Goal: Task Accomplishment & Management: Complete application form

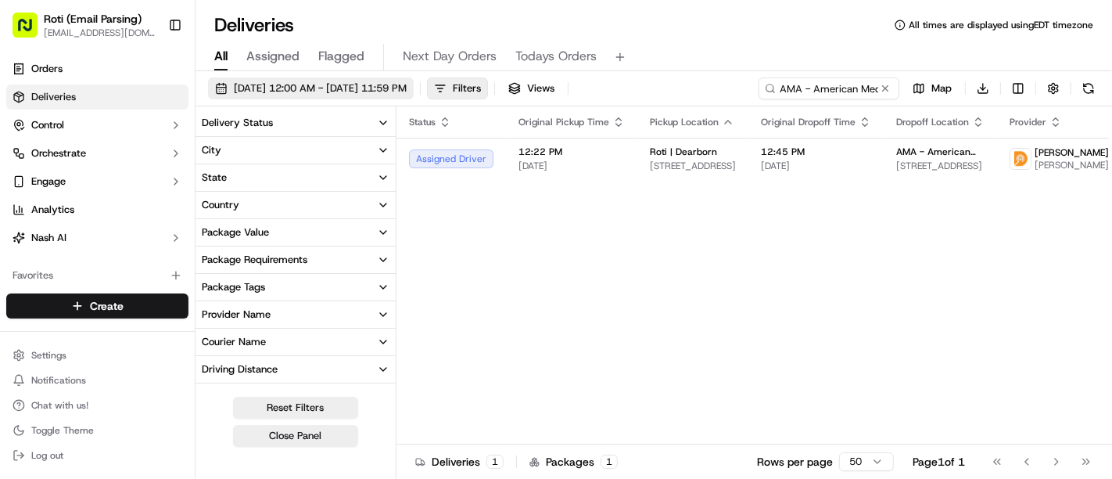
click at [317, 98] on button "[DATE] 12:00 AM - [DATE] 11:59 PM" at bounding box center [311, 88] width 206 height 22
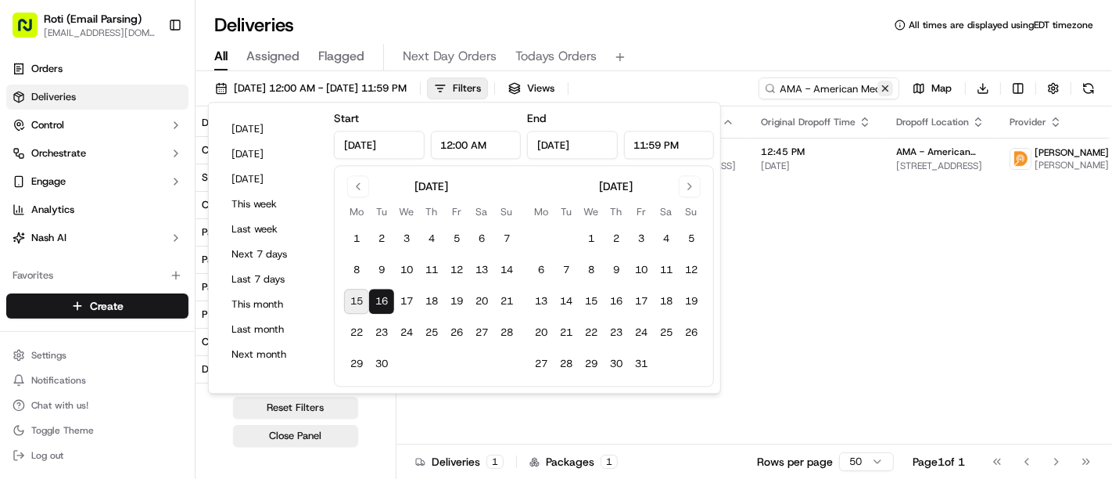
click at [886, 87] on button at bounding box center [886, 89] width 16 height 16
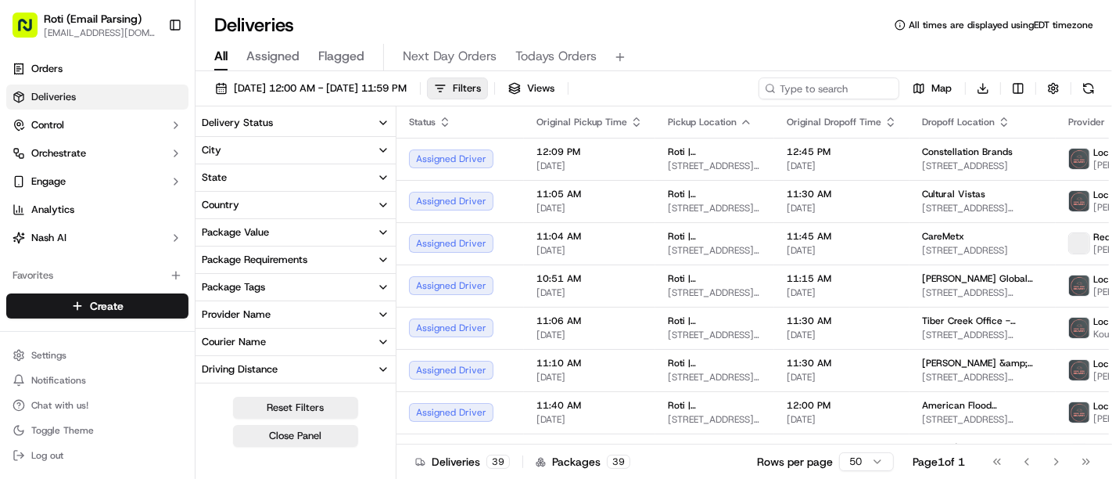
click at [285, 137] on button "City" at bounding box center [296, 150] width 200 height 27
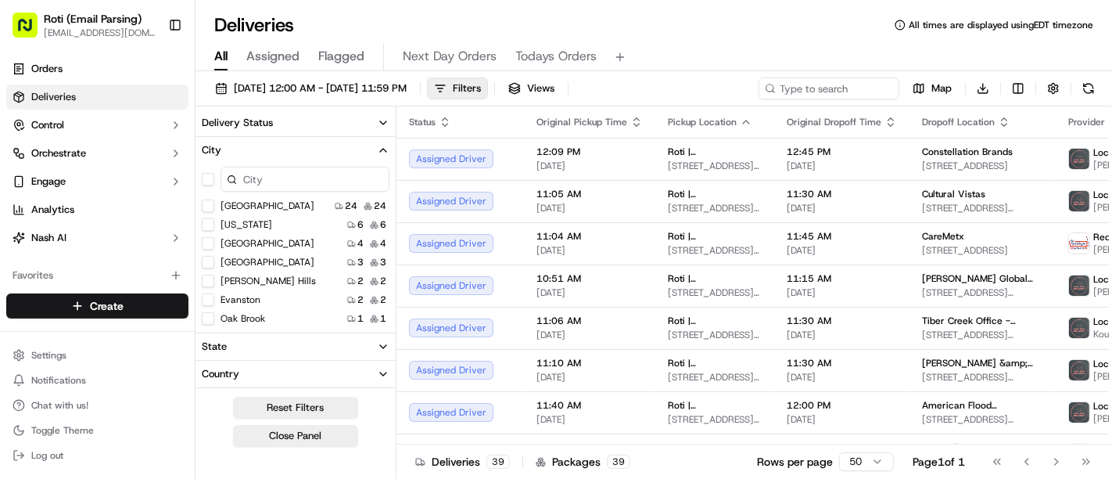
click at [272, 125] on button "Delivery Status" at bounding box center [296, 122] width 200 height 27
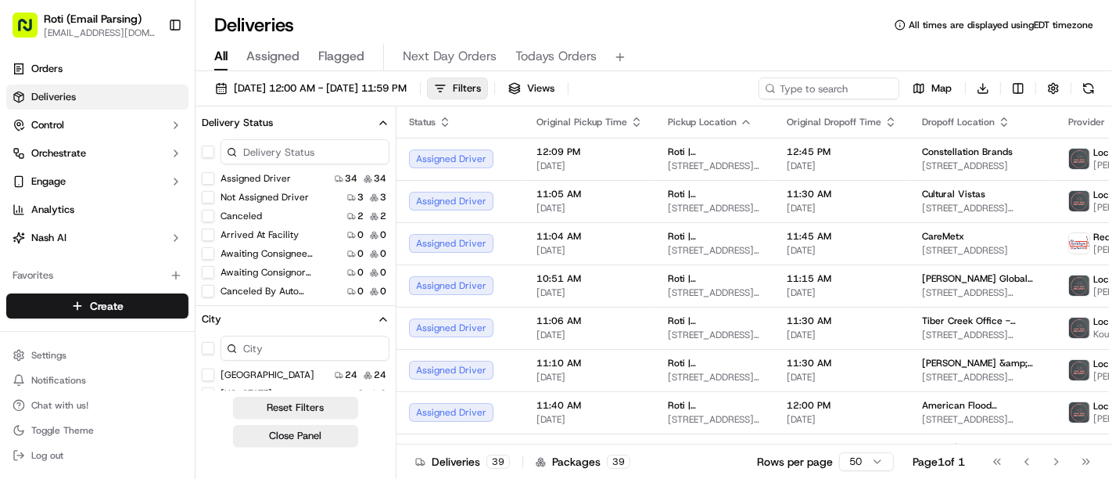
click at [203, 155] on button "button" at bounding box center [208, 151] width 13 height 13
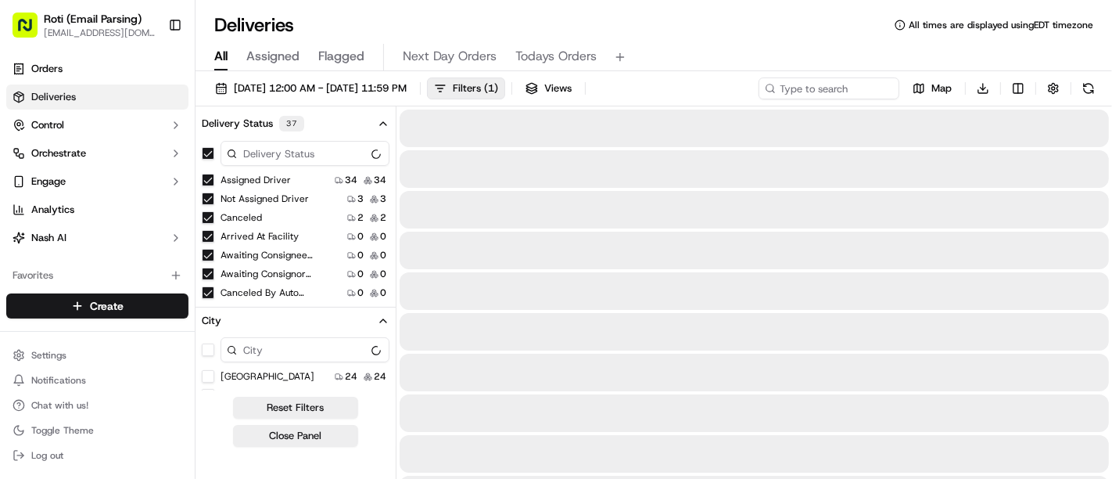
click at [207, 210] on div "Canceled 2 2" at bounding box center [296, 218] width 200 height 16
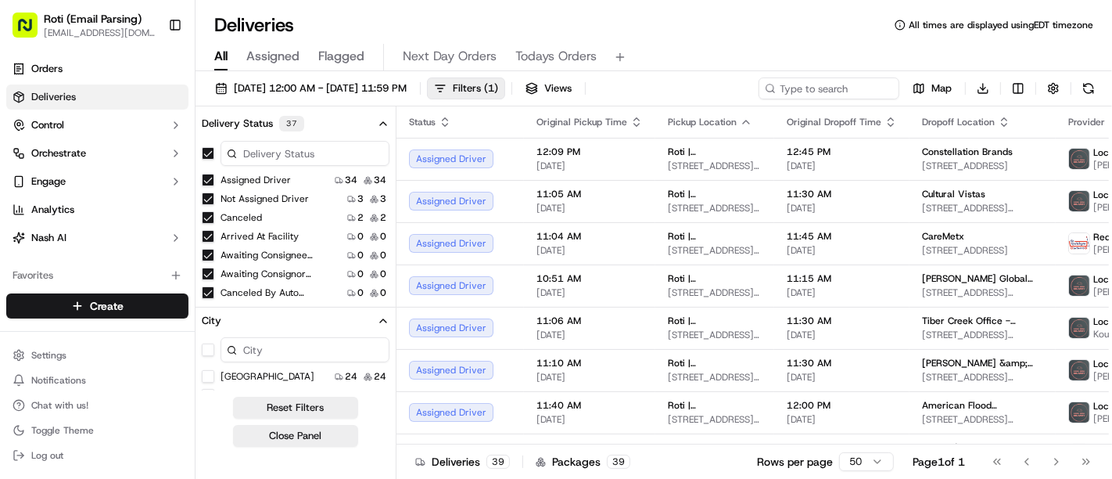
click at [205, 217] on button "Canceled" at bounding box center [208, 217] width 13 height 13
click at [290, 442] on button "Close Panel" at bounding box center [295, 436] width 125 height 22
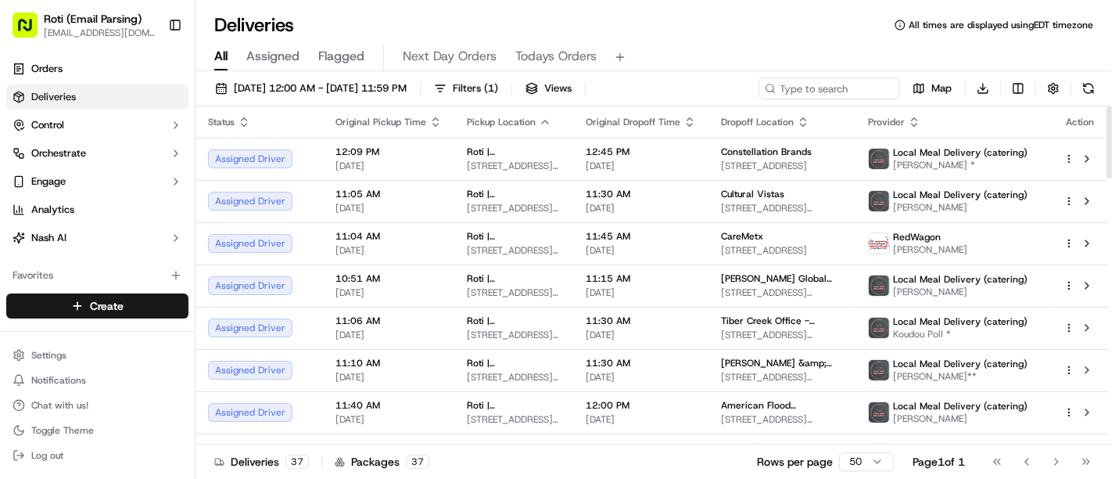
click at [539, 116] on icon "button" at bounding box center [545, 122] width 13 height 13
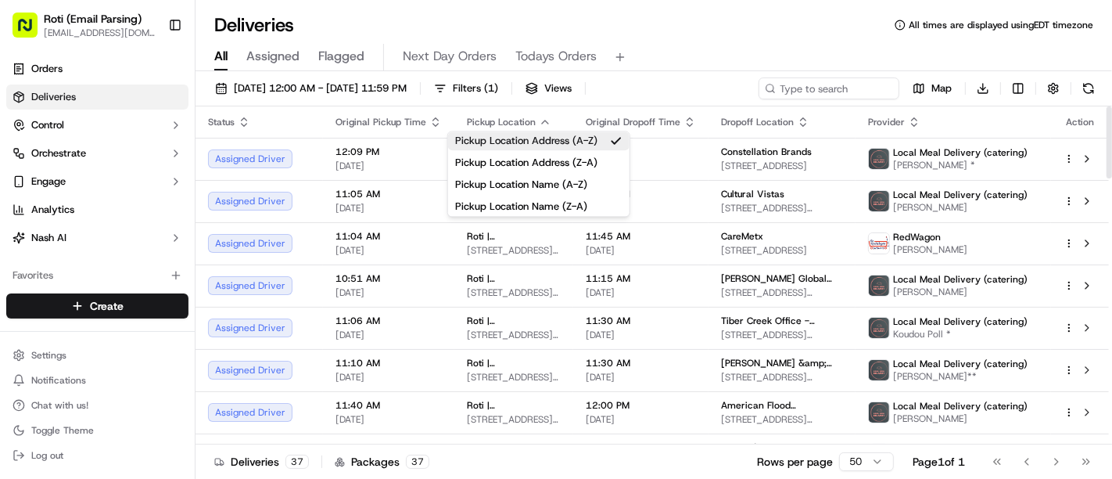
click at [534, 131] on button "Pickup Location Address (A-Z)" at bounding box center [538, 140] width 181 height 19
click at [910, 45] on div "All Assigned Flagged Next Day Orders Todays Orders" at bounding box center [654, 57] width 917 height 27
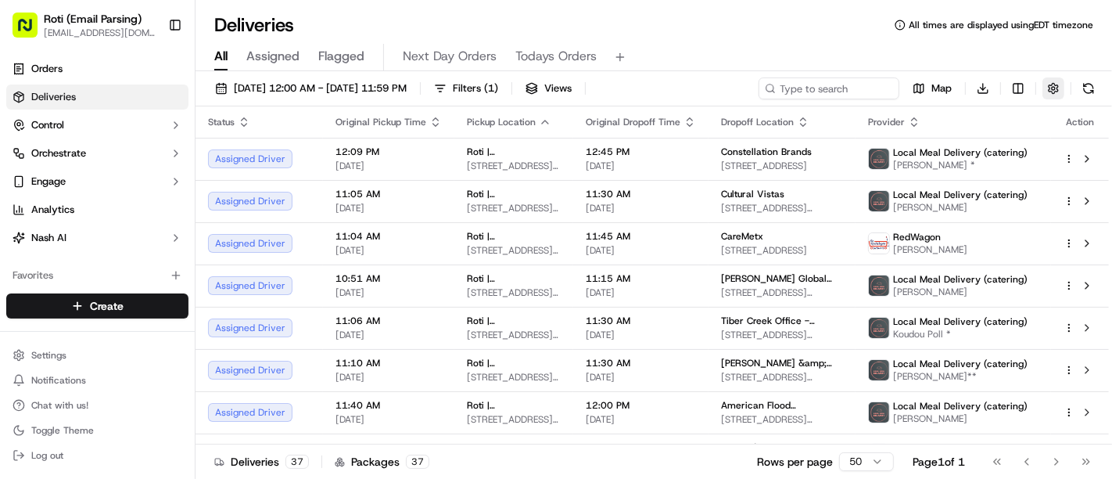
click at [1057, 88] on button "button" at bounding box center [1054, 88] width 22 height 22
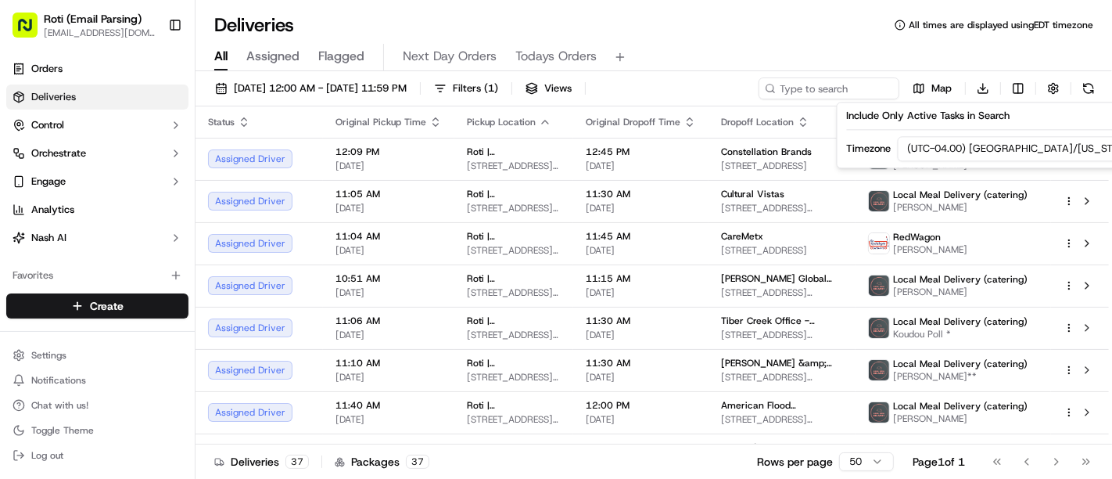
click at [995, 146] on html "Roti (Email Parsing) [EMAIL_ADDRESS][DOMAIN_NAME] Toggle Sidebar Orders Deliver…" at bounding box center [556, 239] width 1112 height 479
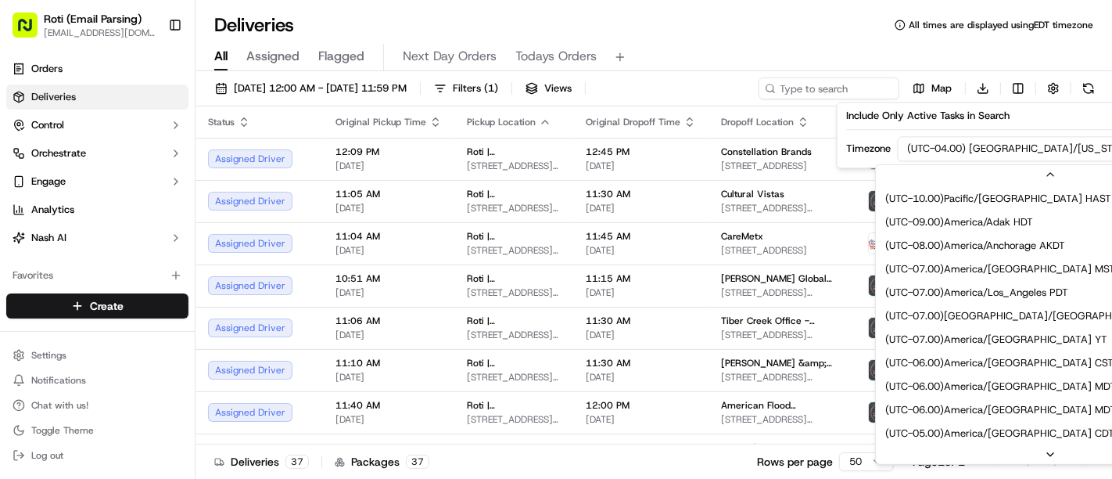
scroll to position [117, 0]
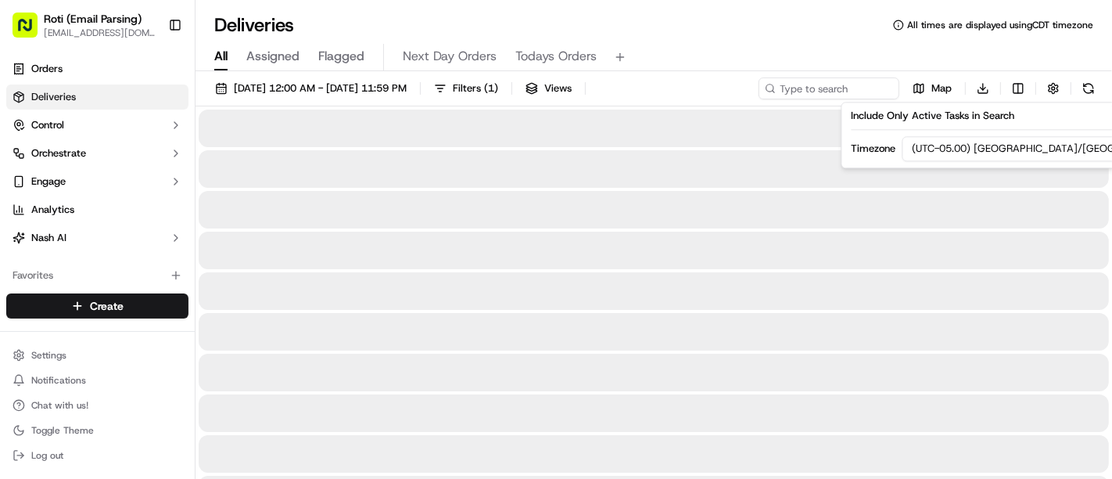
click at [733, 32] on div "Deliveries All times are displayed using CDT timezone" at bounding box center [654, 25] width 917 height 25
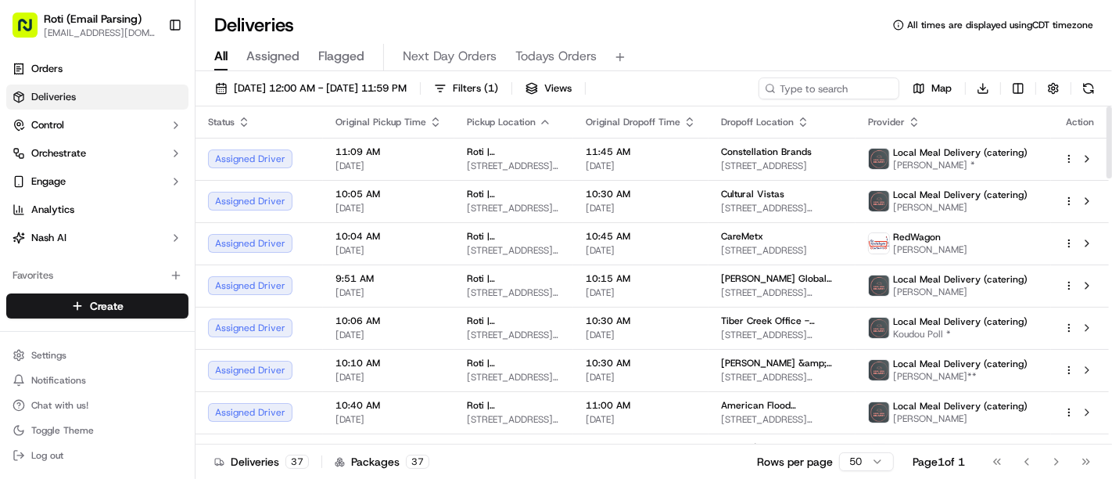
drag, startPoint x: 1111, startPoint y: 165, endPoint x: 1111, endPoint y: 141, distance: 24.3
click at [1111, 141] on div at bounding box center [1109, 142] width 5 height 72
click at [840, 95] on input at bounding box center [806, 88] width 188 height 22
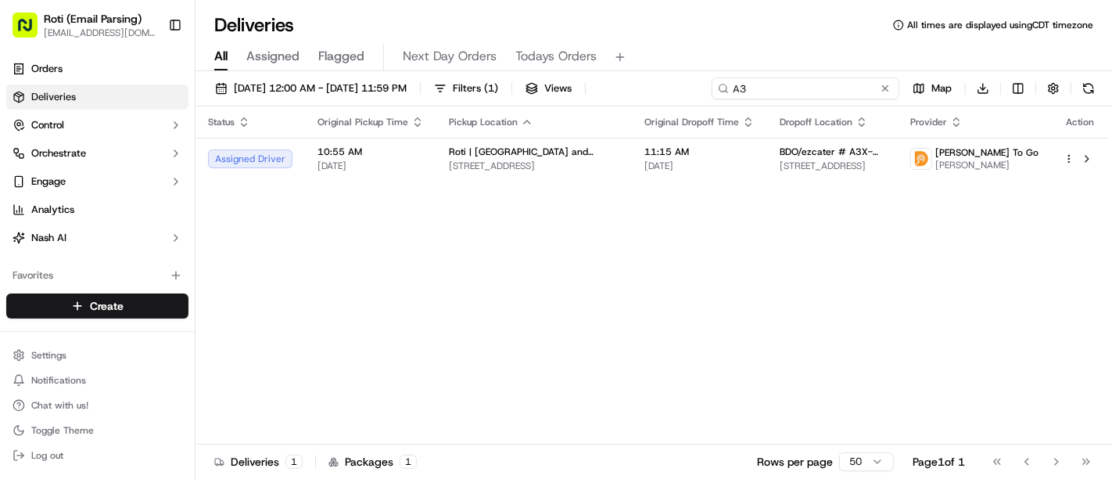
type input "A"
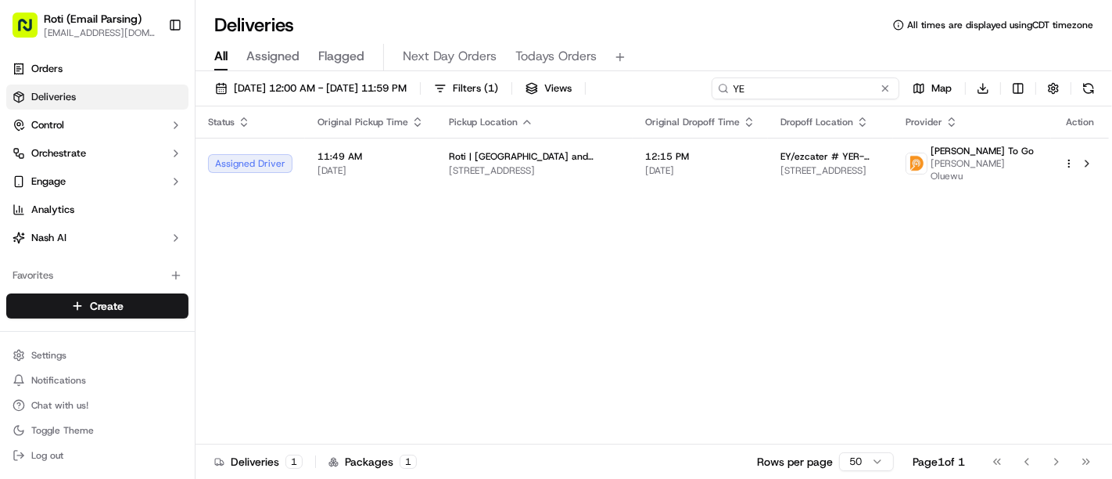
type input "Y"
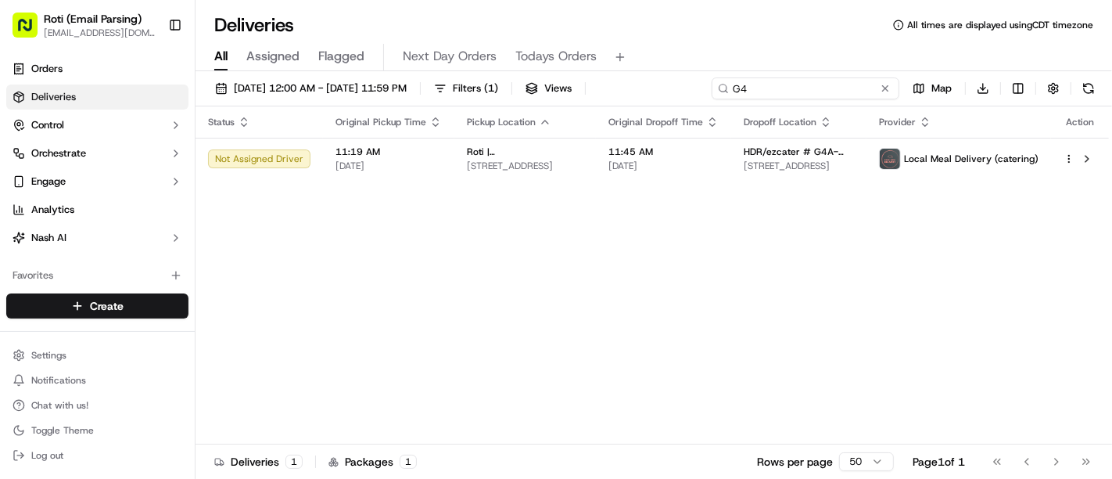
type input "G"
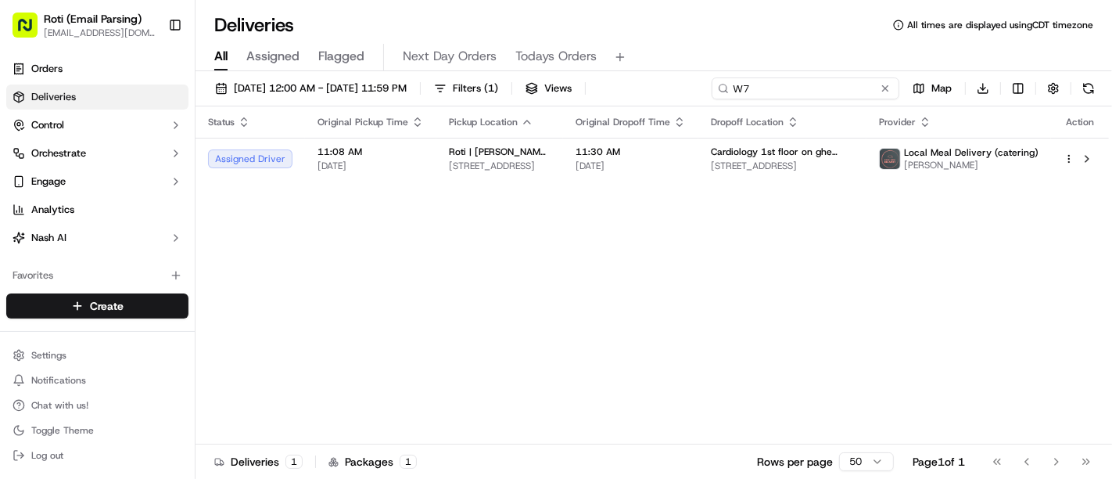
type input "W"
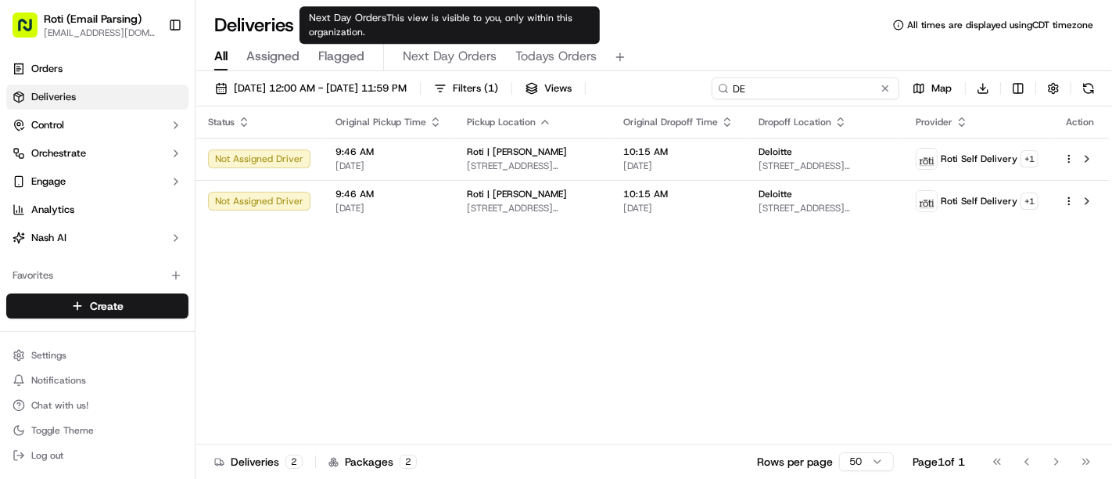
type input "D"
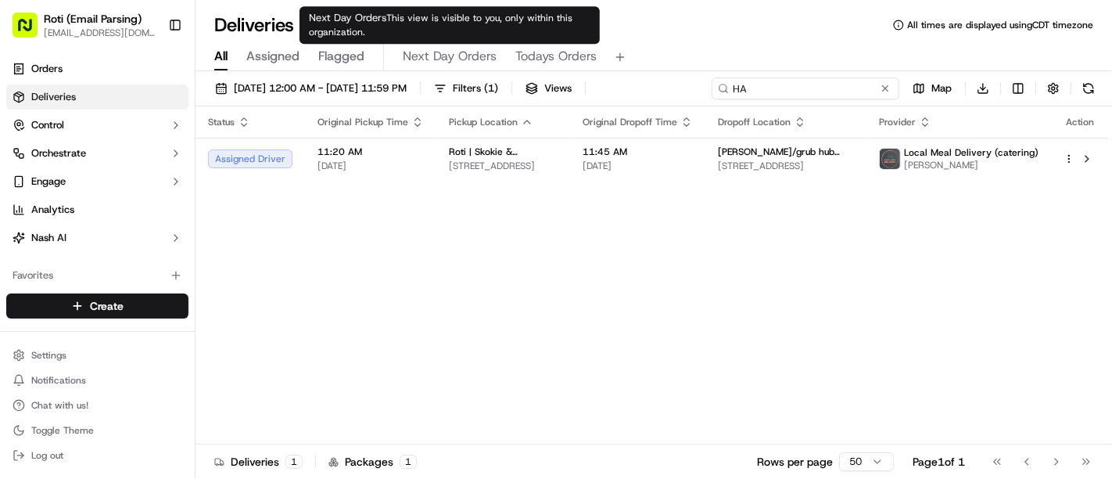
type input "H"
type input "Y"
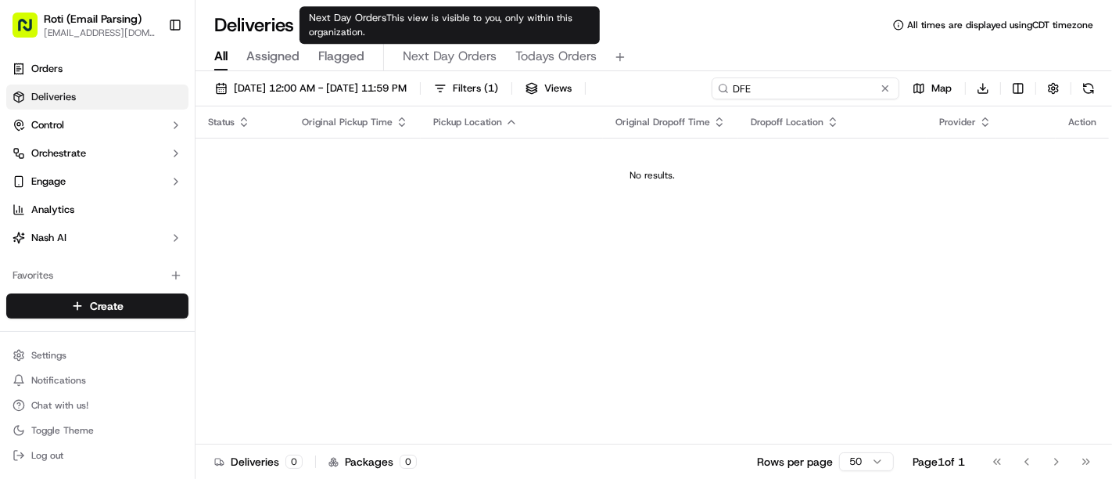
type input "D"
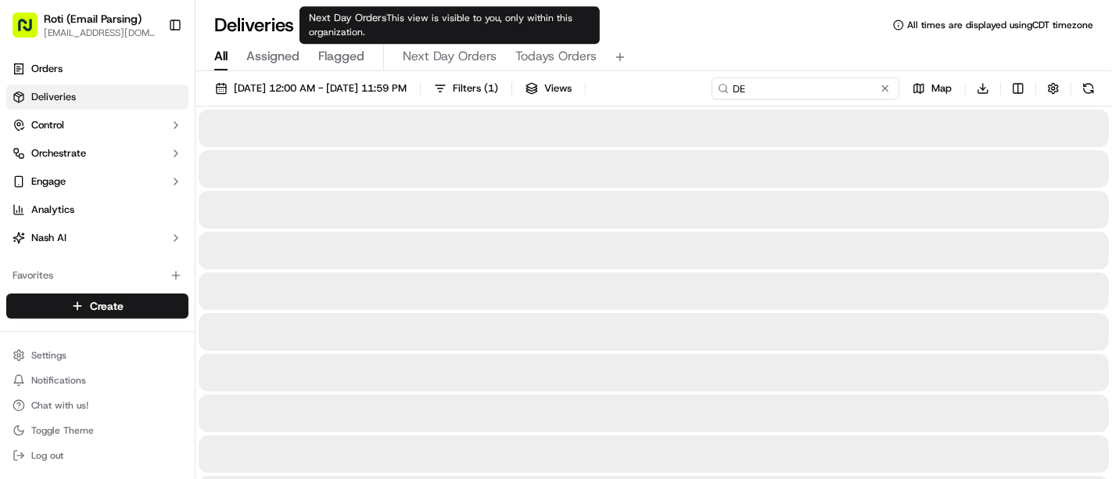
type input "DEF"
type input "T"
type input "TD"
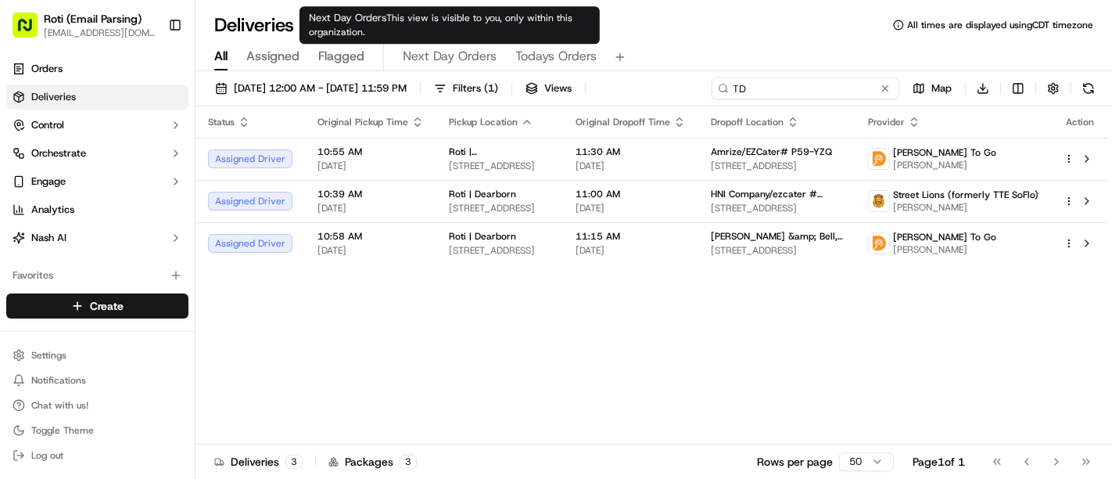
type input "T"
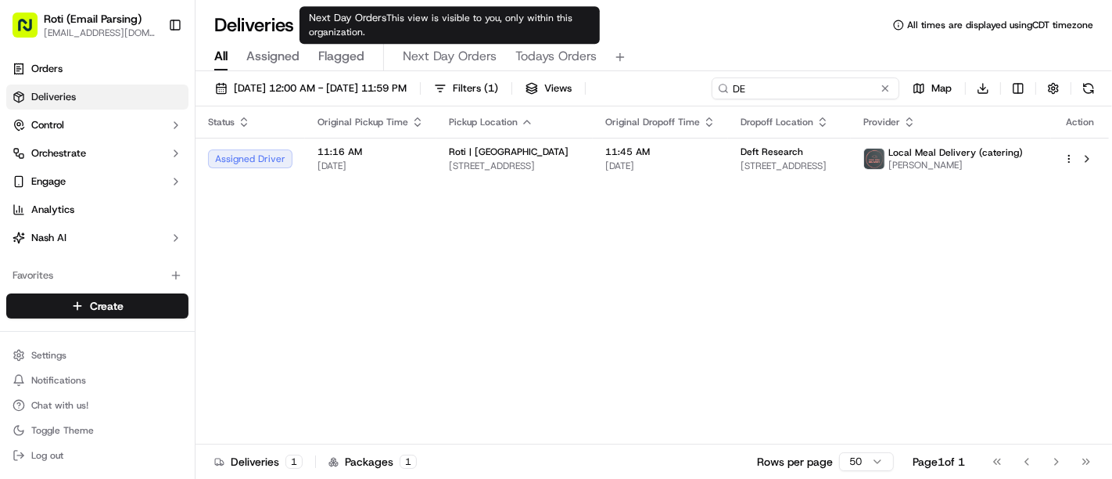
type input "D"
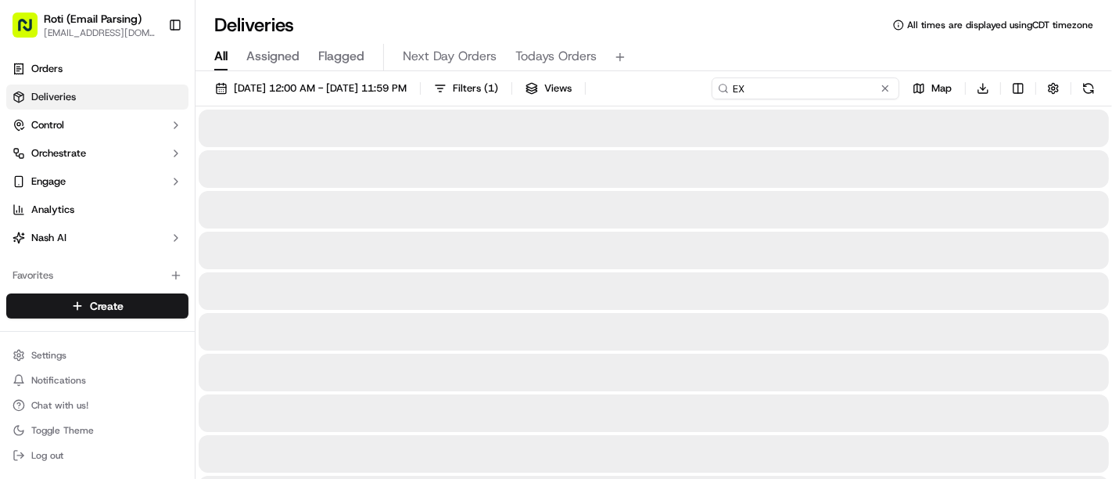
type input "E"
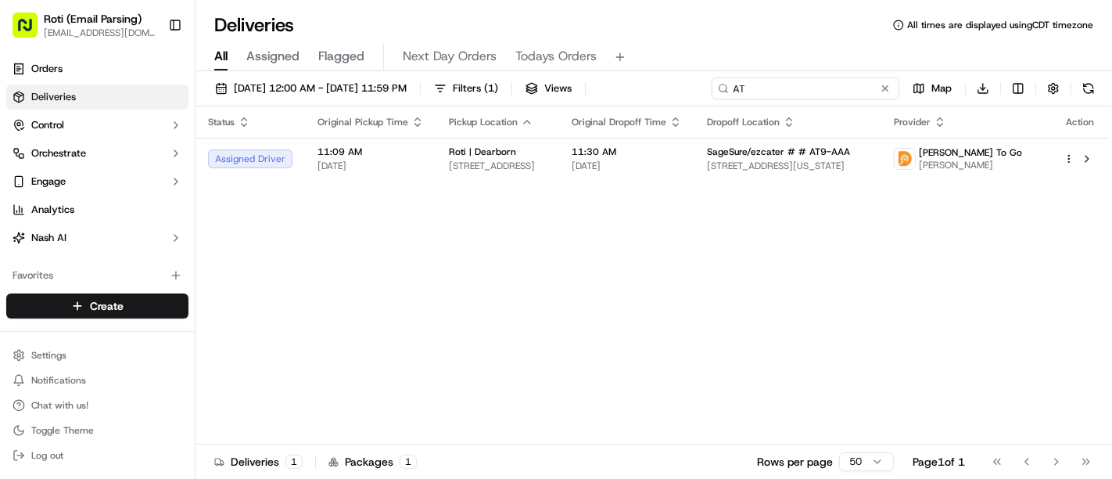
type input "A"
type input "H"
type input "8"
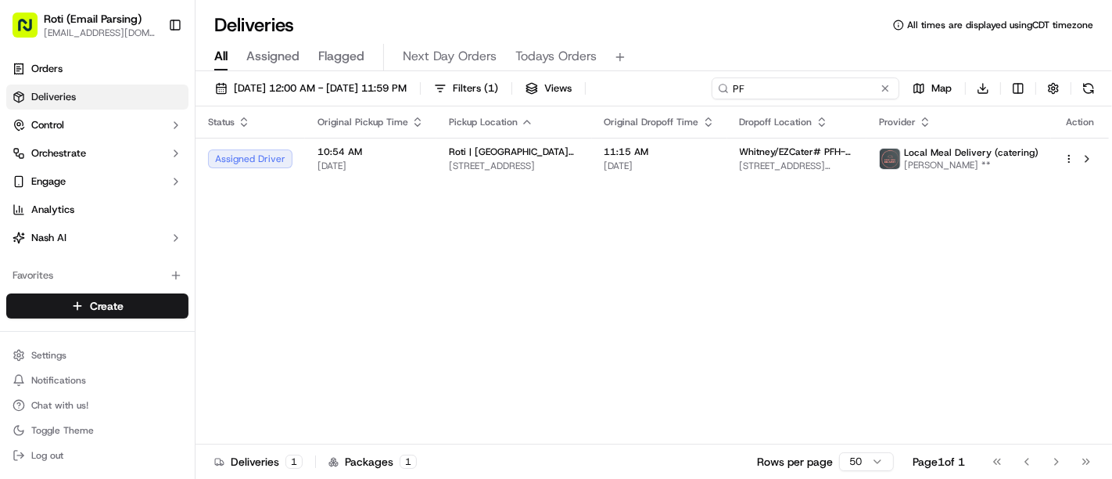
type input "P"
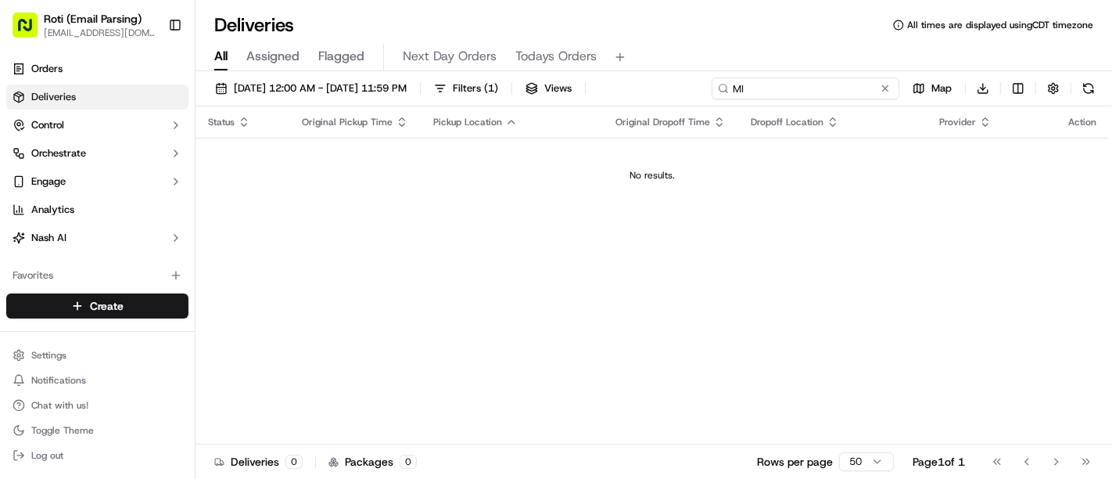
type input "M"
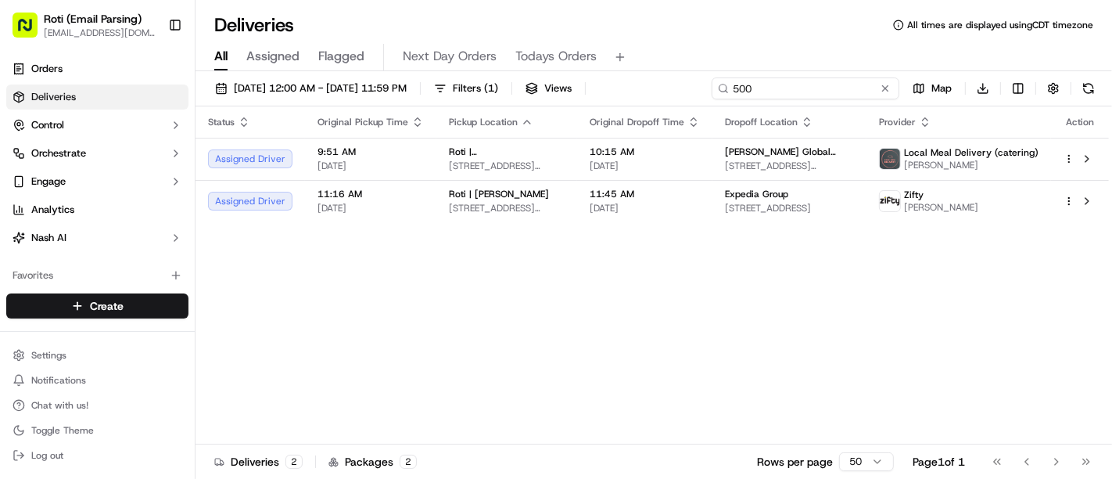
type input "500"
click at [106, 309] on html "Roti (Email Parsing) [EMAIL_ADDRESS][DOMAIN_NAME] Toggle Sidebar Orders Deliver…" at bounding box center [556, 239] width 1112 height 479
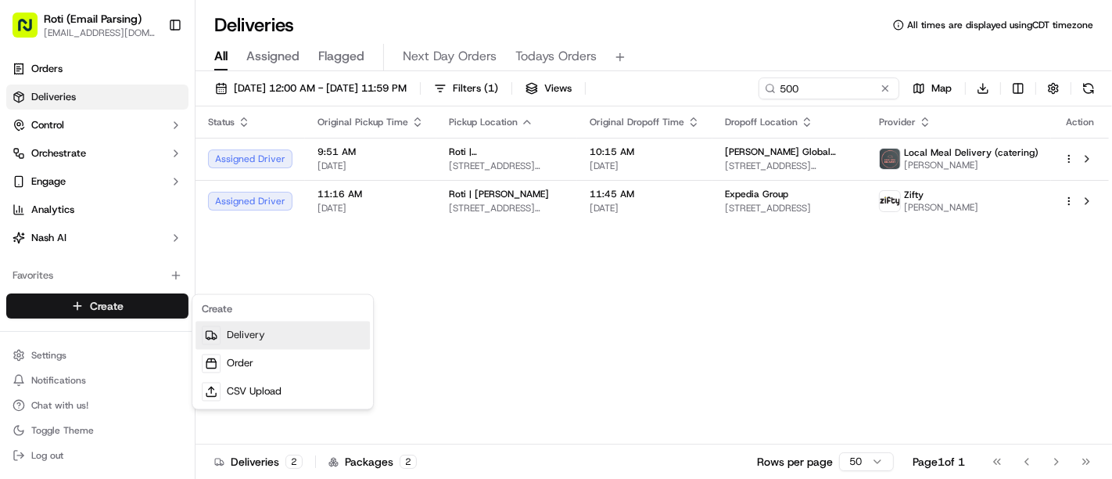
click at [241, 322] on link "Delivery" at bounding box center [283, 335] width 174 height 28
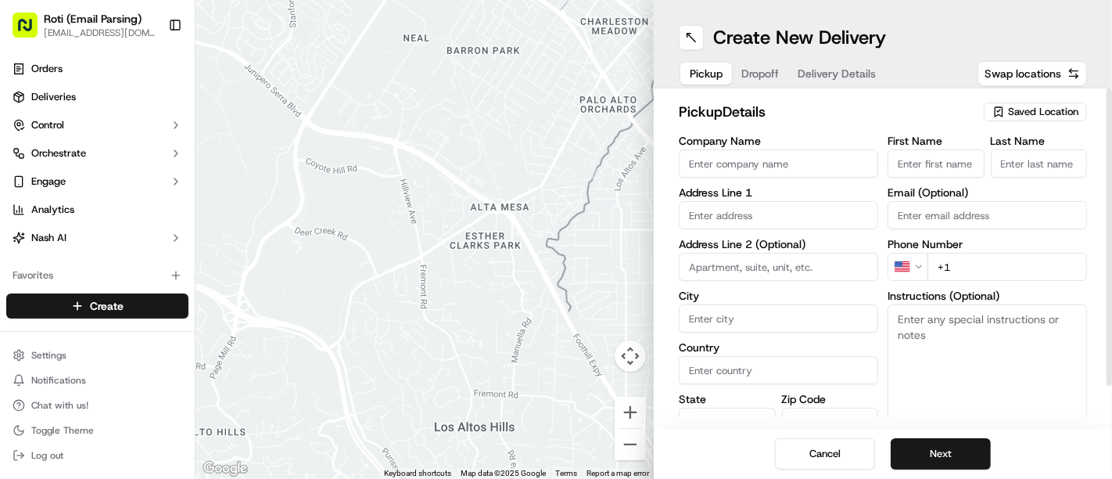
click at [705, 178] on div "Company Name Address Line 1 Address Line 2 (Optional) City Country State Zip Co…" at bounding box center [778, 299] width 199 height 328
click at [702, 170] on input "Company Name" at bounding box center [778, 163] width 199 height 28
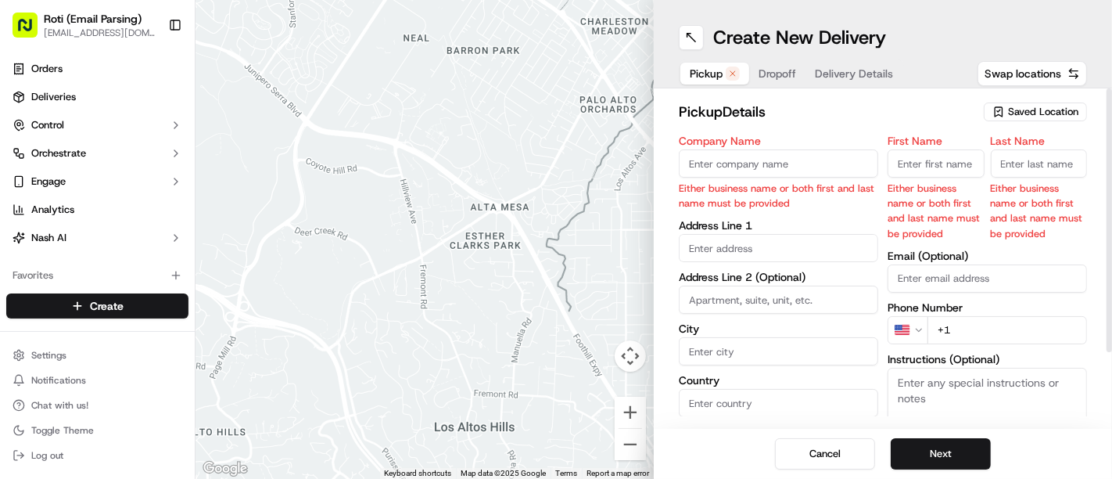
click at [1030, 115] on span "Saved Location" at bounding box center [1043, 112] width 70 height 14
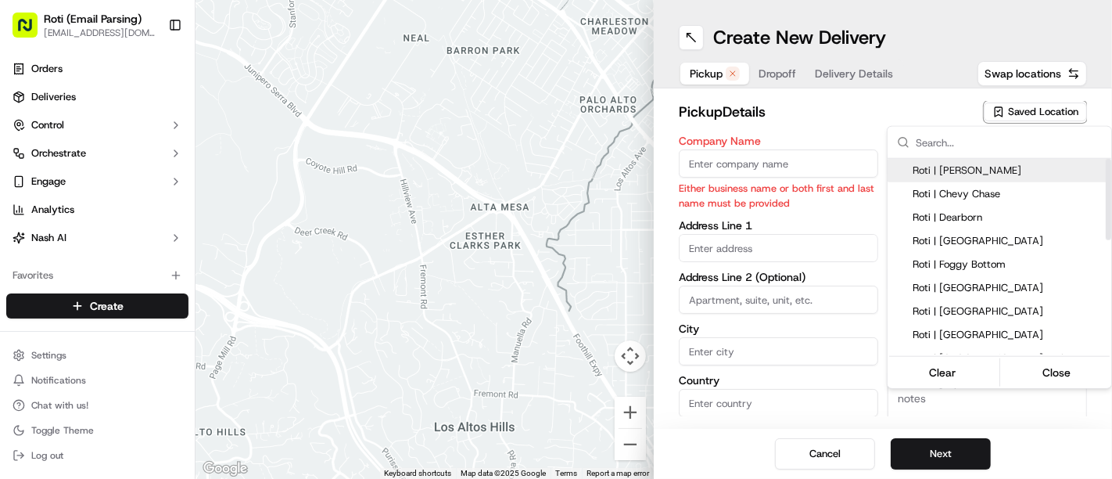
click at [924, 173] on span "Roti | [PERSON_NAME]" at bounding box center [1009, 170] width 192 height 14
type input "Roti | [PERSON_NAME]"
type input "[STREET_ADDRESS][PERSON_NAME]"
type input "[GEOGRAPHIC_DATA]"
type input "US"
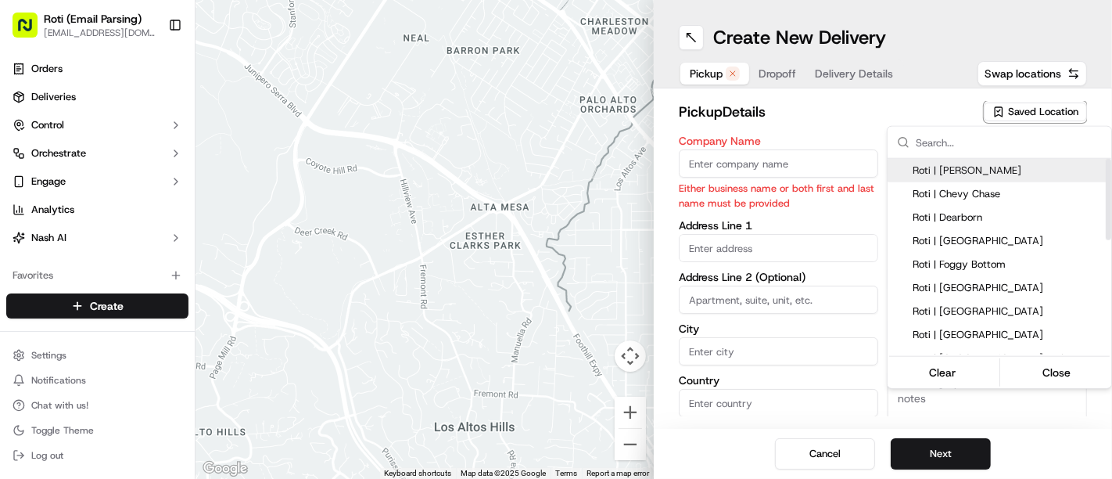
type input "IL"
type input "60606"
type input "[PHONE_NUMBER]"
type textarea "If door is locked please call [PHONE_NUMBER] to gain access."
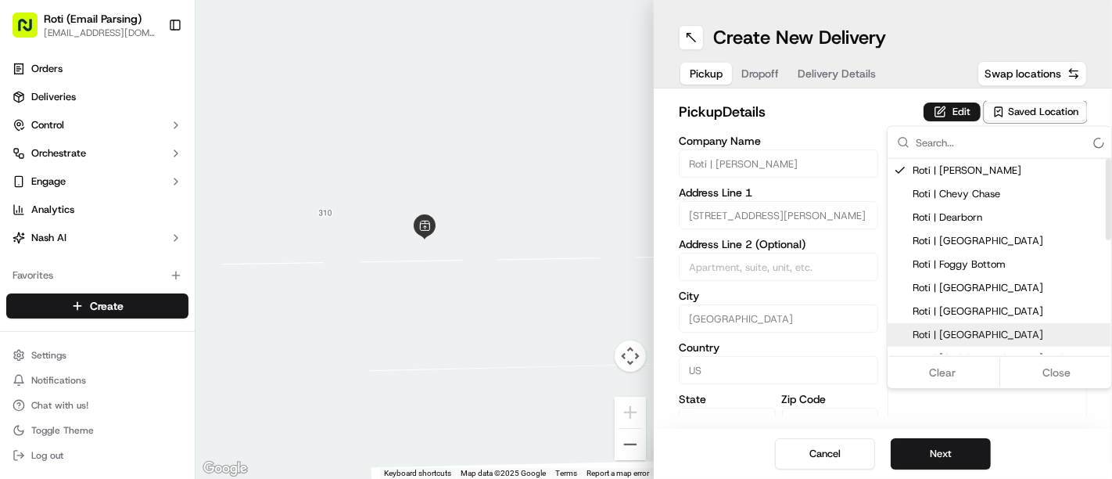
click at [924, 469] on html "Roti (Email Parsing) [EMAIL_ADDRESS][DOMAIN_NAME] Toggle Sidebar Orders Deliver…" at bounding box center [556, 239] width 1112 height 479
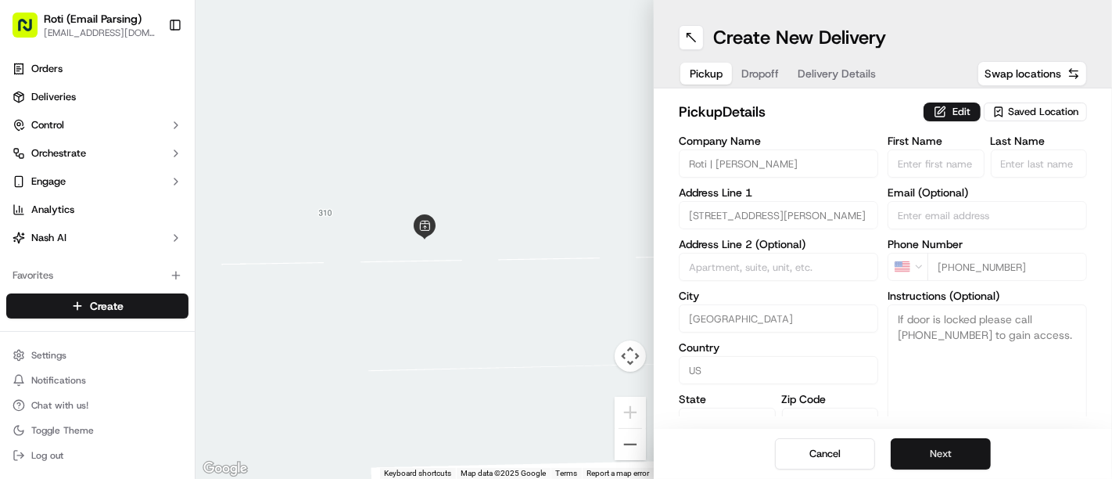
click at [919, 458] on button "Next" at bounding box center [941, 453] width 100 height 31
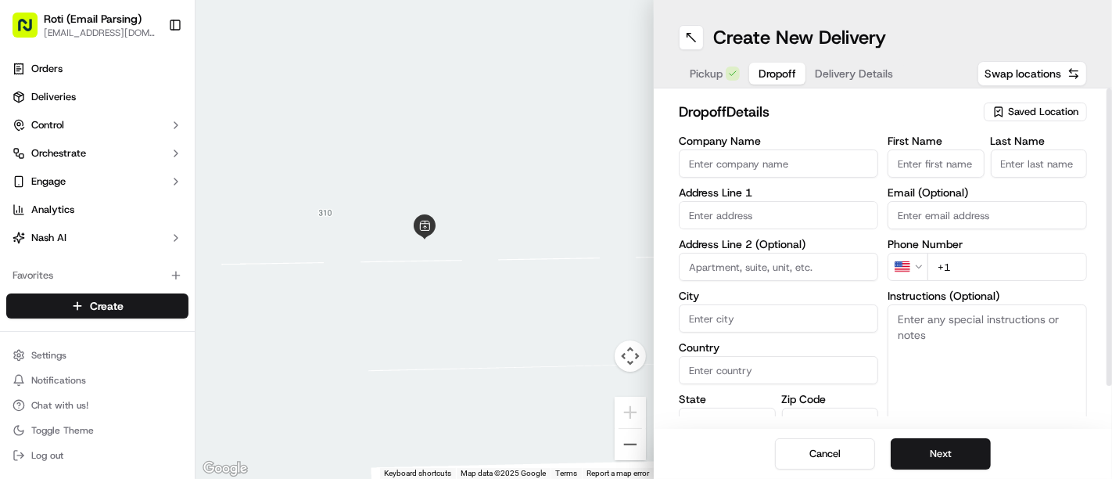
click at [725, 166] on input "Company Name" at bounding box center [778, 163] width 199 height 28
paste input "[PERSON_NAME] [PERSON_NAME]"
type input "[PERSON_NAME] [PERSON_NAME]"
click at [925, 158] on input "First Name" at bounding box center [936, 163] width 97 height 28
paste input "[PERSON_NAME]"
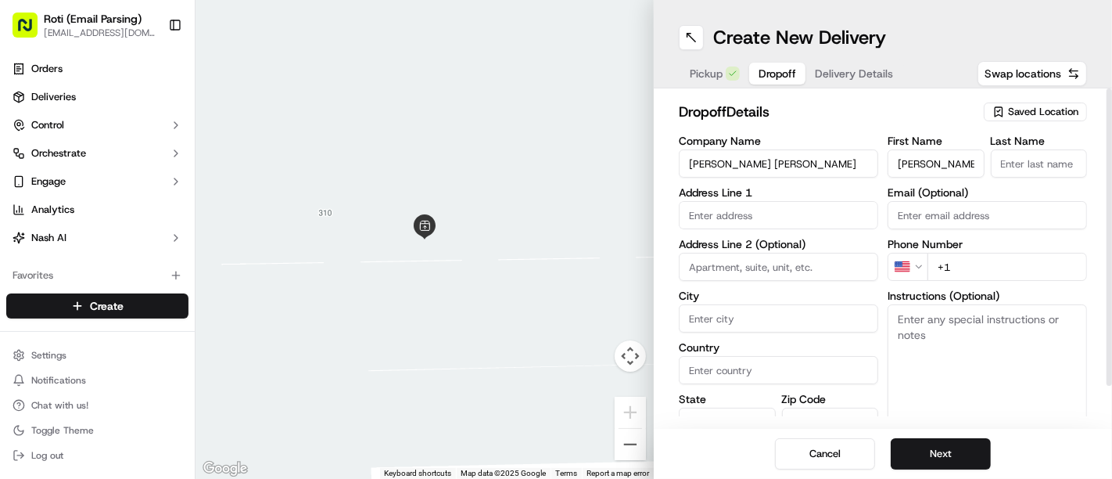
drag, startPoint x: 925, startPoint y: 158, endPoint x: 996, endPoint y: 165, distance: 71.5
click at [996, 165] on div "First Name [PERSON_NAME] Last Name" at bounding box center [987, 156] width 199 height 42
type input "[PERSON_NAME]"
click at [1025, 160] on input "Last Name" at bounding box center [1039, 163] width 97 height 28
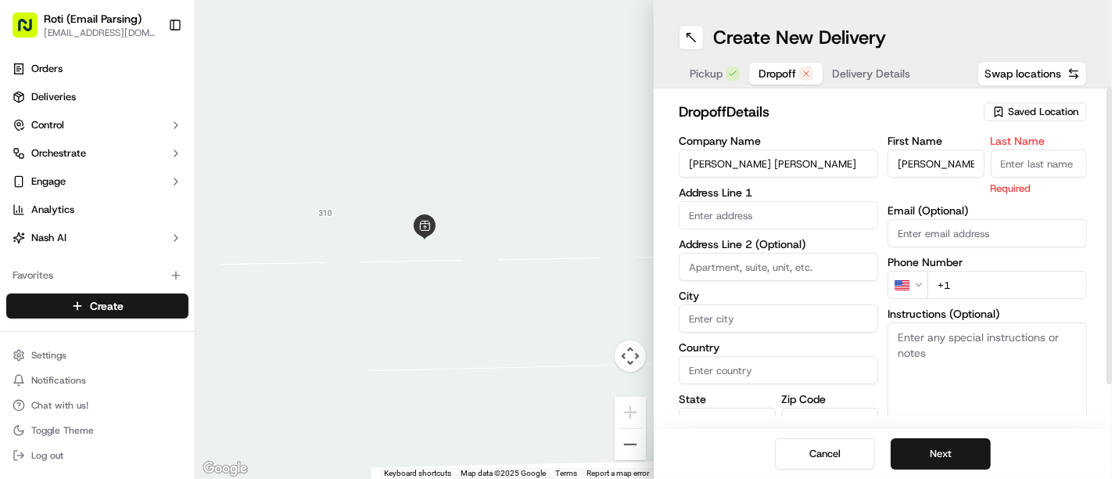
paste input "[PERSON_NAME]"
type input "[PERSON_NAME]"
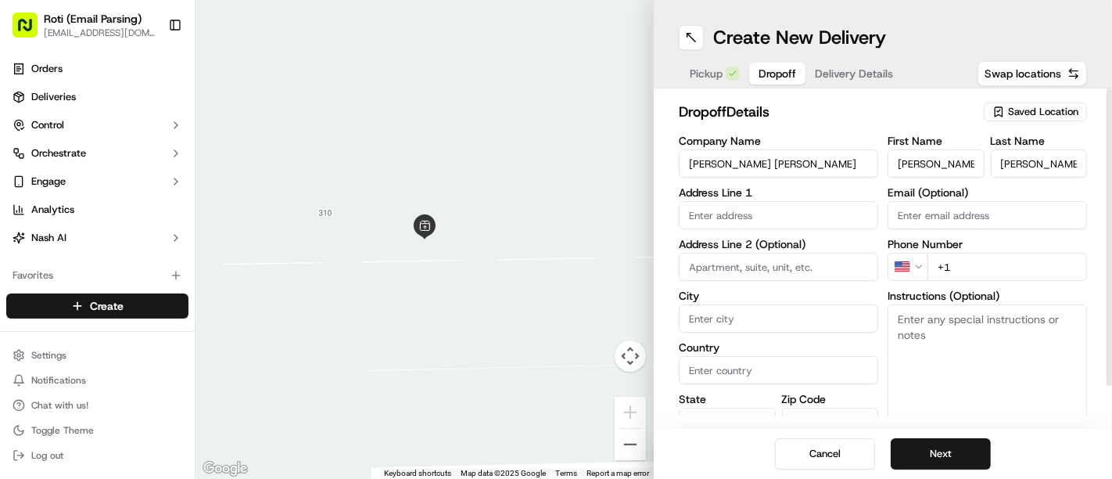
click at [704, 223] on input "text" at bounding box center [778, 215] width 199 height 28
paste input "[STREET_ADDRESS]"
click at [723, 251] on div "[STREET_ADDRESS]" at bounding box center [779, 246] width 192 height 23
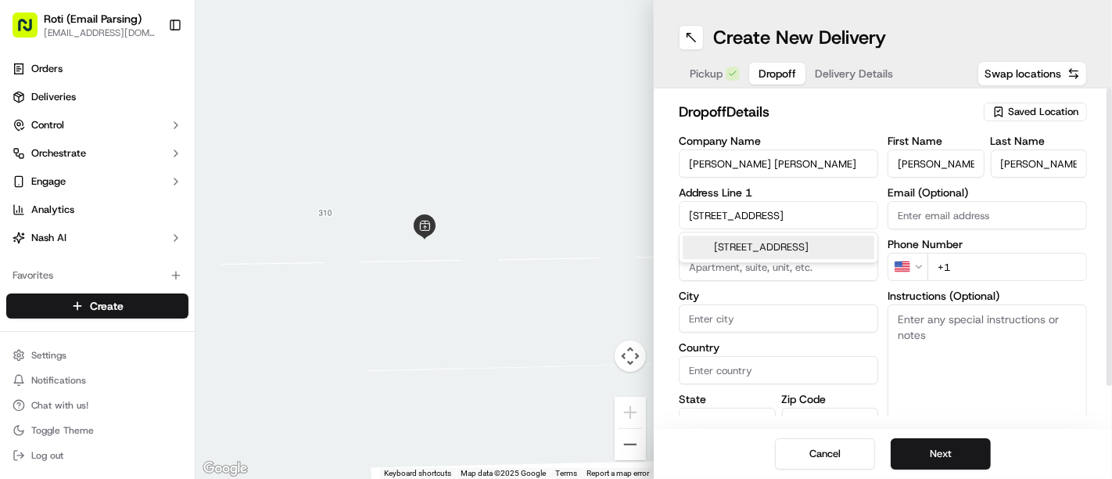
type input "Accenture Tower, [STREET_ADDRESS]"
type input "33rd floor"
type input "[GEOGRAPHIC_DATA]"
type input "IL"
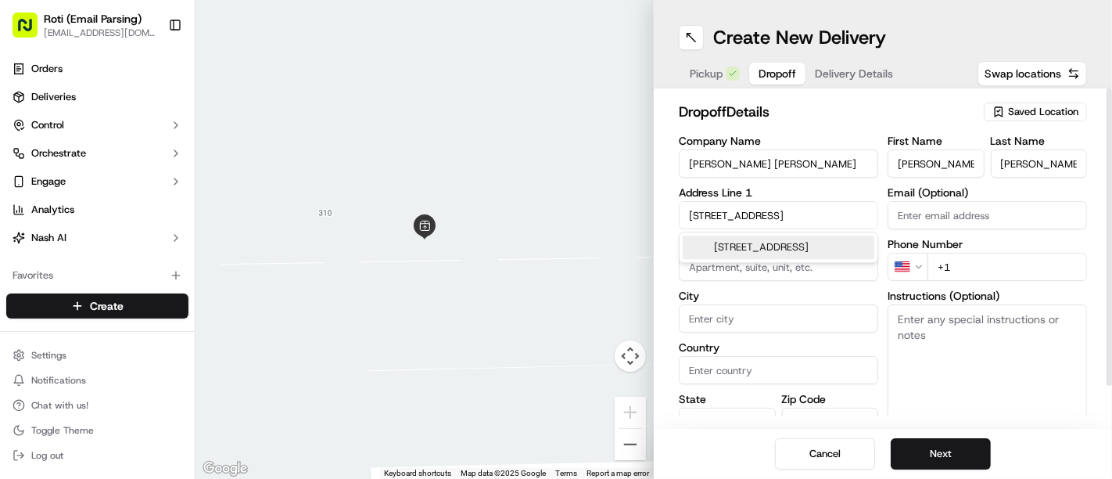
type input "60661"
type input "[STREET_ADDRESS]"
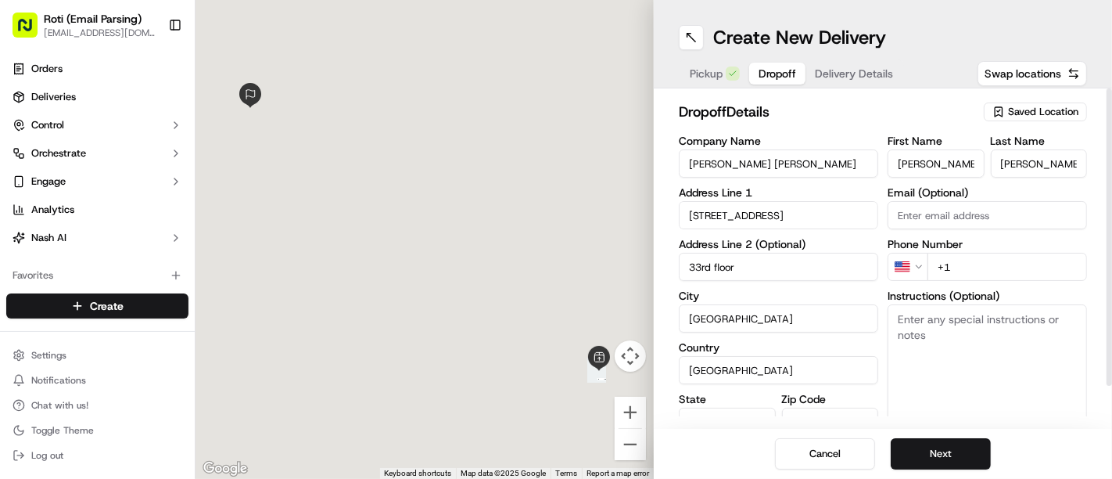
scroll to position [0, 0]
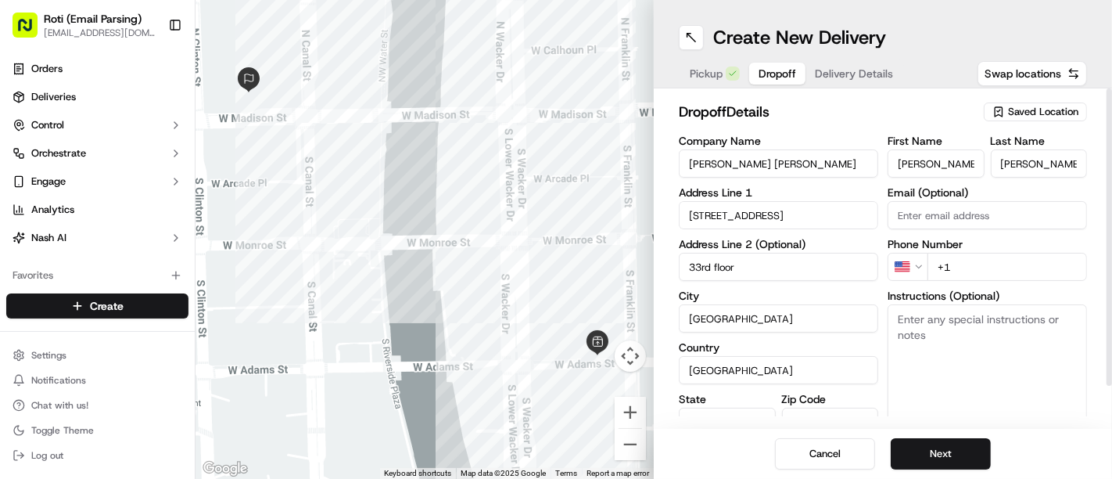
click at [1040, 258] on input "+1" at bounding box center [1008, 267] width 160 height 28
paste input "[PHONE_NUMBER]"
type input "[PHONE_NUMBER]"
click at [1002, 325] on textarea "Instructions (Optional)" at bounding box center [987, 362] width 199 height 117
paste textarea "Could you please deliver to the loading dock which is located off Canal. They’l…"
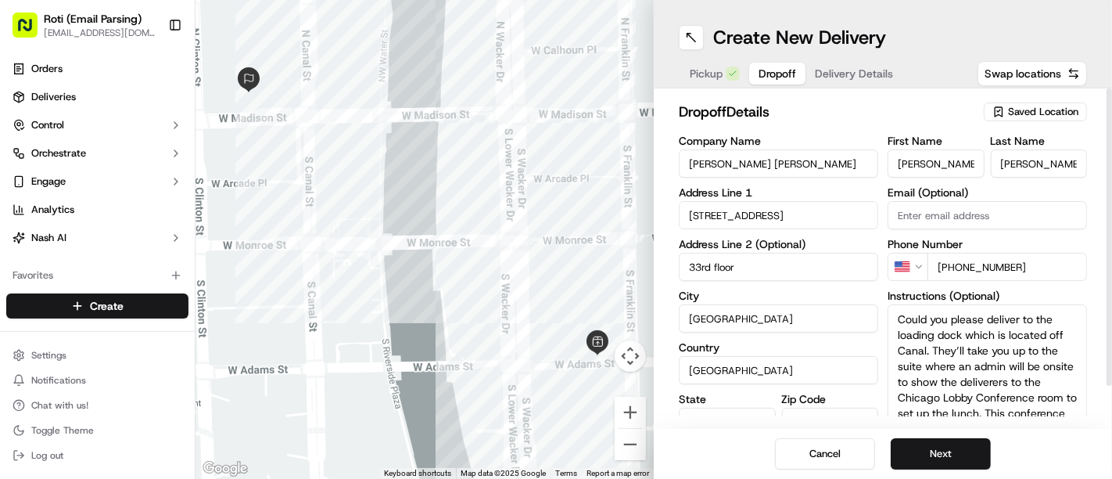
scroll to position [4, 0]
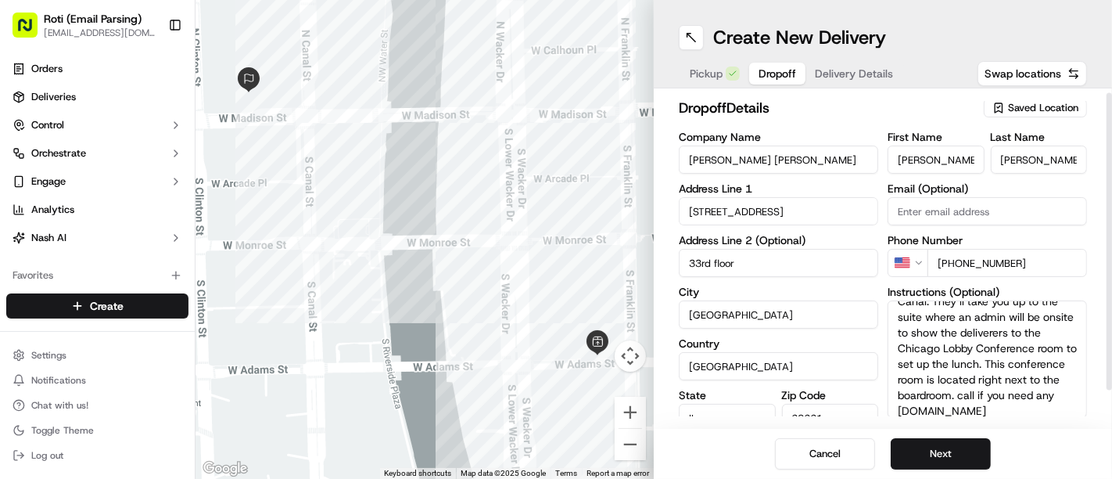
click at [1086, 354] on textarea "Could you please deliver to the loading dock which is located off Canal. They’l…" at bounding box center [987, 358] width 199 height 117
click at [967, 442] on button "Next" at bounding box center [941, 453] width 100 height 31
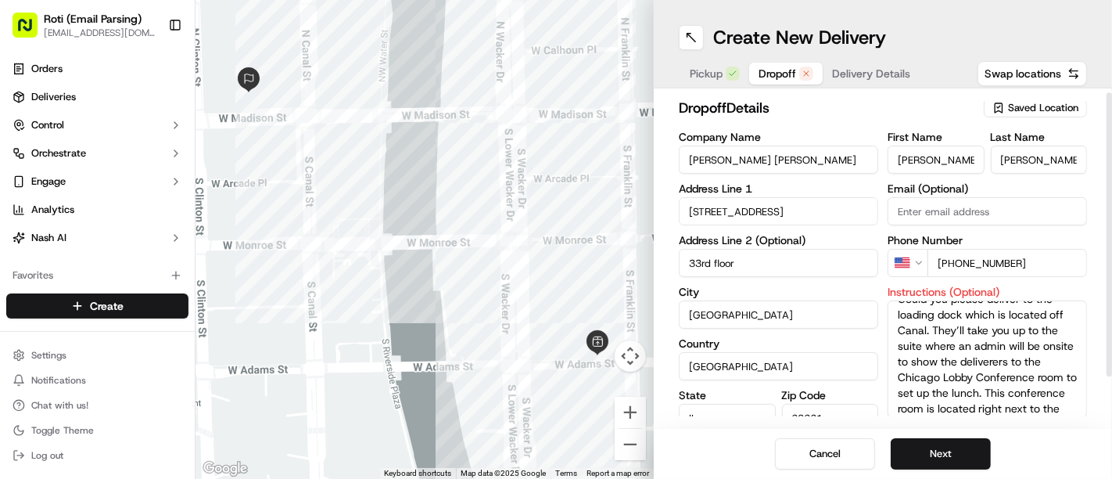
scroll to position [0, 0]
click at [952, 314] on textarea "Could you please deliver to the loading dock which is located off Canal. They’l…" at bounding box center [987, 358] width 199 height 117
drag, startPoint x: 899, startPoint y: 350, endPoint x: 1014, endPoint y: 369, distance: 117.3
click at [1014, 369] on textarea "please deliver to the loading dock which is located off Canal. They’ll take you…" at bounding box center [987, 358] width 199 height 117
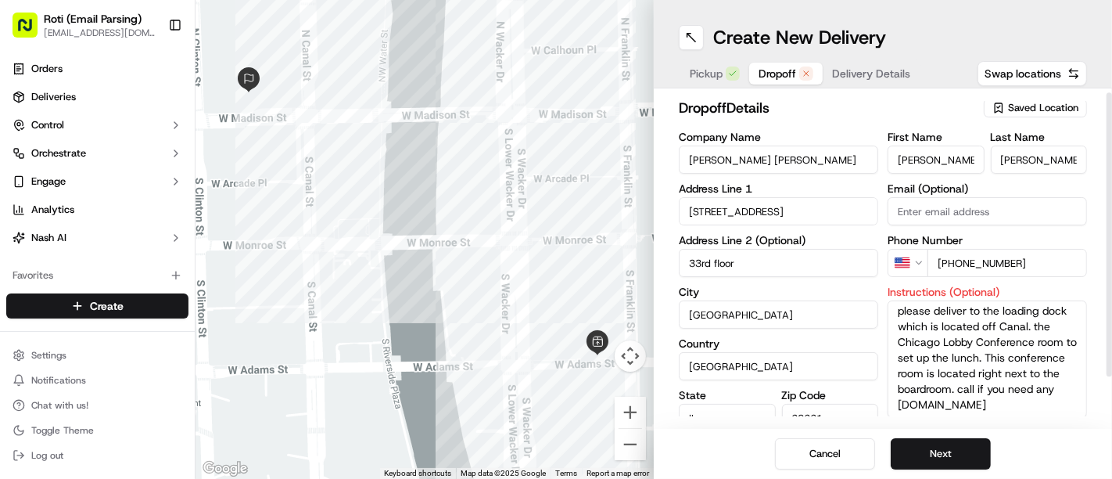
type textarea "please deliver to the loading dock which is located off Canal. the Chicago Lobb…"
click at [992, 441] on div "Cancel Next" at bounding box center [883, 454] width 458 height 50
click at [959, 454] on button "Next" at bounding box center [941, 453] width 100 height 31
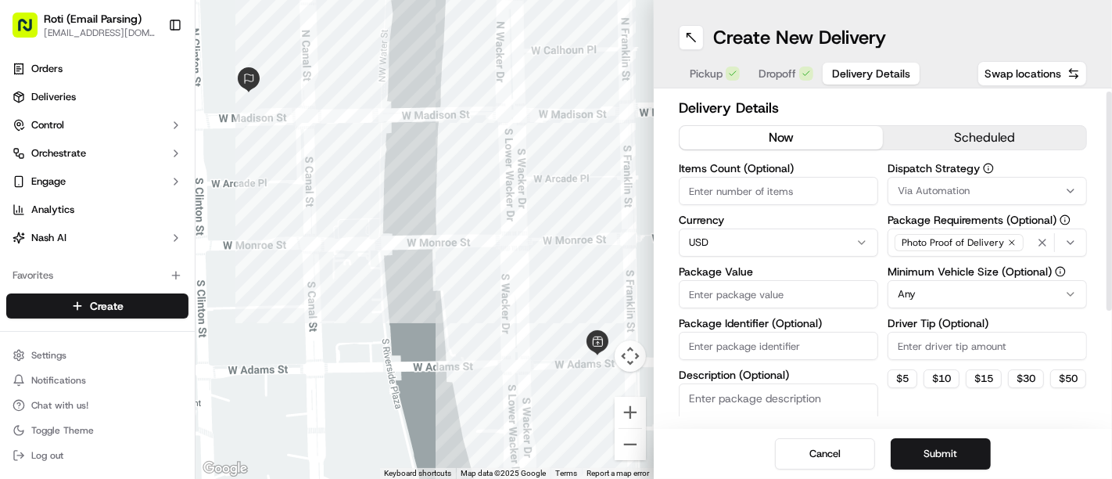
click at [961, 119] on div "Delivery Details now scheduled Items Count (Optional) Currency USD Package Valu…" at bounding box center [883, 343] width 408 height 493
click at [960, 123] on div "Delivery Details now scheduled Items Count (Optional) Currency USD Package Valu…" at bounding box center [883, 343] width 408 height 493
click at [952, 128] on button "scheduled" at bounding box center [984, 137] width 203 height 23
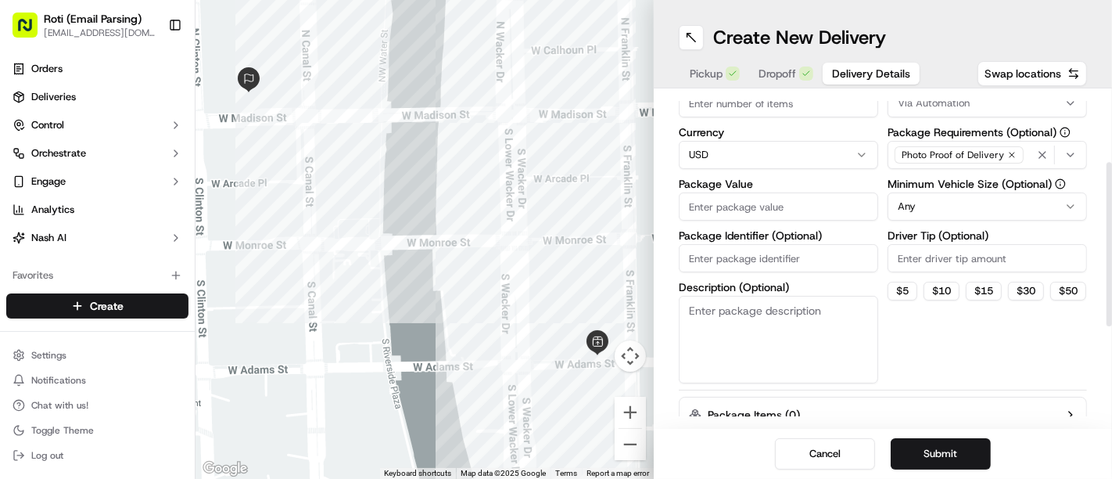
scroll to position [322, 0]
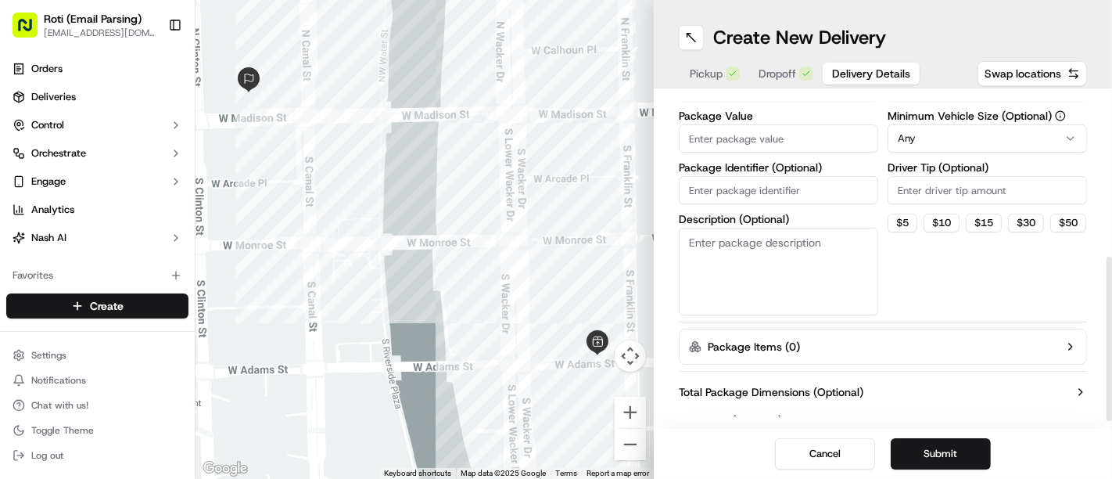
drag, startPoint x: 1111, startPoint y: 194, endPoint x: 1108, endPoint y: 359, distance: 165.1
click at [1108, 359] on div at bounding box center [1109, 339] width 5 height 164
click at [981, 162] on label "Driver Tip (Optional)" at bounding box center [987, 167] width 199 height 11
click at [981, 176] on input "Driver Tip (Optional)" at bounding box center [987, 190] width 199 height 28
click at [981, 162] on label "Driver Tip (Optional)" at bounding box center [987, 167] width 199 height 11
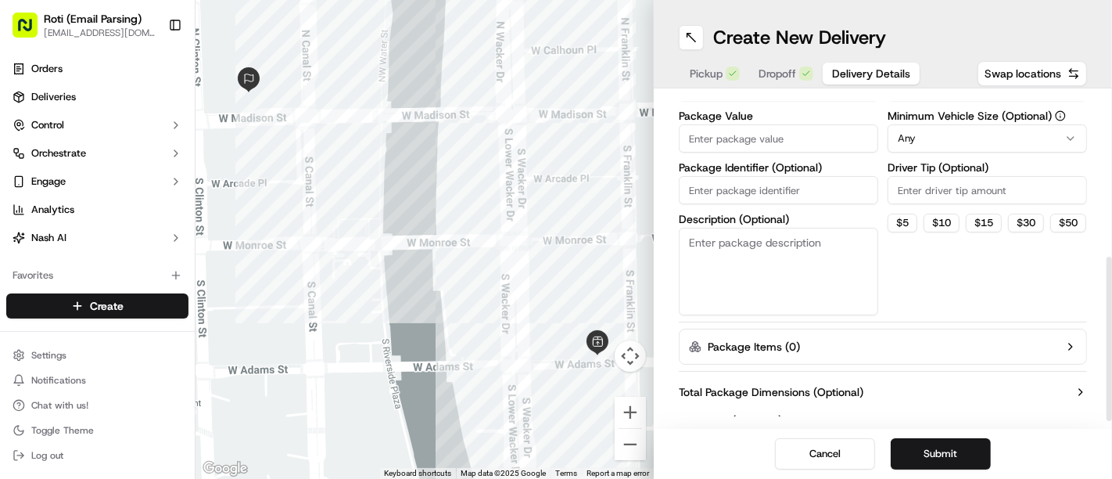
click at [981, 176] on input "Driver Tip (Optional)" at bounding box center [987, 190] width 199 height 28
click at [978, 173] on div "Driver Tip (Optional)" at bounding box center [987, 183] width 199 height 42
click at [971, 178] on input "Driver Tip (Optional)" at bounding box center [987, 190] width 199 height 28
type input "37.50"
click at [940, 125] on html "Roti (Email Parsing) [EMAIL_ADDRESS][DOMAIN_NAME] Toggle Sidebar Orders Deliver…" at bounding box center [556, 239] width 1112 height 479
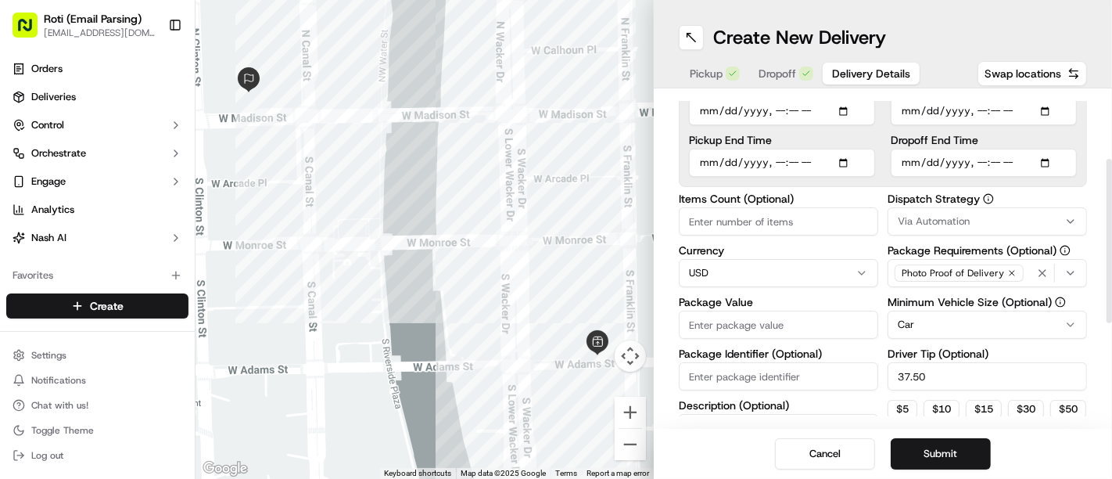
scroll to position [135, 0]
drag, startPoint x: 1111, startPoint y: 296, endPoint x: 1103, endPoint y: 199, distance: 97.4
click at [1107, 199] on div at bounding box center [1109, 241] width 5 height 164
click at [985, 224] on div "Via Automation" at bounding box center [988, 223] width 192 height 14
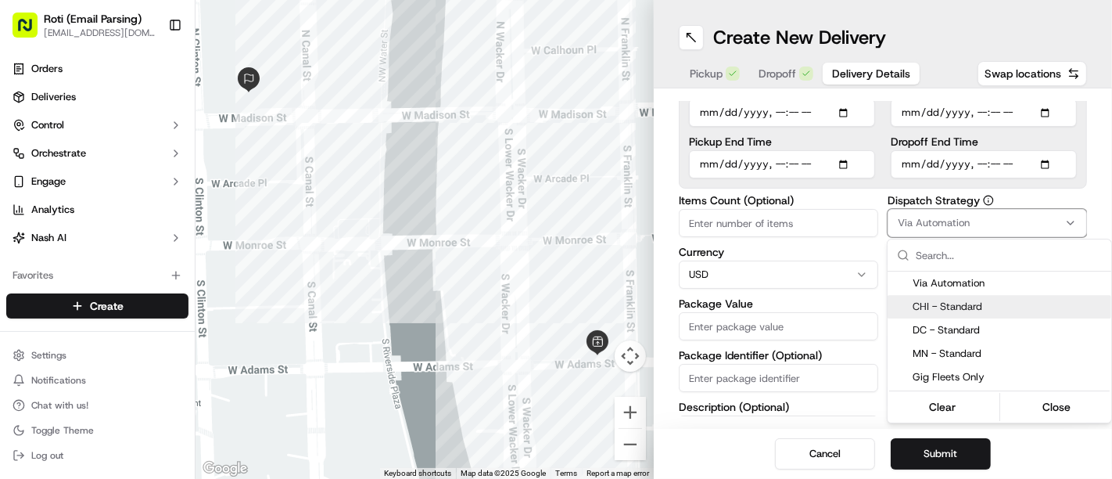
click at [930, 315] on div "CHI - Standard" at bounding box center [1000, 306] width 224 height 23
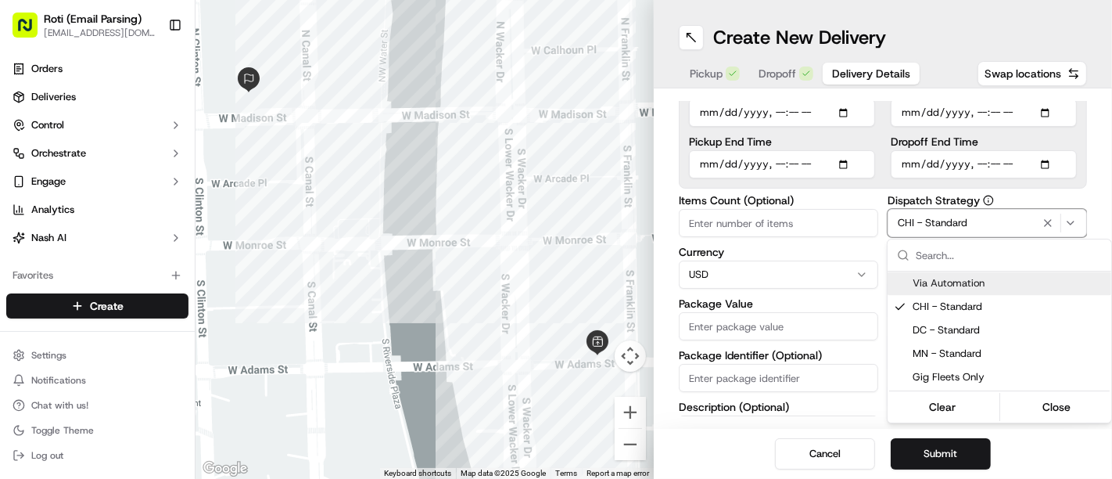
click at [1111, 227] on html "Roti (Email Parsing) [EMAIL_ADDRESS][DOMAIN_NAME] Toggle Sidebar Orders Deliver…" at bounding box center [556, 239] width 1112 height 479
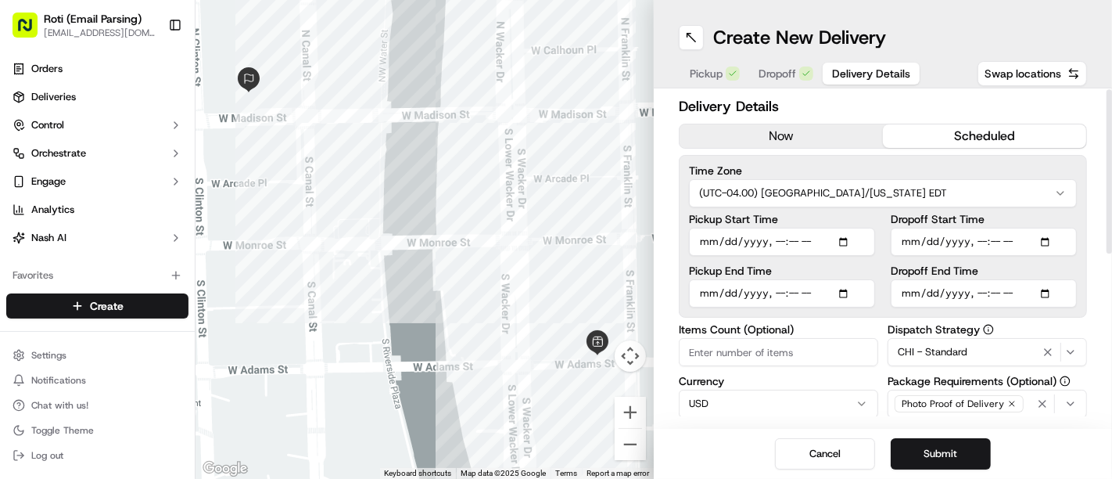
scroll to position [0, 0]
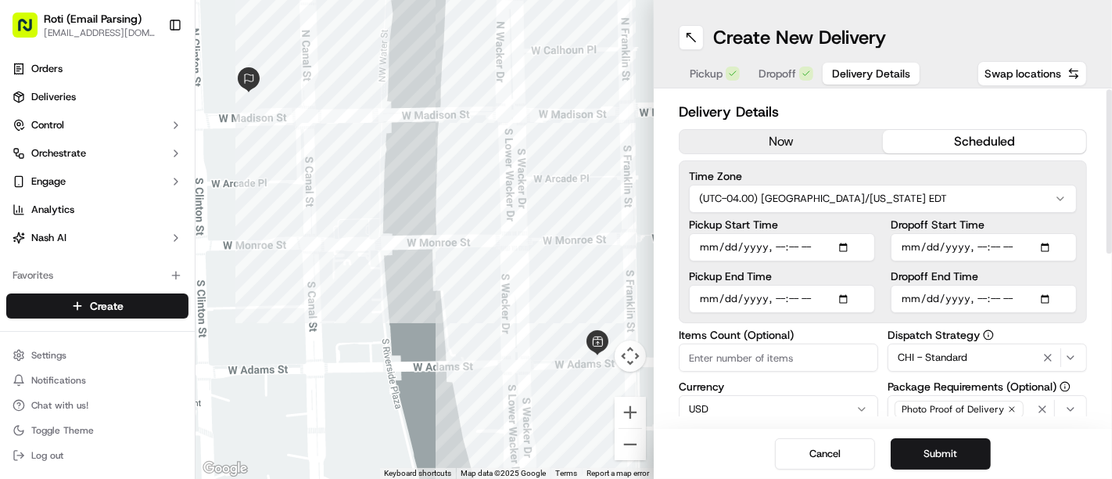
drag, startPoint x: 1111, startPoint y: 266, endPoint x: 1104, endPoint y: 196, distance: 70.8
click at [1107, 196] on div at bounding box center [1109, 171] width 5 height 164
click at [1047, 239] on input "Dropoff Start Time" at bounding box center [984, 247] width 186 height 28
click at [1050, 296] on input "Dropoff End Time" at bounding box center [984, 299] width 186 height 28
type input "[DATE]T11:05"
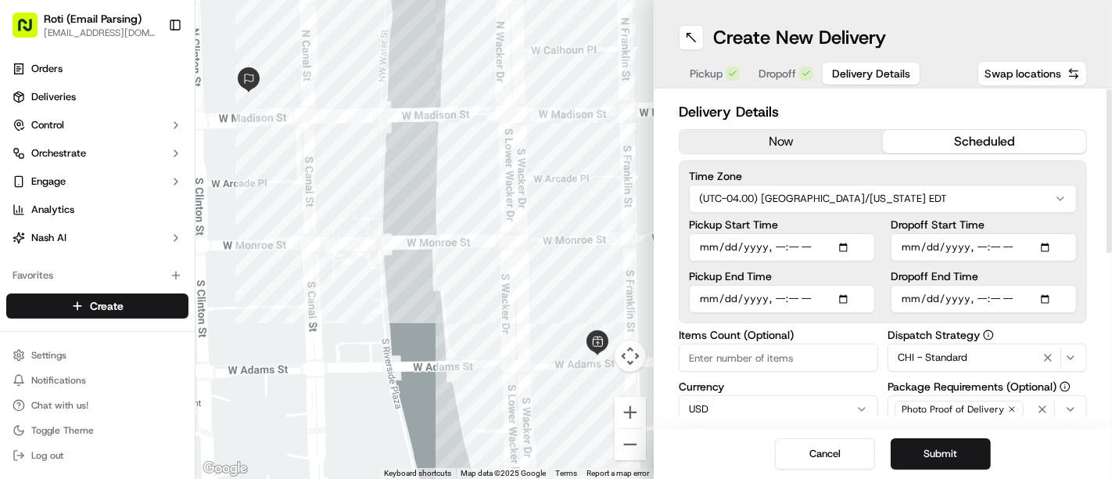
click at [1095, 164] on div "Delivery Details now scheduled Time Zone (UTC-04.00) [GEOGRAPHIC_DATA]/[US_STAT…" at bounding box center [883, 258] width 458 height 340
type input "[DATE]T11:20"
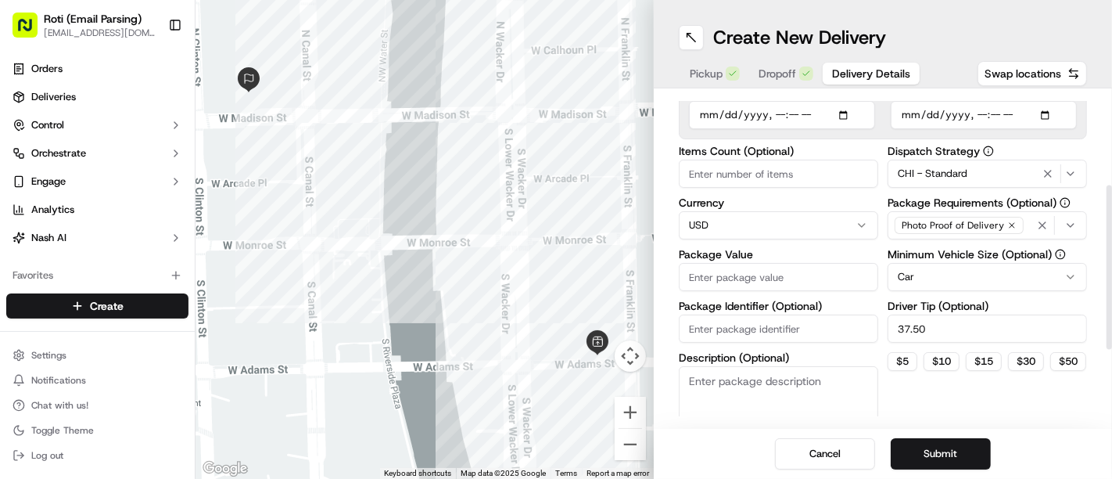
scroll to position [181, 0]
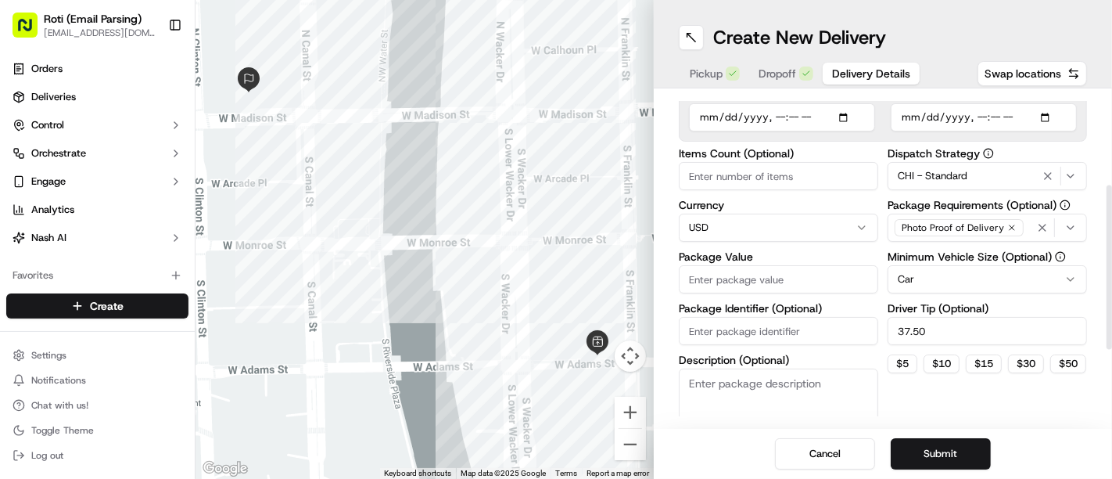
drag, startPoint x: 1111, startPoint y: 179, endPoint x: 1110, endPoint y: 274, distance: 94.6
click at [1110, 274] on div at bounding box center [1109, 267] width 5 height 164
click at [735, 343] on input "Package Identifier (Optional)" at bounding box center [778, 331] width 199 height 28
paste input "[PERSON_NAME] [PERSON_NAME]"
type input "[PERSON_NAME] [PERSON_NAME]"
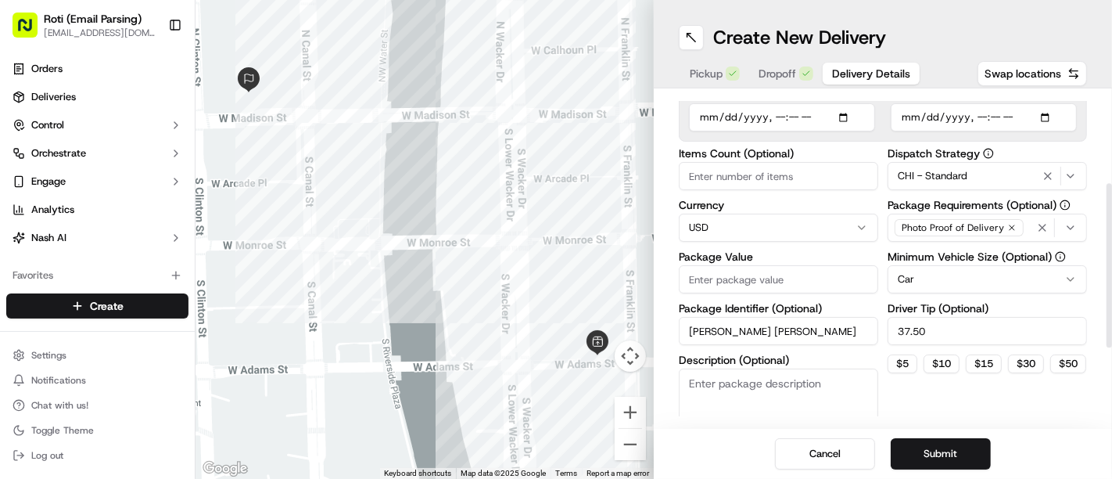
click at [766, 277] on input "Package Value" at bounding box center [778, 279] width 199 height 28
type input "650.59"
click at [746, 193] on div "Items Count (Optional) Currency USD Package Value 650.59 Package Identifier (Op…" at bounding box center [778, 302] width 199 height 308
click at [738, 188] on div "Items Count (Optional) Currency USD Package Value 650.59 Package Identifier (Op…" at bounding box center [778, 302] width 199 height 308
click at [733, 184] on input "Items Count (Optional)" at bounding box center [778, 176] width 199 height 28
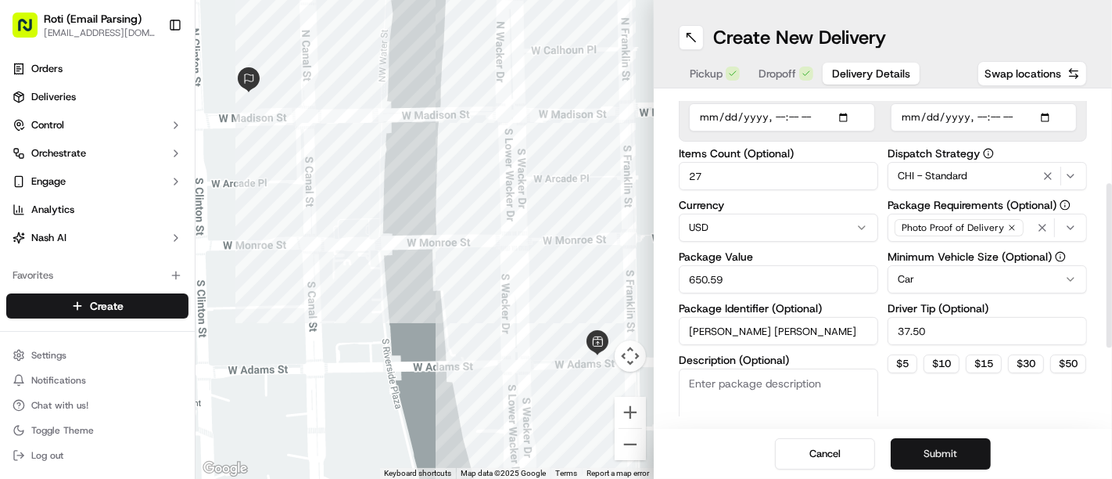
type input "27"
click at [921, 457] on button "Submit" at bounding box center [941, 453] width 100 height 31
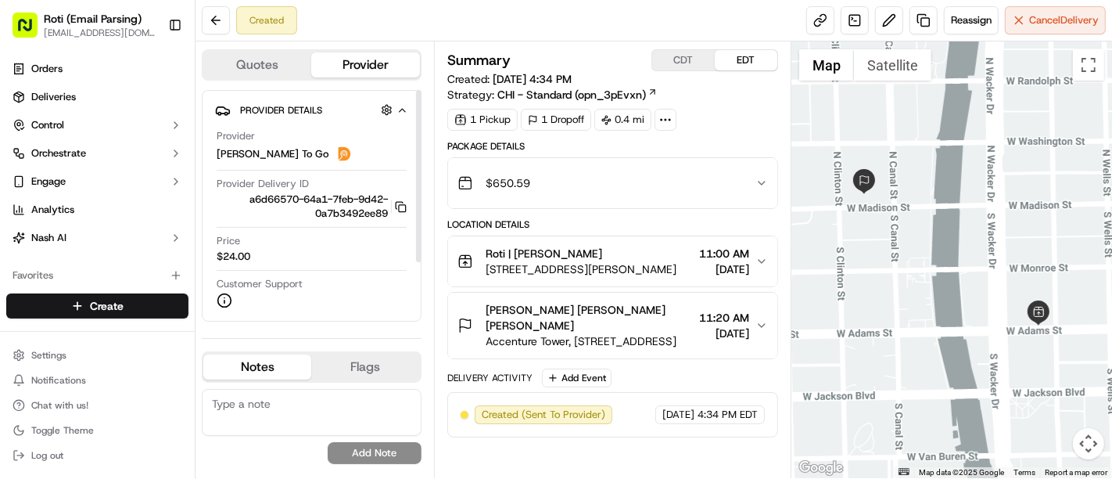
click at [670, 65] on button "CDT" at bounding box center [683, 60] width 63 height 20
click at [732, 61] on button "EDT" at bounding box center [746, 60] width 63 height 20
click at [1021, 14] on button "Cancel Delivery" at bounding box center [1055, 20] width 101 height 28
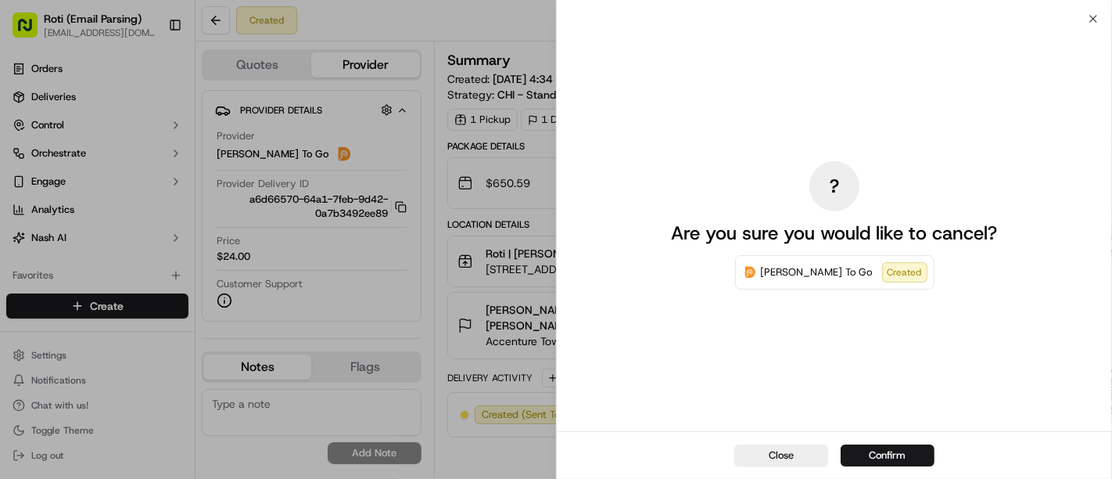
click at [953, 457] on div "Close Confirm" at bounding box center [834, 455] width 555 height 48
click at [923, 466] on div "Close Confirm" at bounding box center [834, 455] width 555 height 48
click at [909, 460] on button "Confirm" at bounding box center [888, 455] width 94 height 22
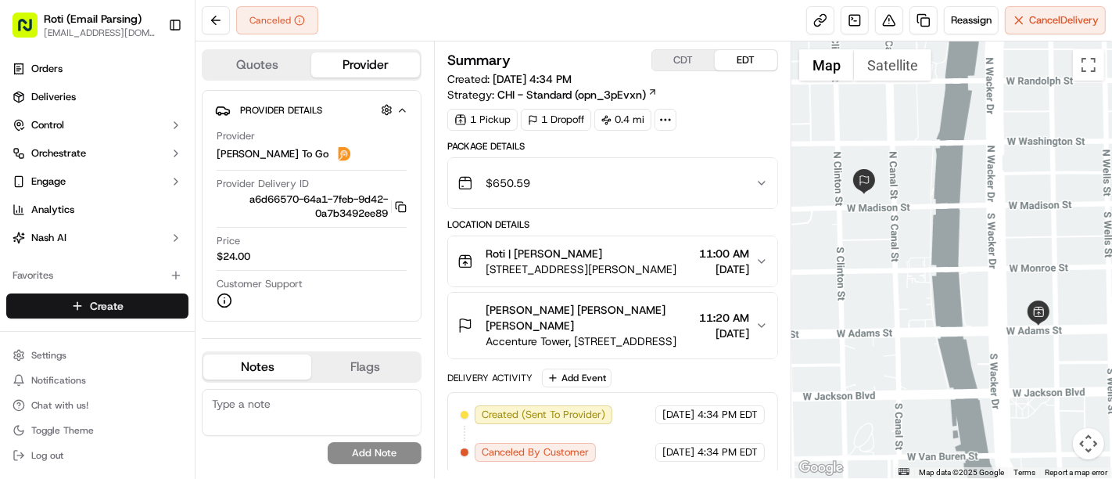
click at [145, 314] on html "Roti (Email Parsing) [EMAIL_ADDRESS][DOMAIN_NAME] Toggle Sidebar Orders Deliver…" at bounding box center [556, 239] width 1112 height 479
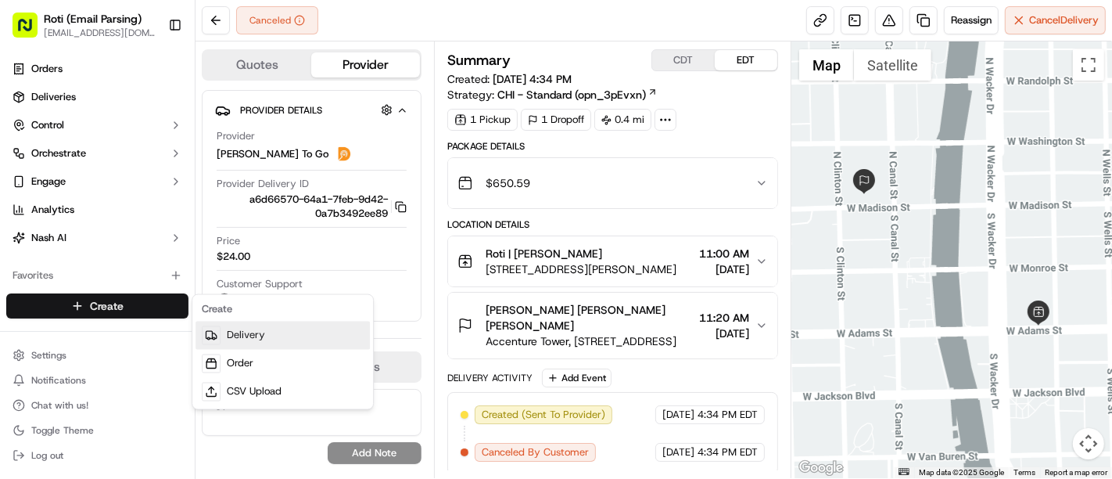
click at [282, 333] on link "Delivery" at bounding box center [283, 335] width 174 height 28
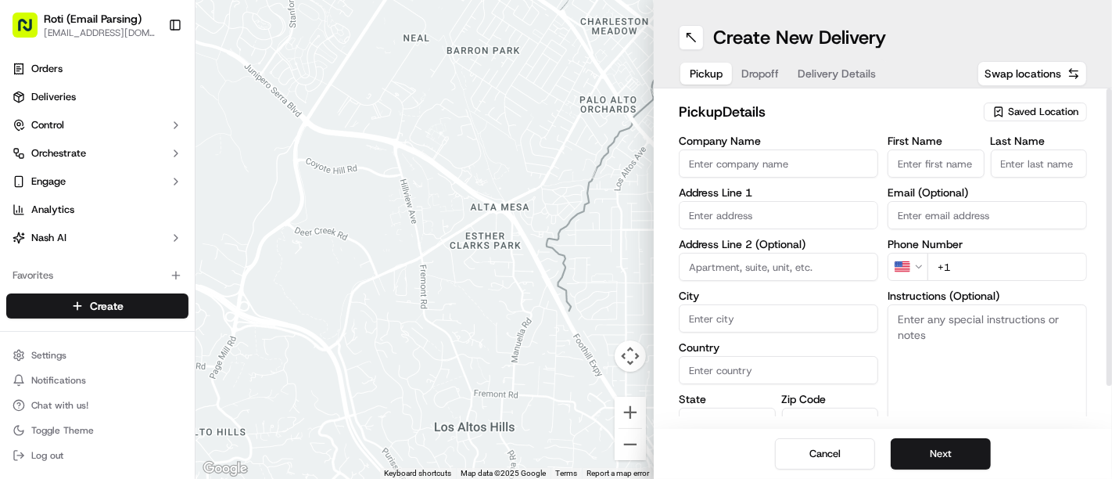
click at [1005, 106] on icon "button" at bounding box center [998, 112] width 13 height 13
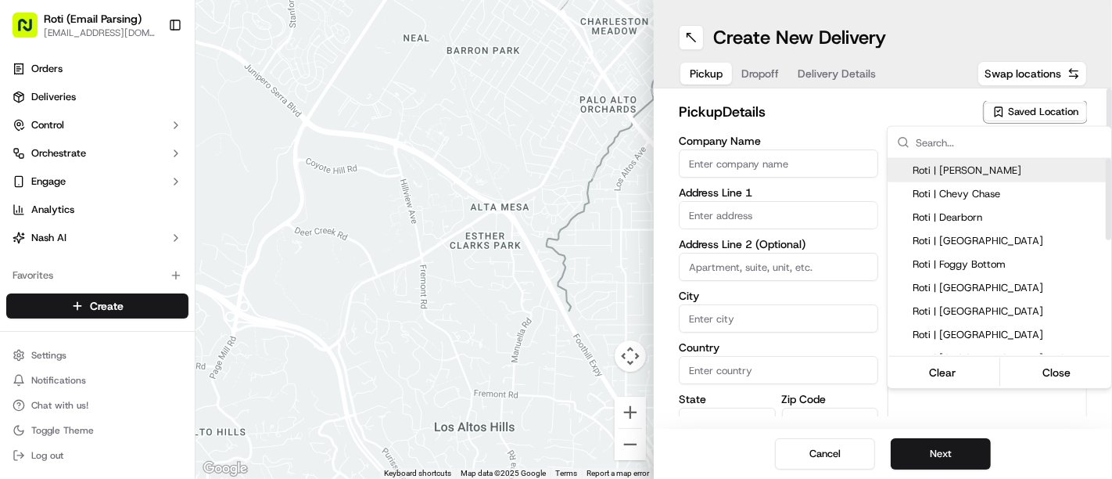
click at [957, 174] on span "Roti | [PERSON_NAME]" at bounding box center [1009, 170] width 192 height 14
type input "Roti | [PERSON_NAME]"
type input "[STREET_ADDRESS][PERSON_NAME]"
type input "[GEOGRAPHIC_DATA]"
type input "US"
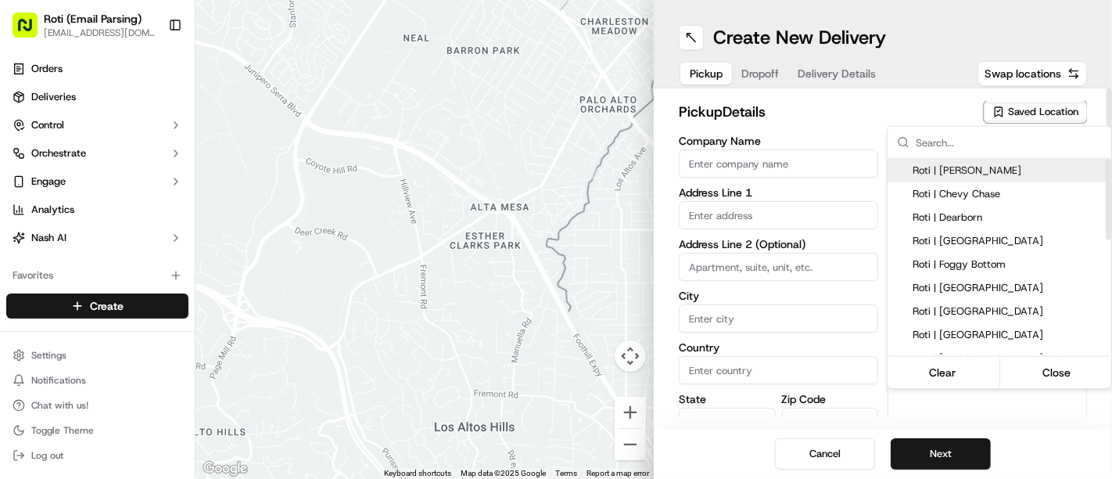
type input "IL"
type input "60606"
type input "[PHONE_NUMBER]"
type textarea "If door is locked please call [PHONE_NUMBER] to gain access."
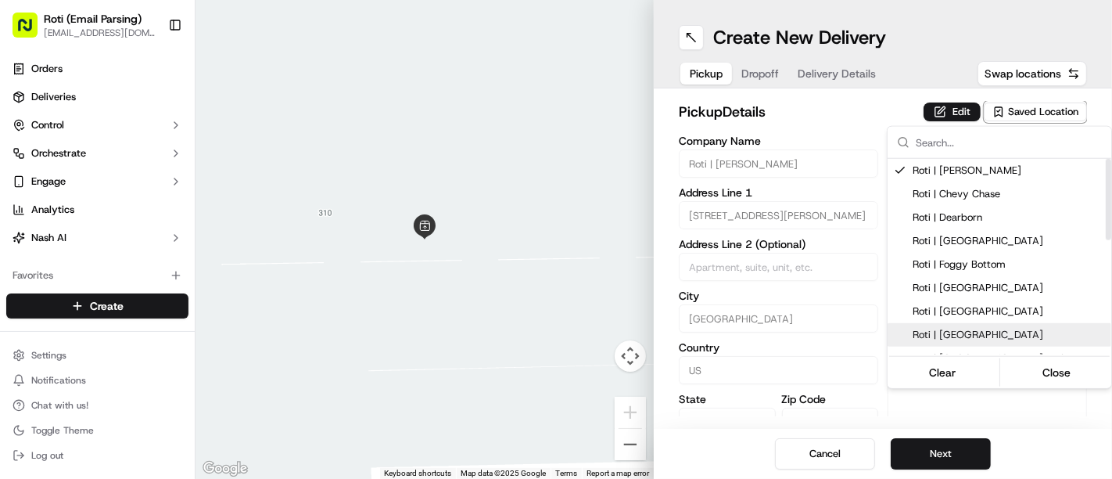
click at [960, 473] on html "Roti (Email Parsing) [EMAIL_ADDRESS][DOMAIN_NAME] Toggle Sidebar Orders Deliver…" at bounding box center [556, 239] width 1112 height 479
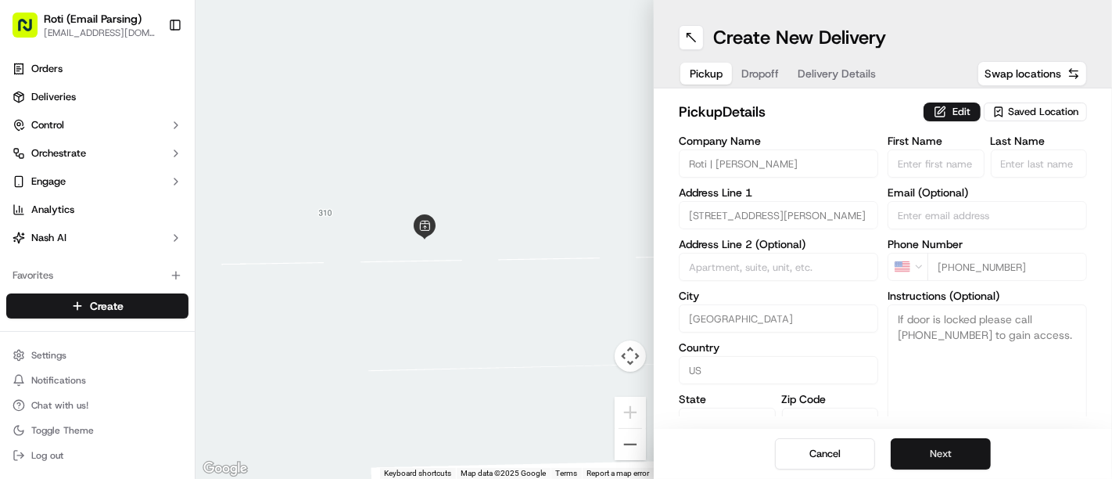
click at [952, 466] on button "Next" at bounding box center [941, 453] width 100 height 31
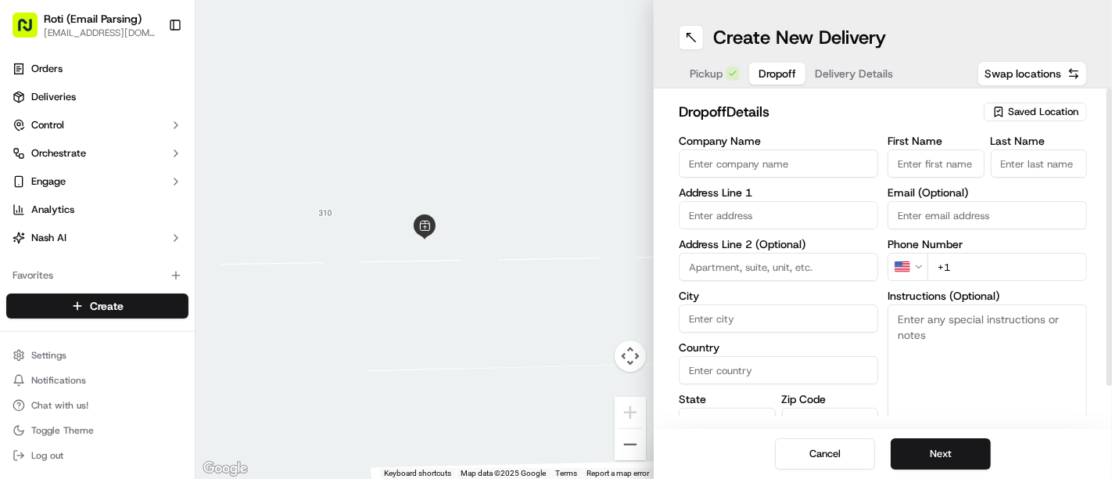
click at [766, 174] on input "Company Name" at bounding box center [778, 163] width 199 height 28
type input "[PERSON_NAME] [PERSON_NAME]"
click at [906, 177] on input "First Name" at bounding box center [936, 163] width 97 height 28
type input "n"
type input "N"
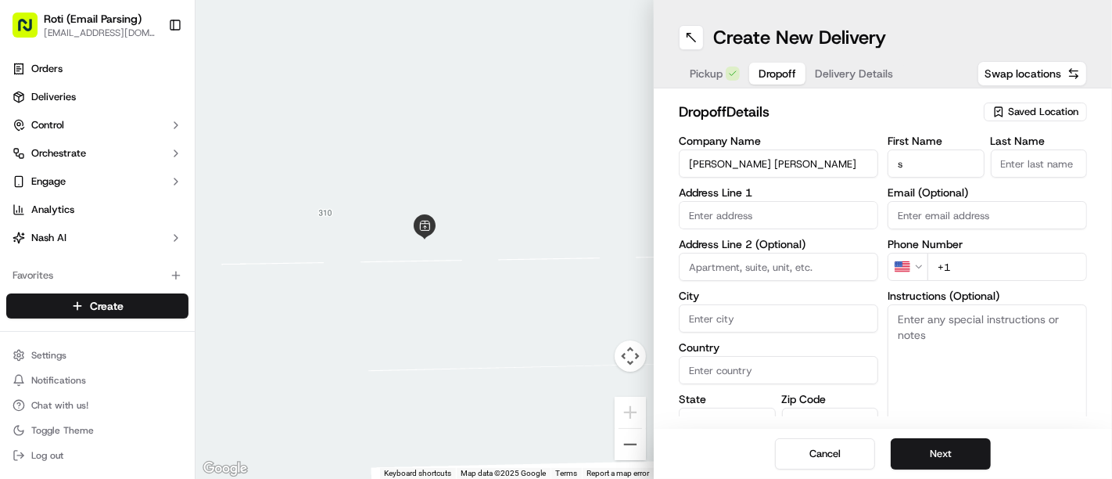
type input "[PERSON_NAME]"
click at [999, 175] on input "Last Name" at bounding box center [1039, 163] width 97 height 28
type input "[PERSON_NAME]"
click at [809, 202] on input "text" at bounding box center [778, 215] width 199 height 28
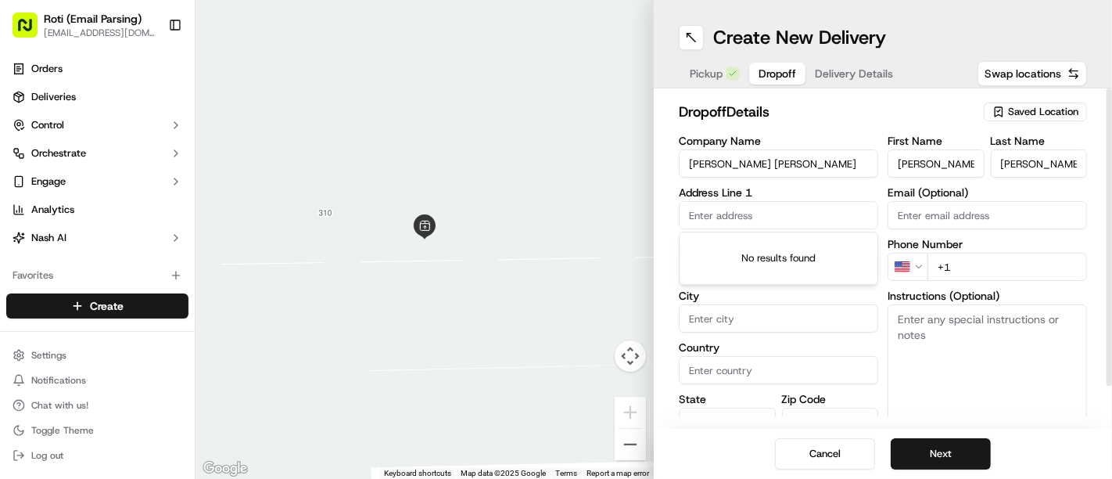
paste input "[STREET_ADDRESS]"
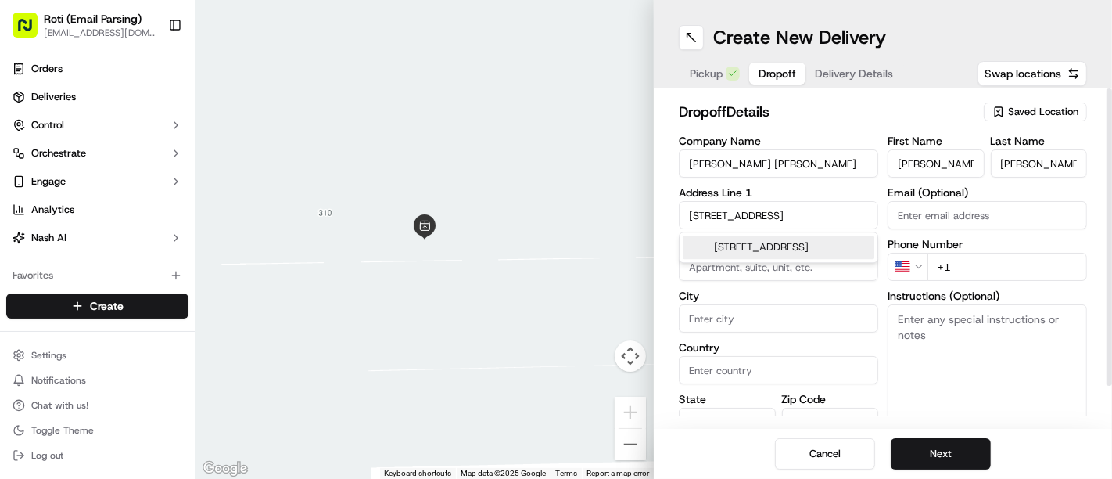
click at [805, 249] on div "[STREET_ADDRESS]" at bounding box center [779, 246] width 192 height 23
type input "Accenture Tower, [STREET_ADDRESS]"
type input "33rd floor"
type input "[GEOGRAPHIC_DATA]"
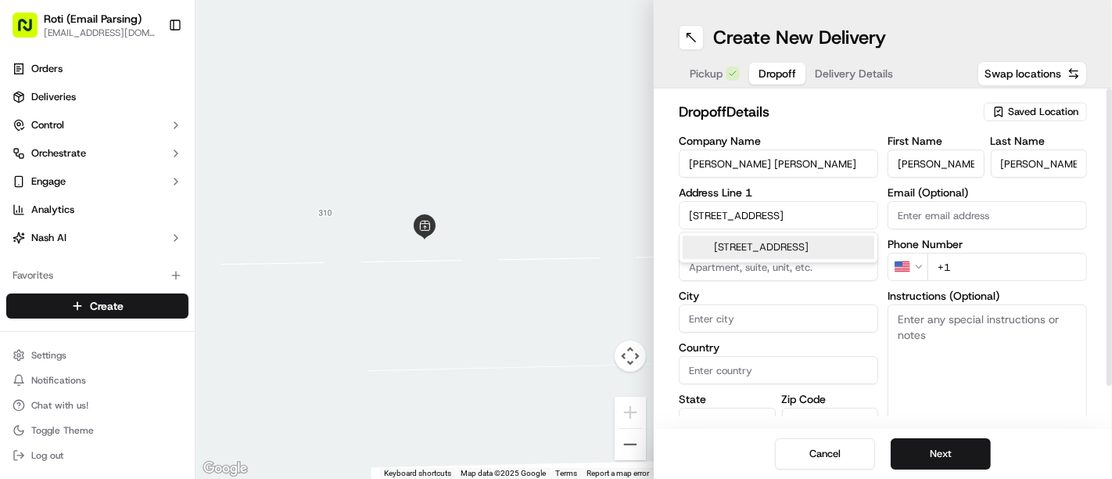
type input "[GEOGRAPHIC_DATA]"
type input "IL"
type input "60661"
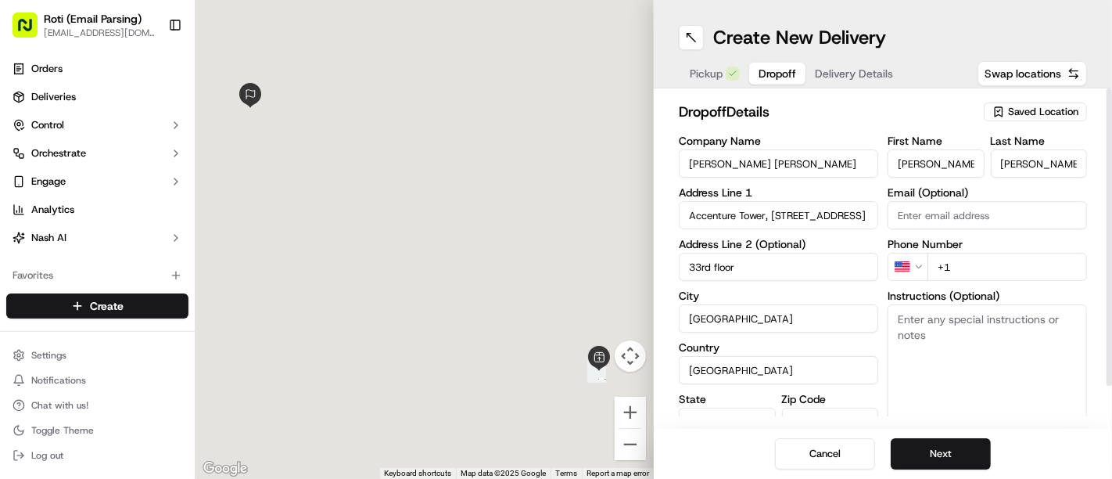
type input "[STREET_ADDRESS]"
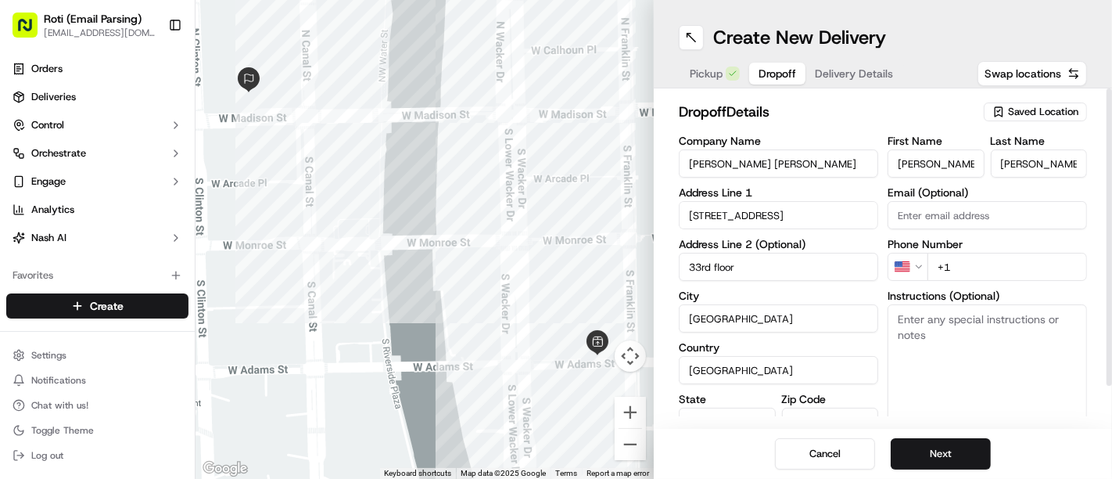
click at [933, 296] on label "Instructions (Optional)" at bounding box center [987, 295] width 199 height 11
click at [933, 304] on textarea "Instructions (Optional)" at bounding box center [987, 362] width 199 height 117
click at [939, 326] on textarea "Instructions (Optional)" at bounding box center [987, 362] width 199 height 117
paste textarea "[PHONE_NUMBER]"
click at [939, 326] on textarea "[PHONE_NUMBER]" at bounding box center [987, 362] width 199 height 117
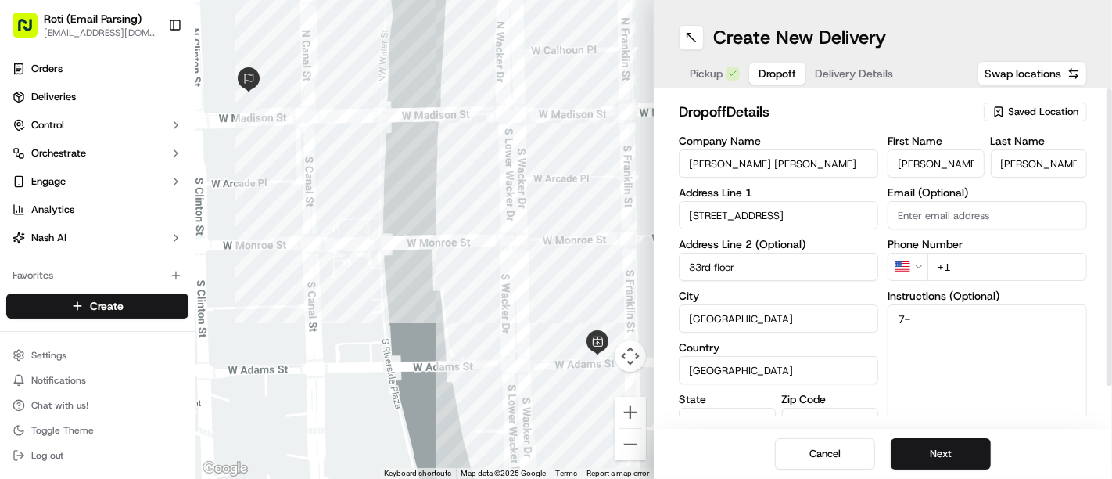
type textarea "7"
click at [967, 274] on input "+1" at bounding box center [1008, 267] width 160 height 28
paste input "[PHONE_NUMBER]"
type input "[PHONE_NUMBER]"
click at [953, 361] on textarea "Instructions (Optional)" at bounding box center [987, 362] width 199 height 117
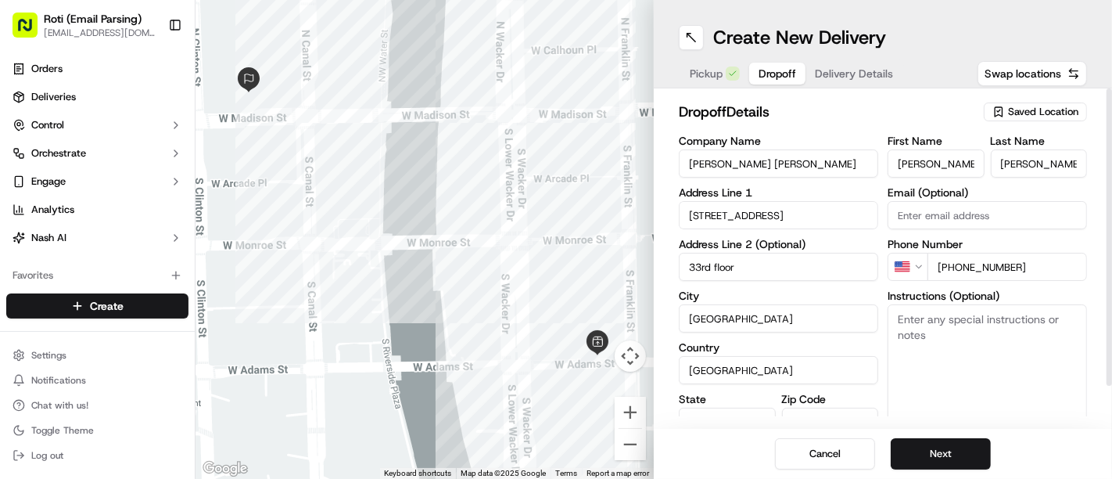
paste textarea "Could you please deliver to the loading dock which is located off Canal. They’l…"
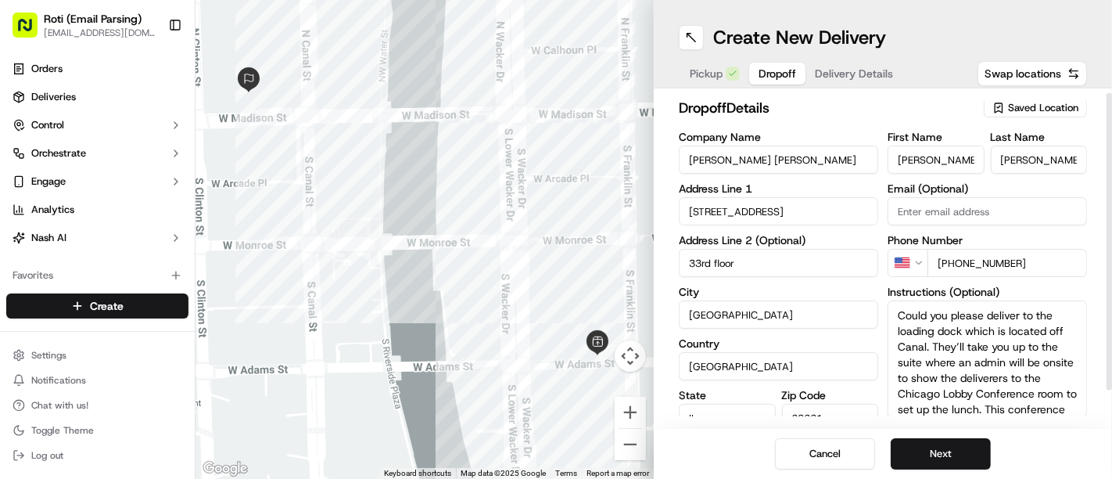
drag, startPoint x: 934, startPoint y: 344, endPoint x: 994, endPoint y: 376, distance: 68.2
click at [994, 376] on textarea "Could you please deliver to the loading dock which is located off Canal. They’l…" at bounding box center [987, 358] width 199 height 117
click at [981, 343] on textarea "Could you please deliver to the loading dock which is located off Canal. delive…" at bounding box center [987, 358] width 199 height 117
type textarea "Could you please deliver to the loading dock which is located off Canal. delive…"
click at [969, 448] on button "Next" at bounding box center [941, 453] width 100 height 31
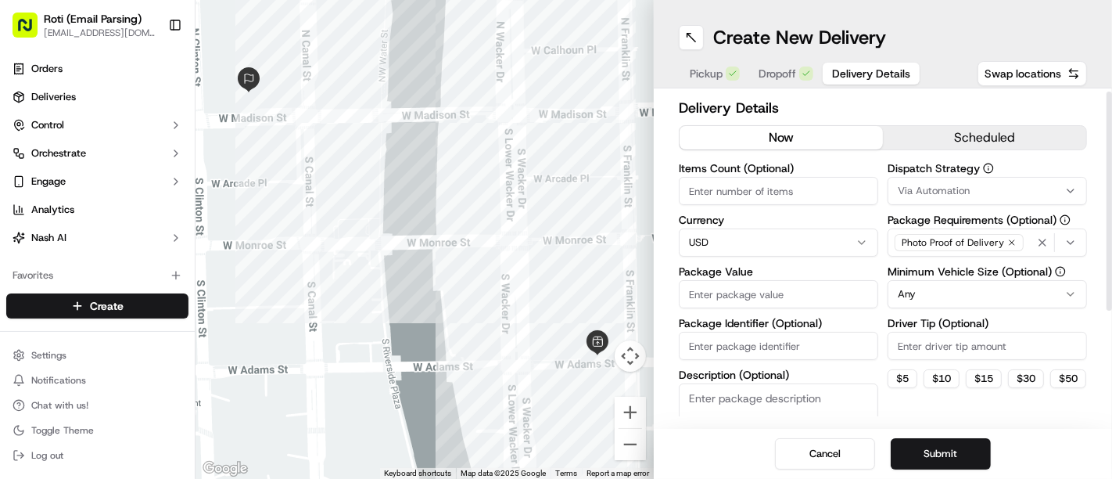
click at [945, 138] on button "scheduled" at bounding box center [984, 137] width 203 height 23
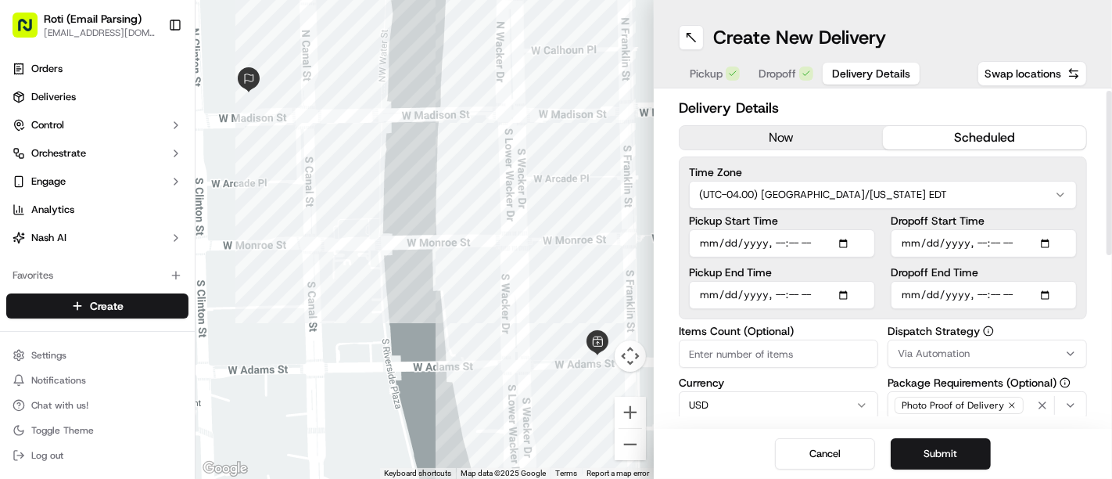
click at [906, 193] on html "Roti (Email Parsing) [EMAIL_ADDRESS][DOMAIN_NAME] Toggle Sidebar Orders Deliver…" at bounding box center [556, 239] width 1112 height 479
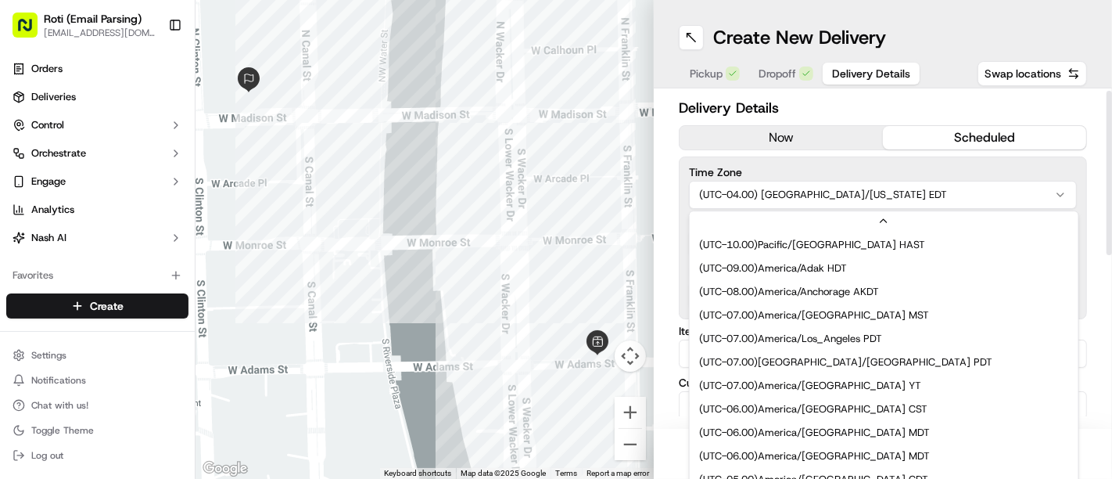
scroll to position [117, 0]
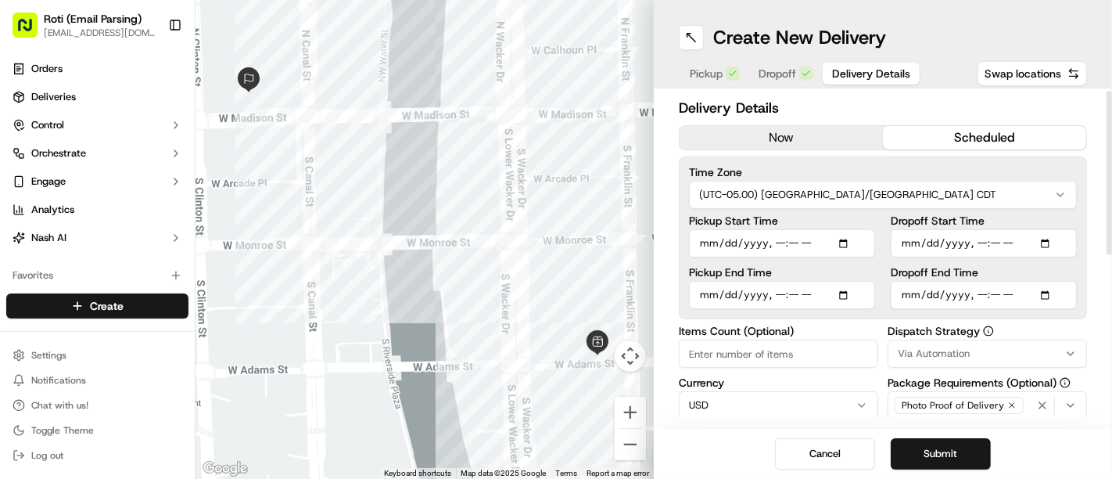
click at [948, 354] on span "Via Automation" at bounding box center [934, 353] width 72 height 14
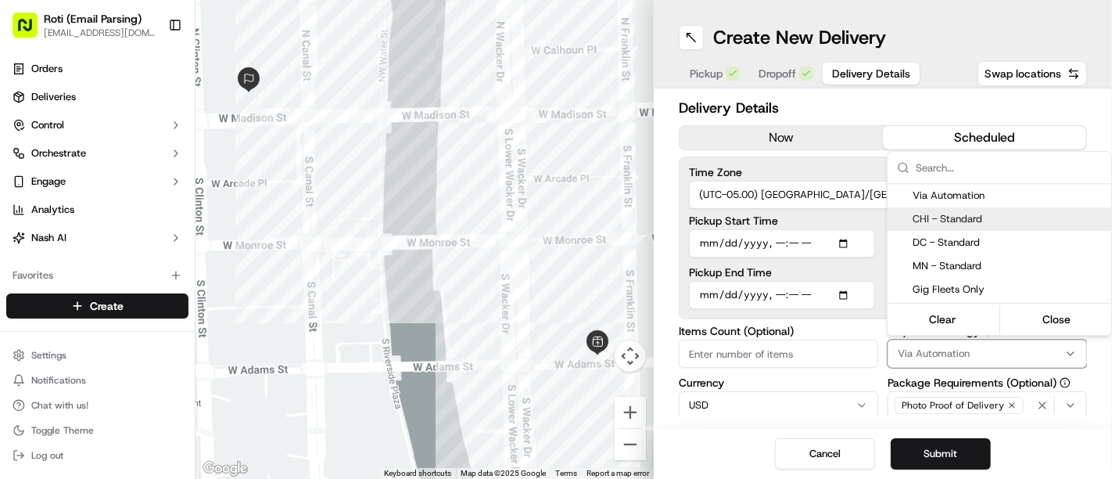
click at [927, 220] on span "CHI - Standard" at bounding box center [1009, 219] width 192 height 14
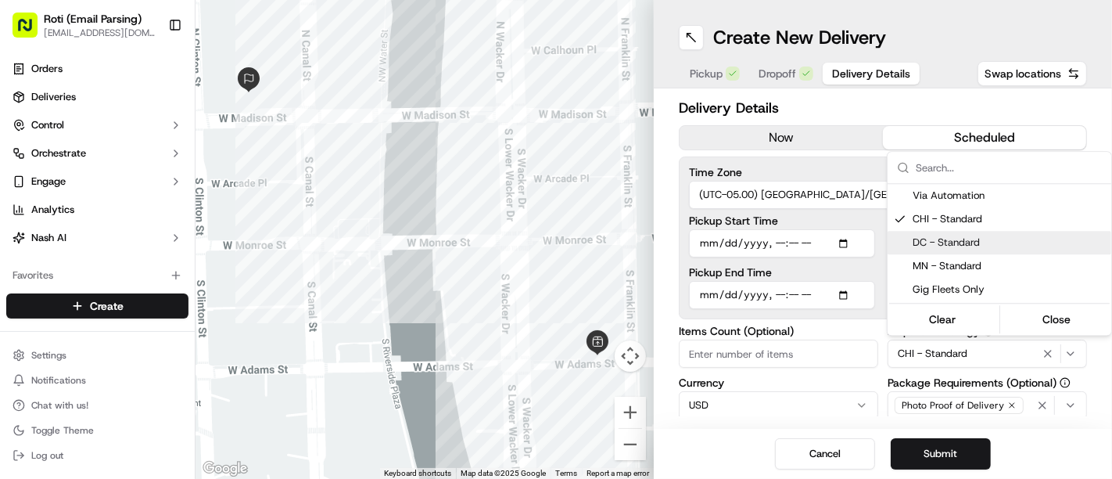
click at [860, 218] on html "Roti (Email Parsing) [EMAIL_ADDRESS][DOMAIN_NAME] Toggle Sidebar Orders Deliver…" at bounding box center [556, 239] width 1112 height 479
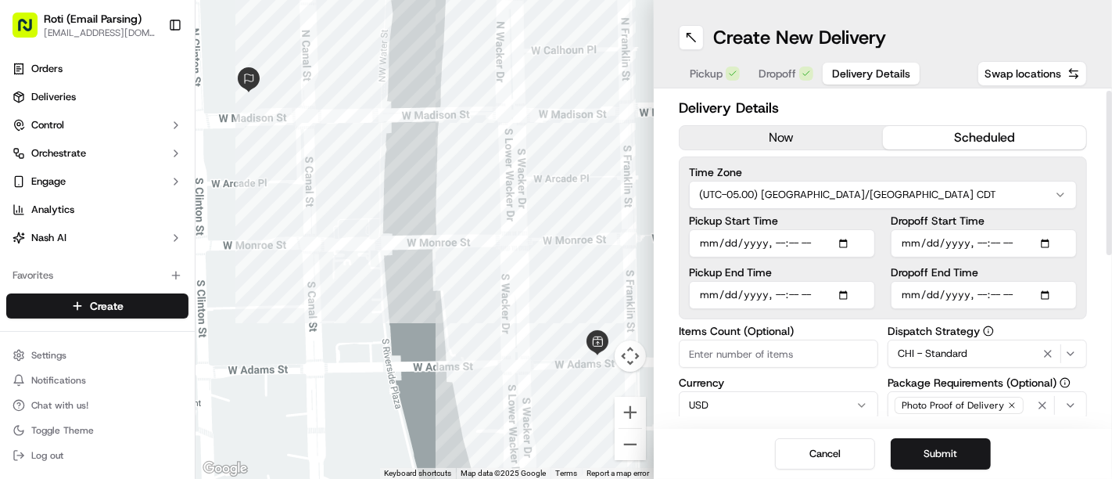
click at [1043, 240] on input "Dropoff Start Time" at bounding box center [984, 243] width 186 height 28
click at [1029, 210] on div "Time Zone (UTC-05.00) America/[GEOGRAPHIC_DATA] CDT Pickup Start Time Pickup En…" at bounding box center [883, 237] width 408 height 163
type input "[DATE]T11:05"
click at [1052, 294] on input "Dropoff End Time" at bounding box center [984, 295] width 186 height 28
type input "[DATE]T11:20"
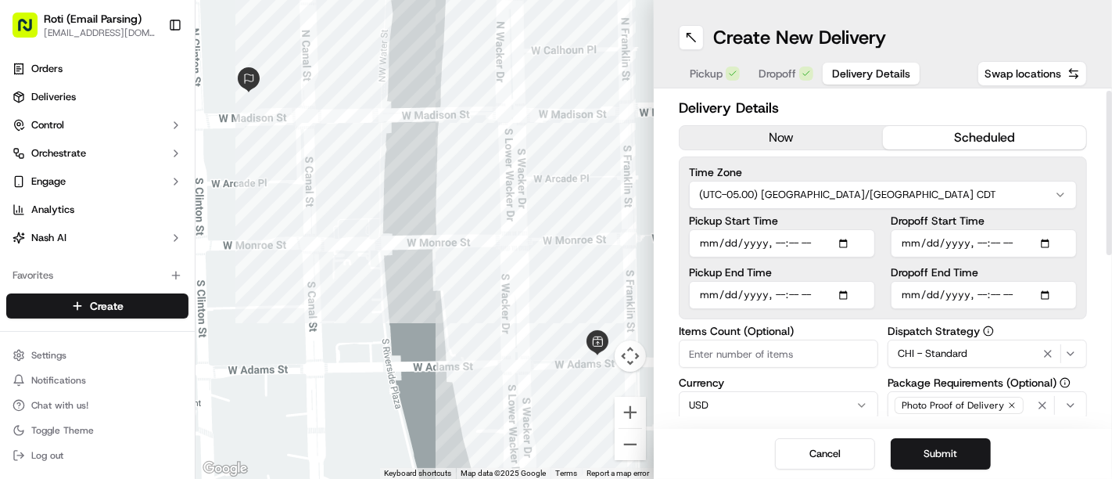
click at [1082, 134] on button "scheduled" at bounding box center [984, 137] width 203 height 23
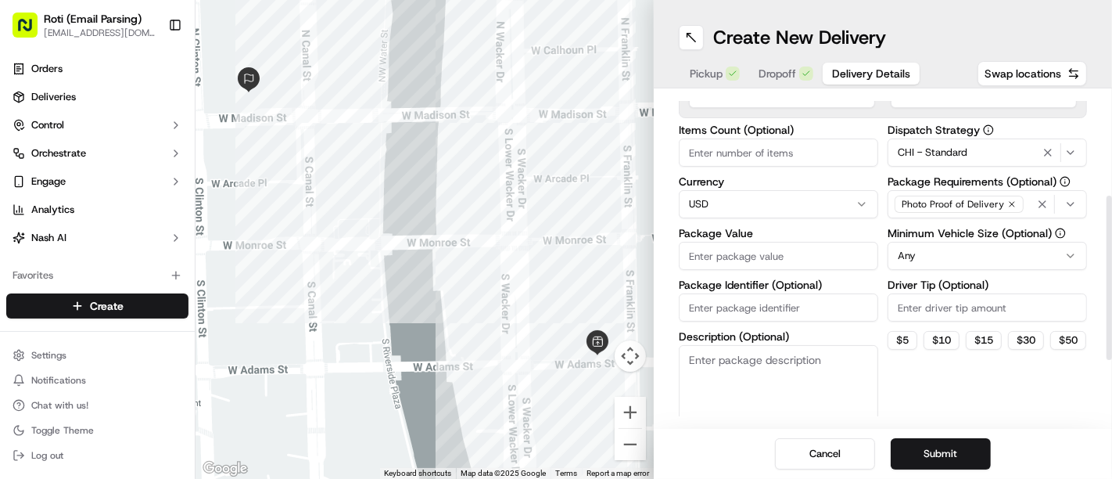
drag, startPoint x: 1111, startPoint y: 168, endPoint x: 1111, endPoint y: 274, distance: 105.6
click at [1111, 274] on div at bounding box center [1109, 278] width 5 height 164
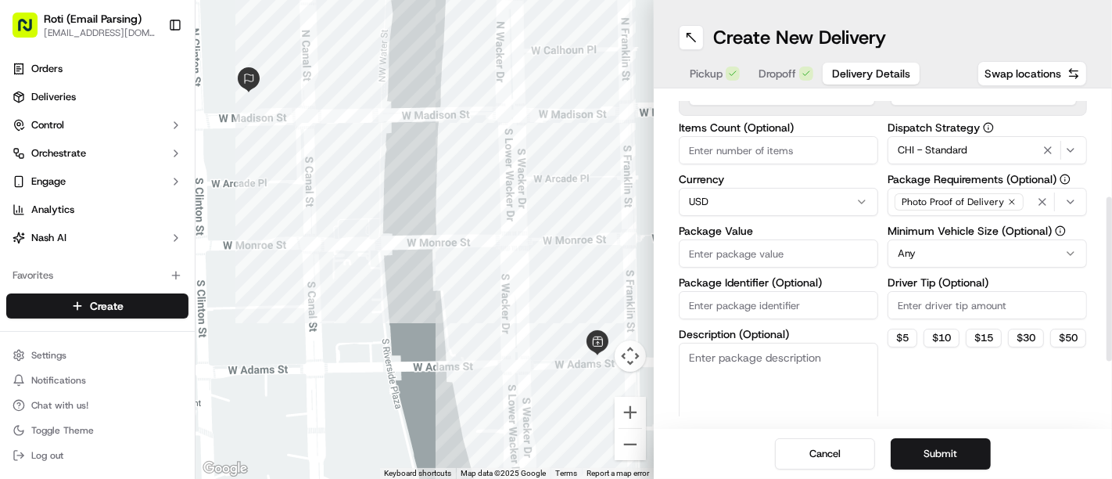
click at [956, 262] on html "Roti (Email Parsing) [EMAIL_ADDRESS][DOMAIN_NAME] Toggle Sidebar Orders Deliver…" at bounding box center [556, 239] width 1112 height 479
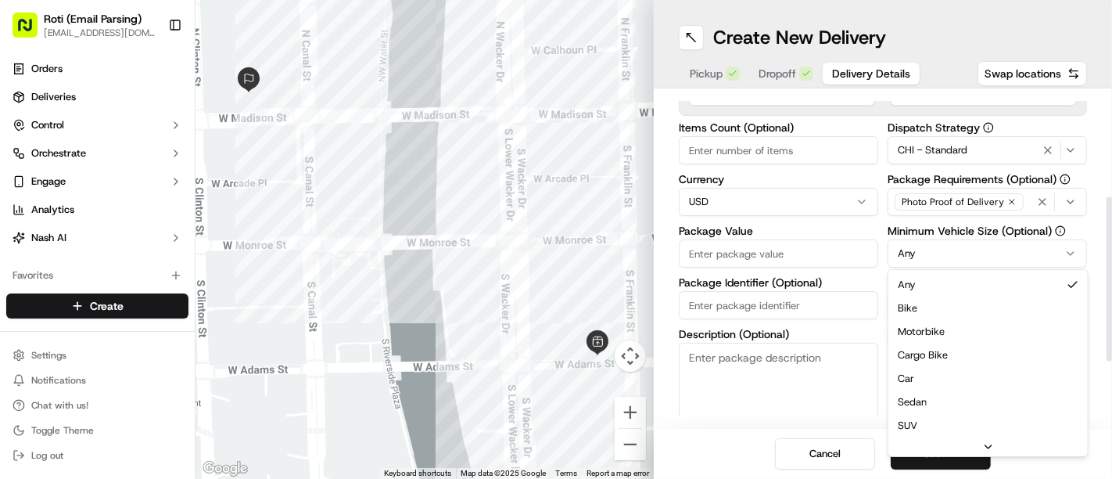
click at [920, 381] on div "Dispatch Strategy CHI - Standard Package Requirements (Optional) Photo Proof of…" at bounding box center [987, 276] width 199 height 308
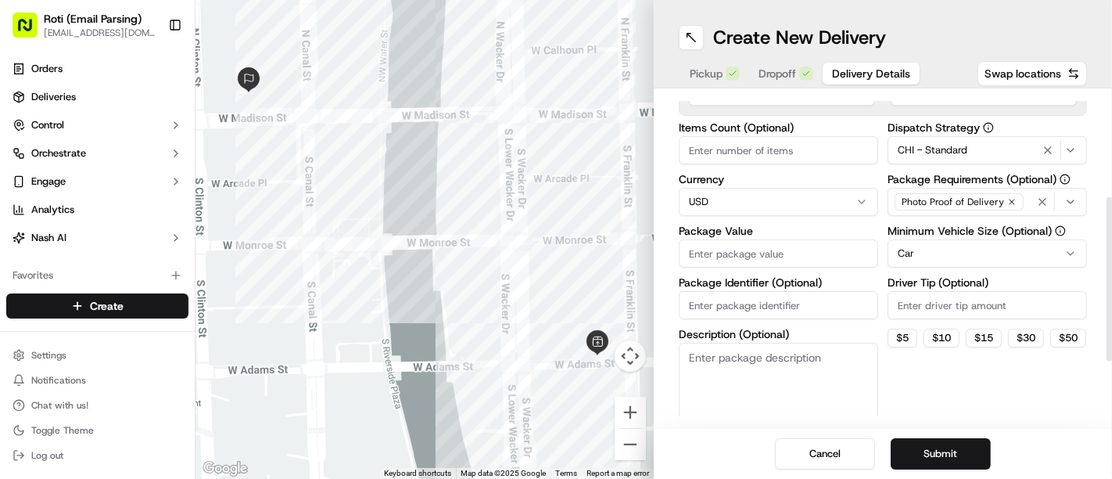
click at [911, 315] on input "Driver Tip (Optional)" at bounding box center [987, 305] width 199 height 28
type input "37.50"
click at [746, 306] on input "Package Identifier (Optional)" at bounding box center [778, 305] width 199 height 28
paste input "[PERSON_NAME] [PERSON_NAME]"
type input "[PERSON_NAME] [PERSON_NAME]"
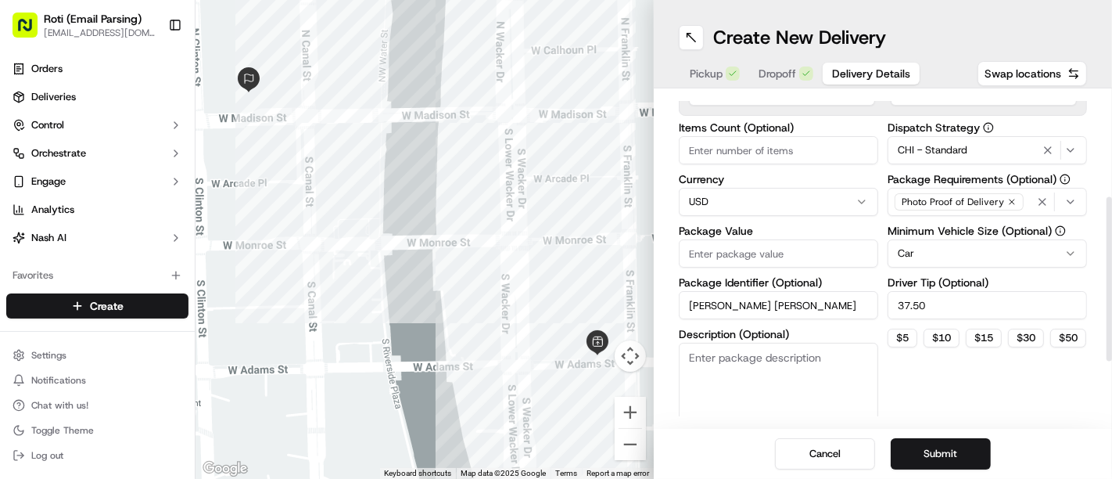
click at [707, 270] on div "Items Count (Optional) Currency USD Package Value Package Identifier (Optional)…" at bounding box center [778, 276] width 199 height 308
click at [702, 250] on input "Package Value" at bounding box center [778, 253] width 199 height 28
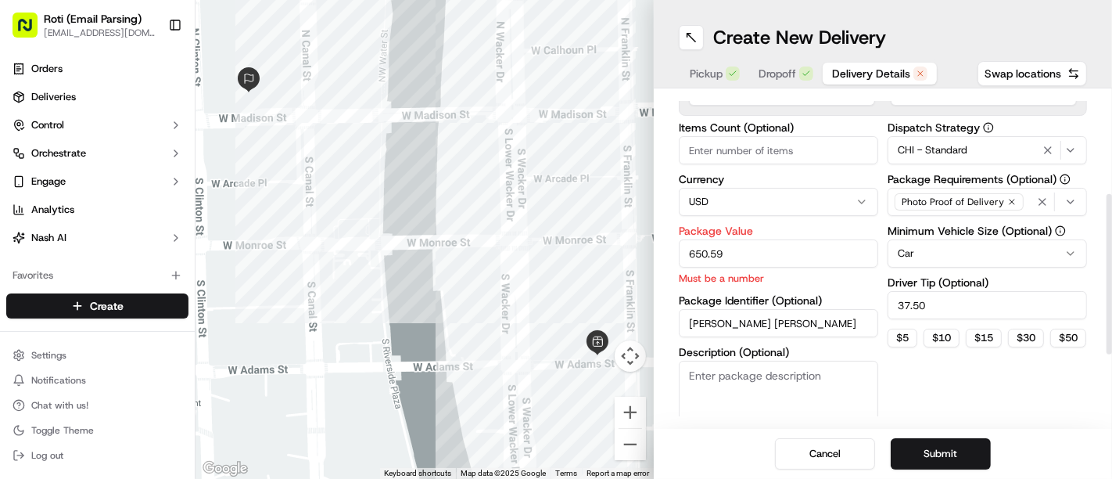
type input "650.59"
click at [737, 139] on input "Items Count (Optional)" at bounding box center [778, 150] width 199 height 28
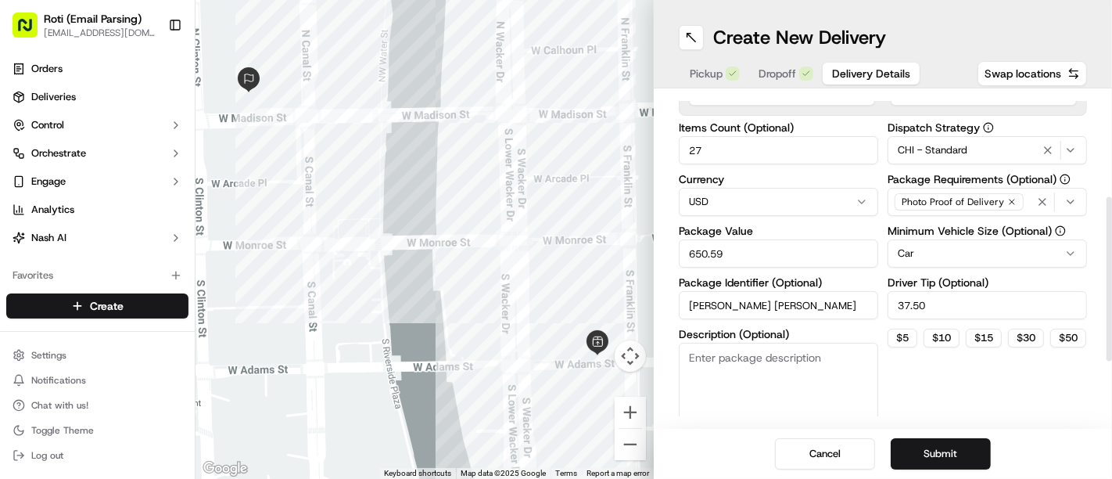
type input "27"
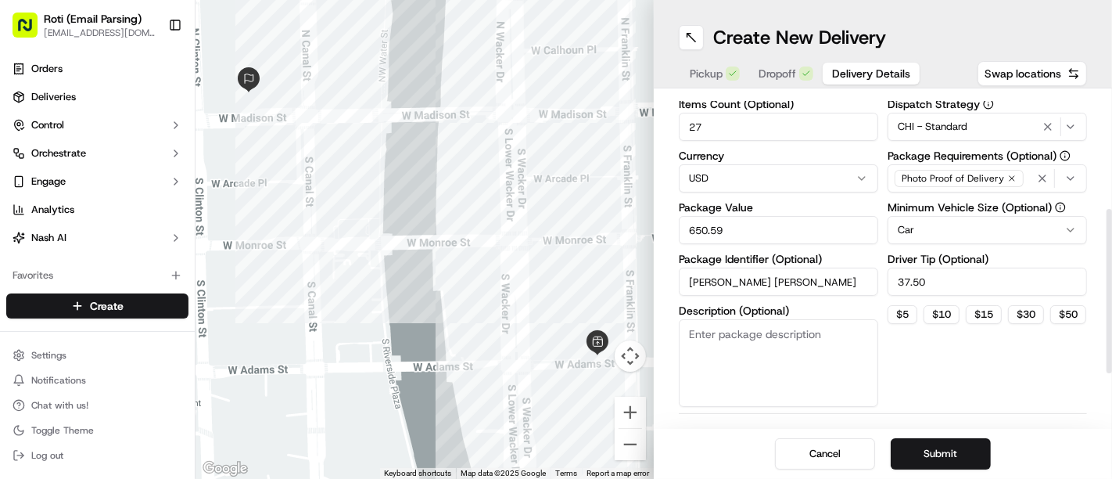
drag, startPoint x: 1111, startPoint y: 239, endPoint x: 1076, endPoint y: 251, distance: 37.4
click at [1107, 251] on div at bounding box center [1109, 291] width 5 height 164
click at [775, 271] on input "[PERSON_NAME] [PERSON_NAME]" at bounding box center [778, 281] width 199 height 28
type input "[PERSON_NAME] Cooper9.16"
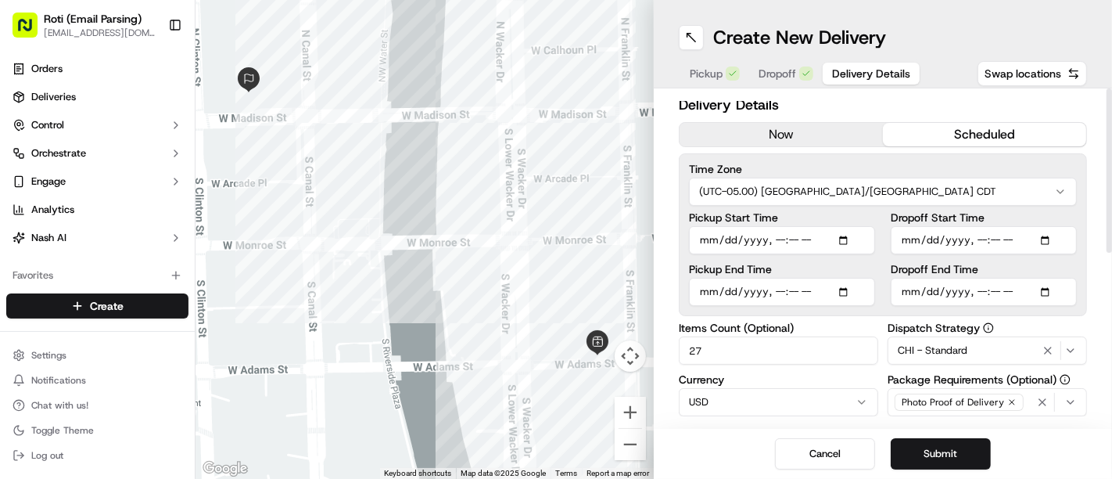
scroll to position [0, 0]
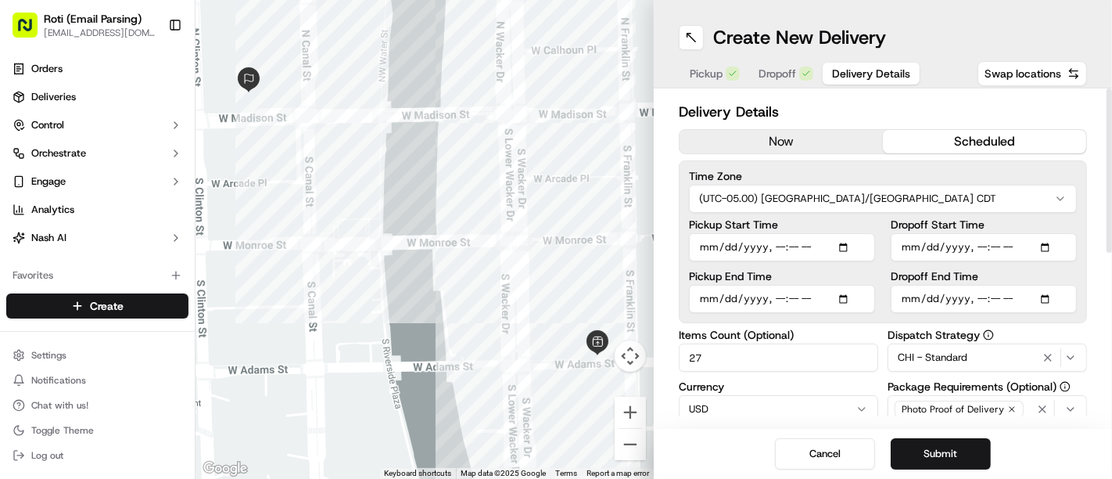
drag, startPoint x: 1111, startPoint y: 340, endPoint x: 1111, endPoint y: 204, distance: 136.1
click at [1111, 204] on div at bounding box center [1109, 170] width 5 height 164
click at [927, 441] on button "Submit" at bounding box center [941, 453] width 100 height 31
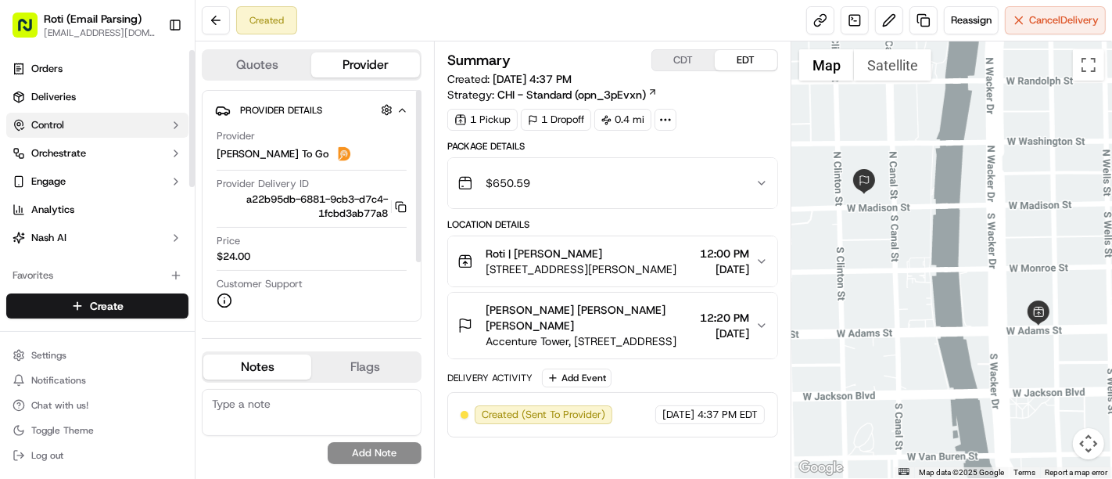
click at [125, 115] on button "Control" at bounding box center [97, 125] width 182 height 25
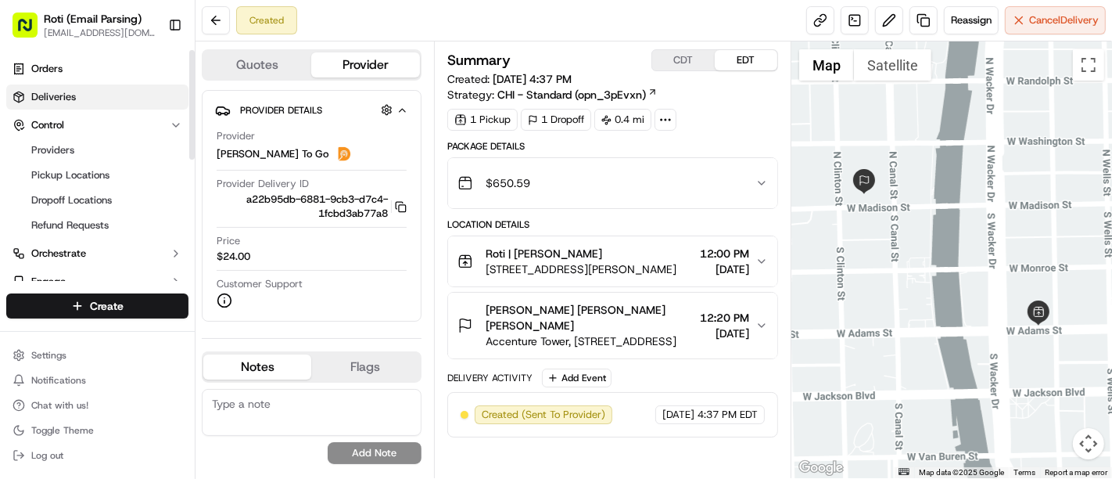
click at [100, 102] on link "Deliveries" at bounding box center [97, 96] width 182 height 25
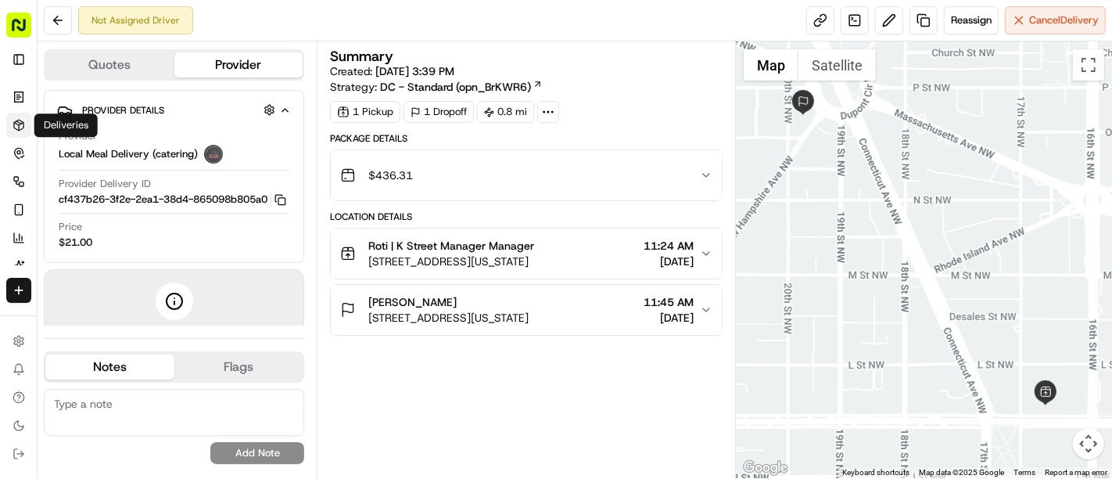
click at [16, 122] on icon at bounding box center [19, 125] width 13 height 13
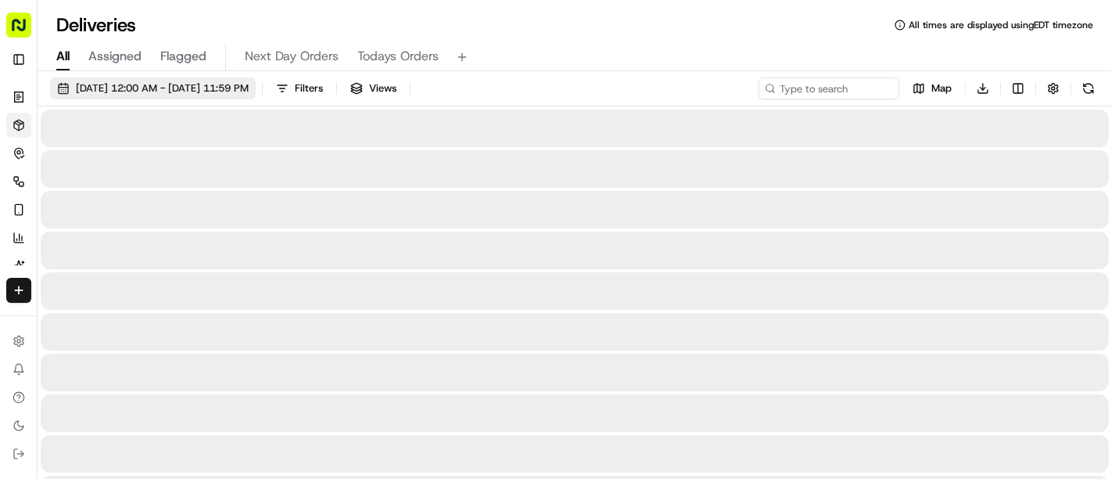
click at [239, 86] on span "[DATE] 12:00 AM - [DATE] 11:59 PM" at bounding box center [162, 88] width 173 height 14
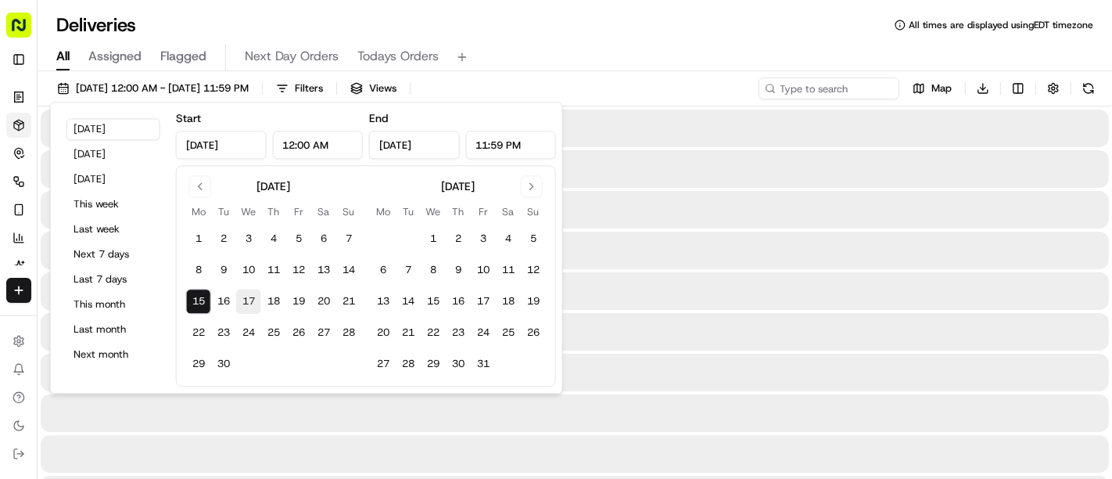
click at [248, 307] on button "17" at bounding box center [248, 301] width 25 height 25
type input "[DATE]"
click at [246, 305] on button "17" at bounding box center [248, 301] width 25 height 25
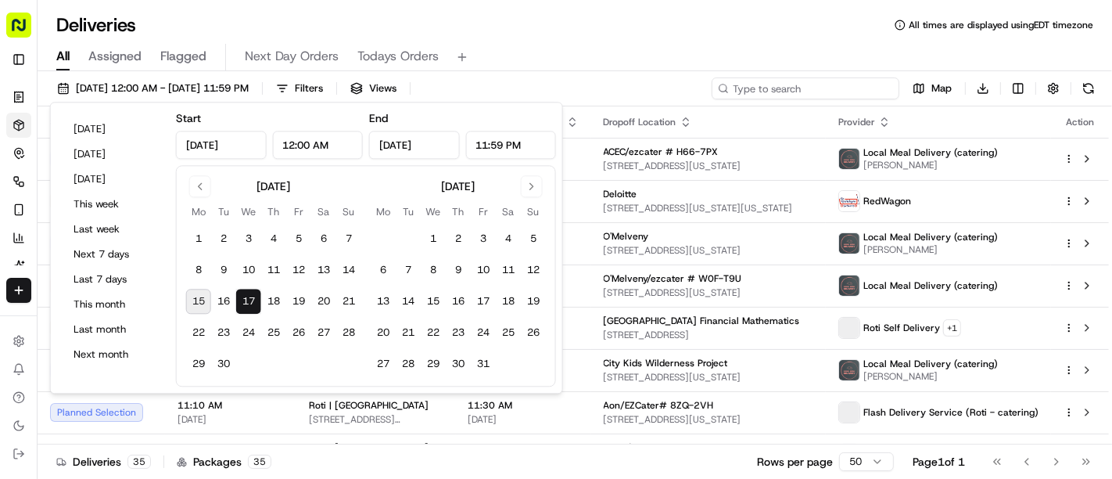
click at [862, 84] on input at bounding box center [806, 88] width 188 height 22
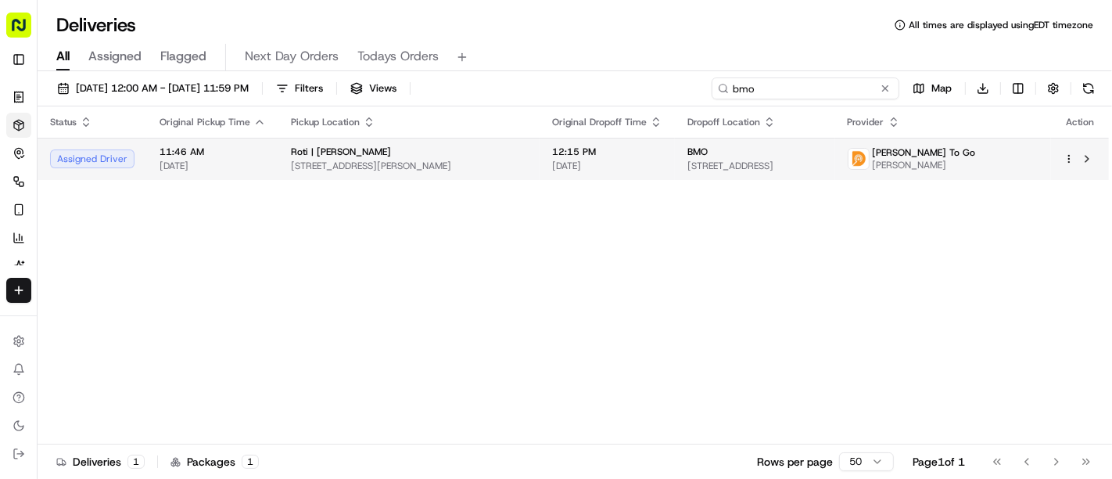
type input "bmo"
click at [1065, 159] on html "Roti (Email Parsing) sbroadhead@roti.com Toggle Sidebar Orders Deliveries Contr…" at bounding box center [556, 239] width 1112 height 479
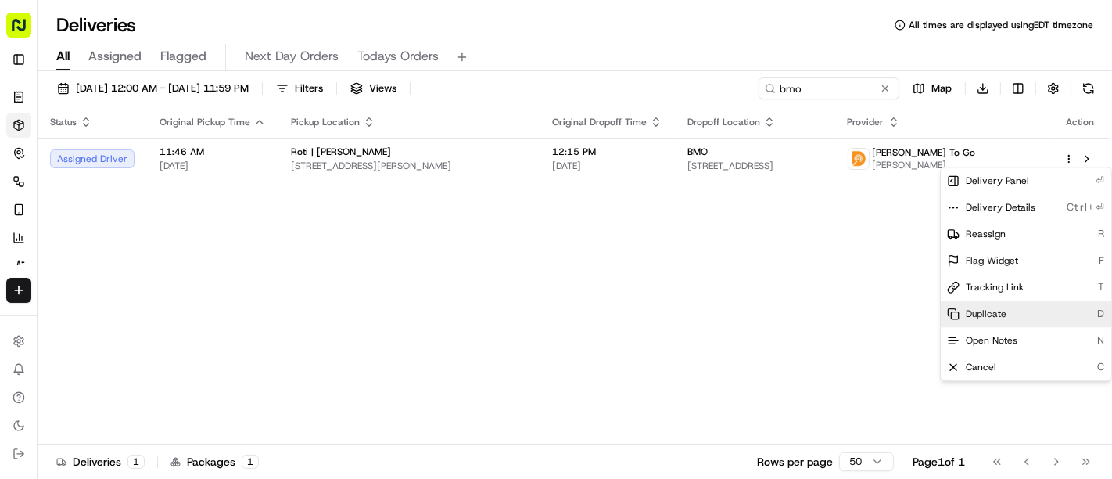
click at [989, 307] on div "Duplicate D" at bounding box center [1026, 313] width 170 height 27
click at [738, 242] on html "Roti (Email Parsing) sbroadhead@roti.com Toggle Sidebar Orders Deliveries Contr…" at bounding box center [556, 239] width 1112 height 479
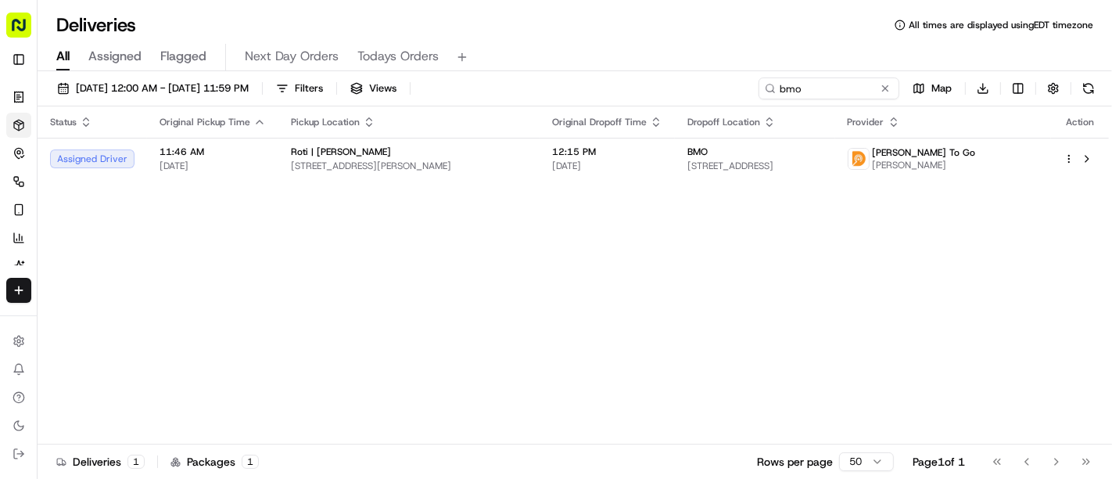
click at [1077, 99] on div "bmo Map Download" at bounding box center [929, 88] width 341 height 22
click at [1087, 91] on button at bounding box center [1089, 88] width 22 height 22
click at [1093, 86] on button at bounding box center [1089, 88] width 22 height 22
click at [1088, 81] on button at bounding box center [1089, 88] width 22 height 22
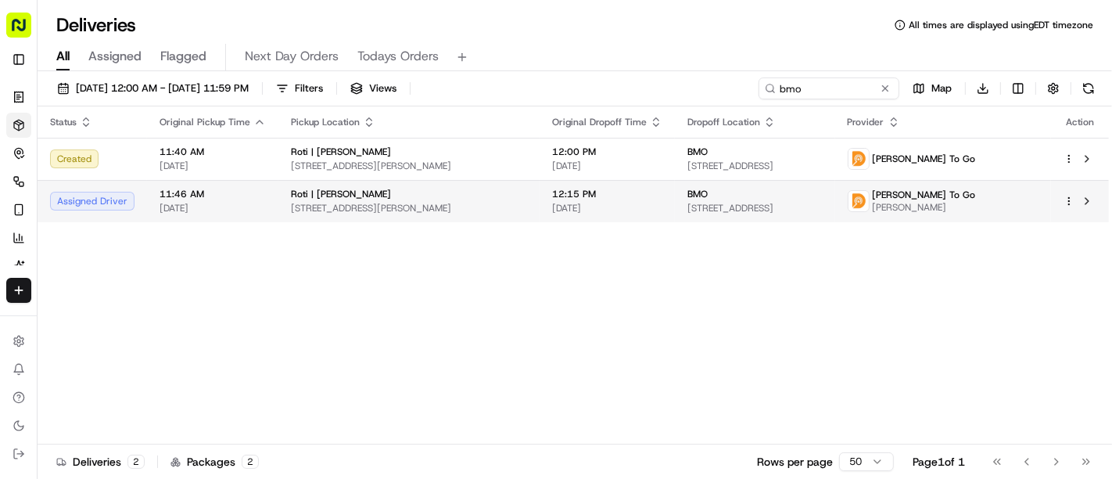
click at [1068, 202] on html "Roti (Email Parsing) sbroadhead@roti.com Toggle Sidebar Orders Deliveries Contr…" at bounding box center [556, 239] width 1112 height 479
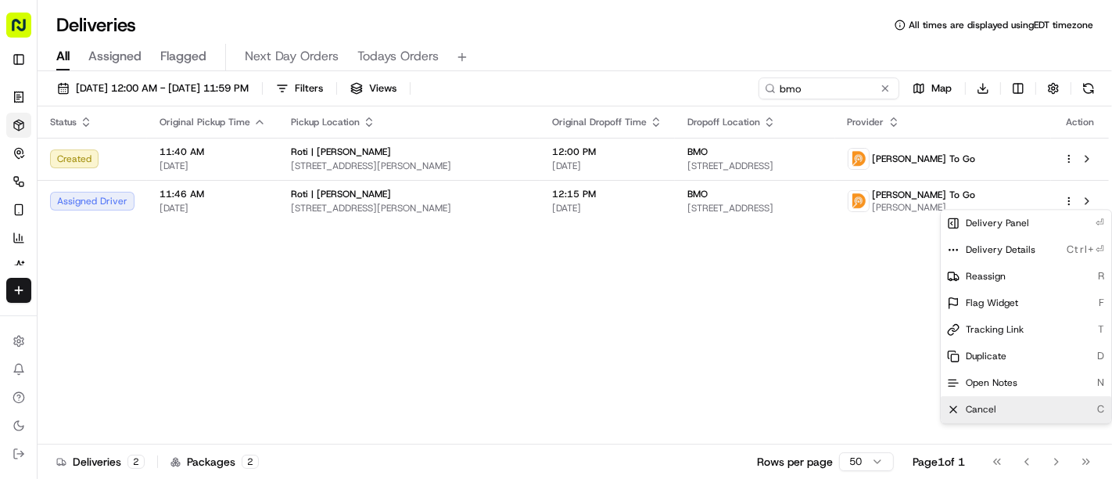
click at [990, 403] on span "Cancel" at bounding box center [981, 409] width 31 height 13
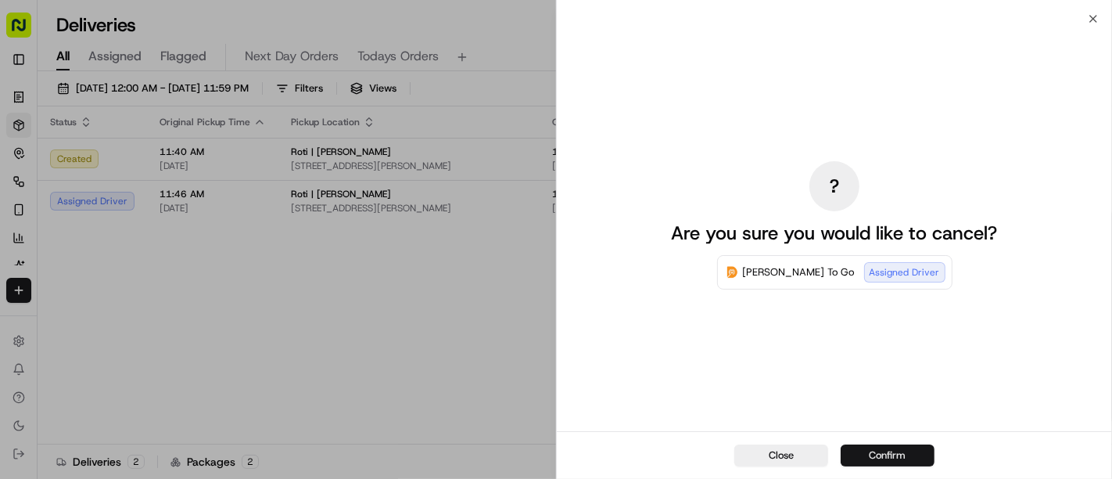
click at [874, 450] on button "Confirm" at bounding box center [888, 455] width 94 height 22
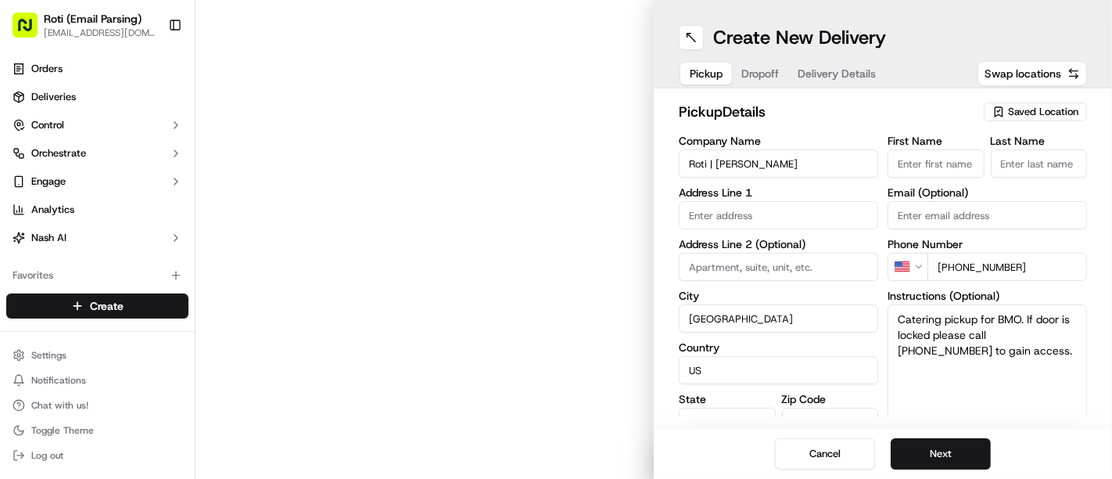
type input "310 W Adams St"
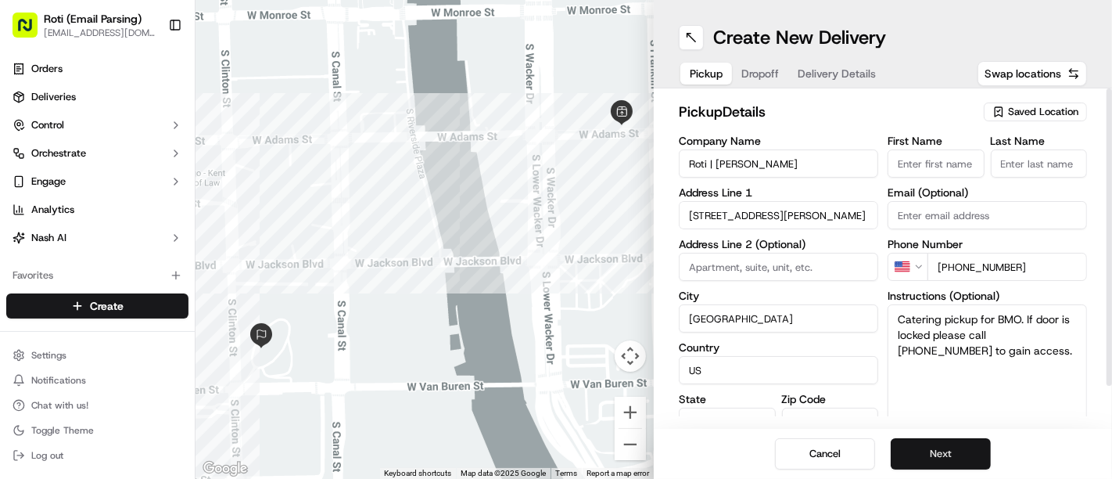
click at [913, 441] on button "Next" at bounding box center [941, 453] width 100 height 31
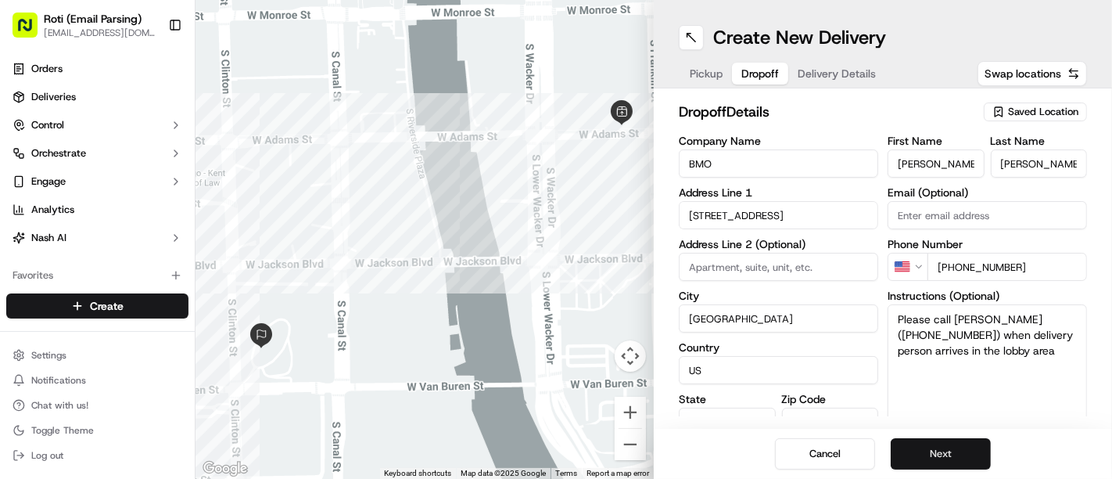
click at [913, 441] on button "Next" at bounding box center [941, 453] width 100 height 31
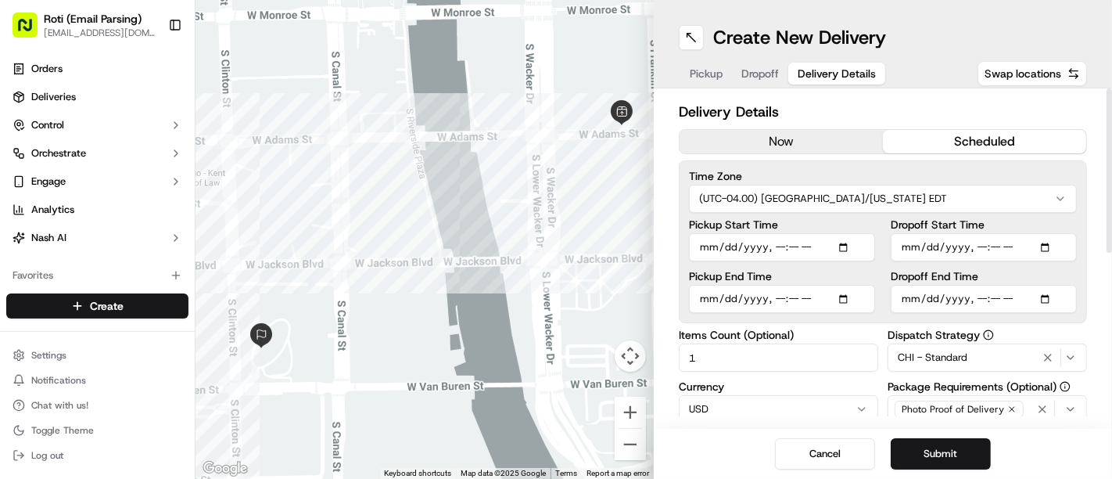
click at [867, 196] on html "Roti (Email Parsing) sbroadhead@roti.com Toggle Sidebar Orders Deliveries Contr…" at bounding box center [556, 239] width 1112 height 479
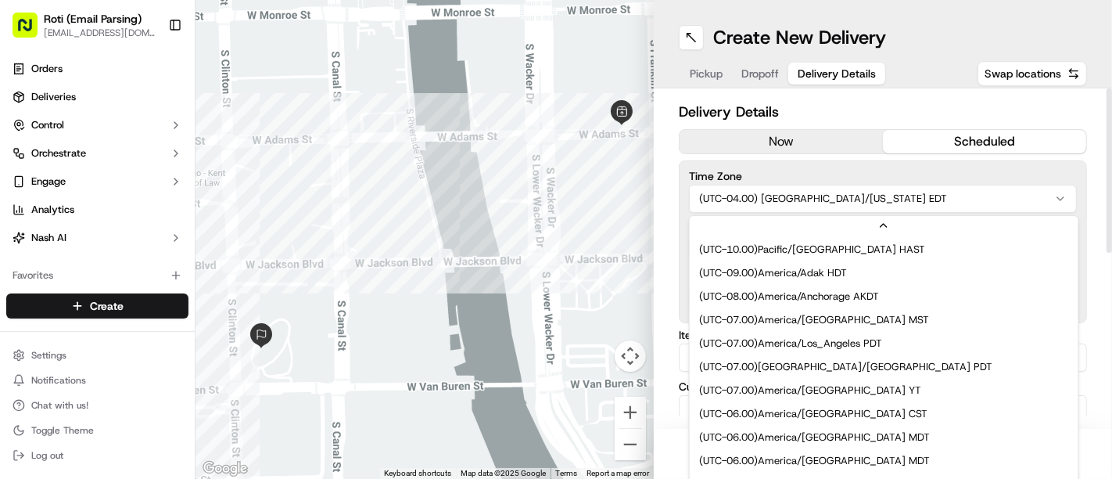
scroll to position [117, 0]
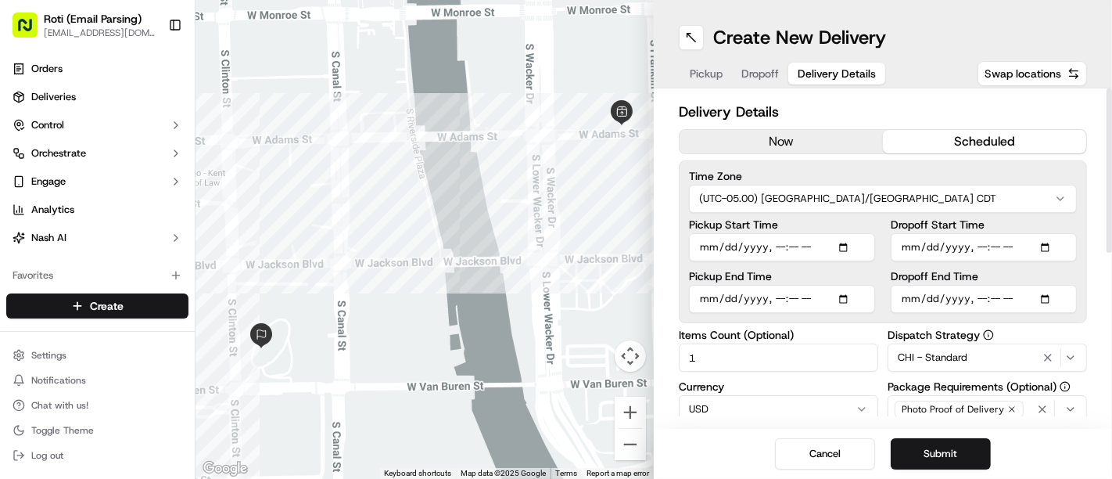
click at [1048, 249] on input "Dropoff Start Time" at bounding box center [984, 247] width 186 height 28
click at [1056, 268] on div "Dropoff Start Time Dropoff End Time" at bounding box center [984, 266] width 186 height 94
type input "2025-09-17T10:45"
click at [1034, 309] on input "Dropoff End Time" at bounding box center [984, 299] width 186 height 28
click at [1048, 305] on input "Dropoff End Time" at bounding box center [984, 299] width 186 height 28
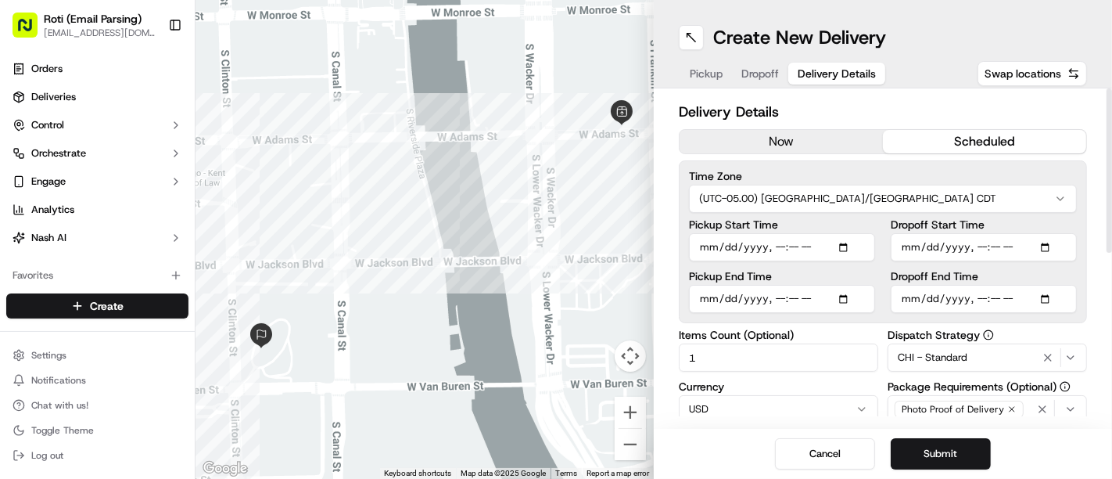
click at [1046, 298] on input "Dropoff End Time" at bounding box center [984, 299] width 186 height 28
click at [1093, 221] on div "Delivery Details now scheduled Time Zone (UTC-05.00) America/Chicago CDT Pickup…" at bounding box center [883, 258] width 458 height 340
type input "2025-09-17T11:00"
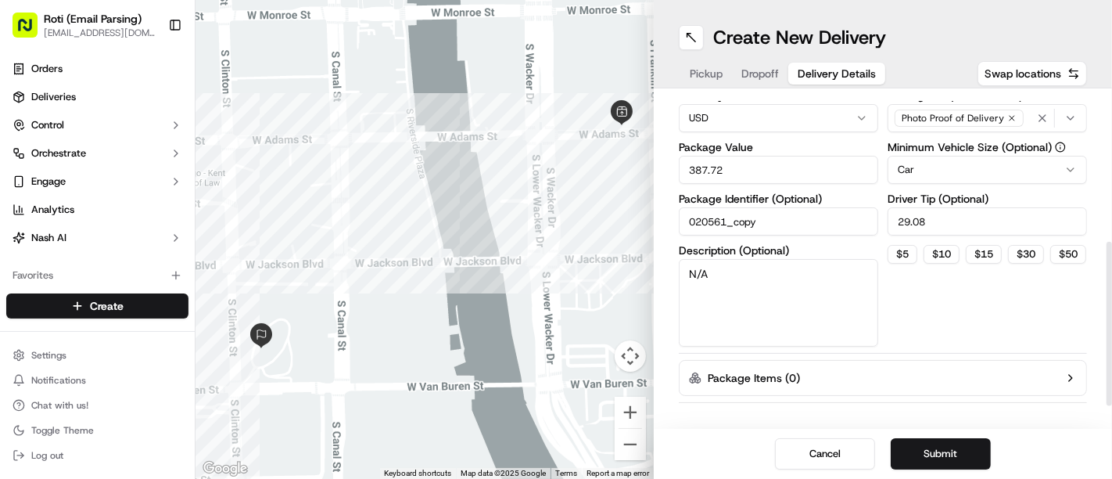
drag, startPoint x: 1111, startPoint y: 221, endPoint x: 1099, endPoint y: 374, distance: 153.8
click at [1107, 374] on div at bounding box center [1109, 324] width 5 height 164
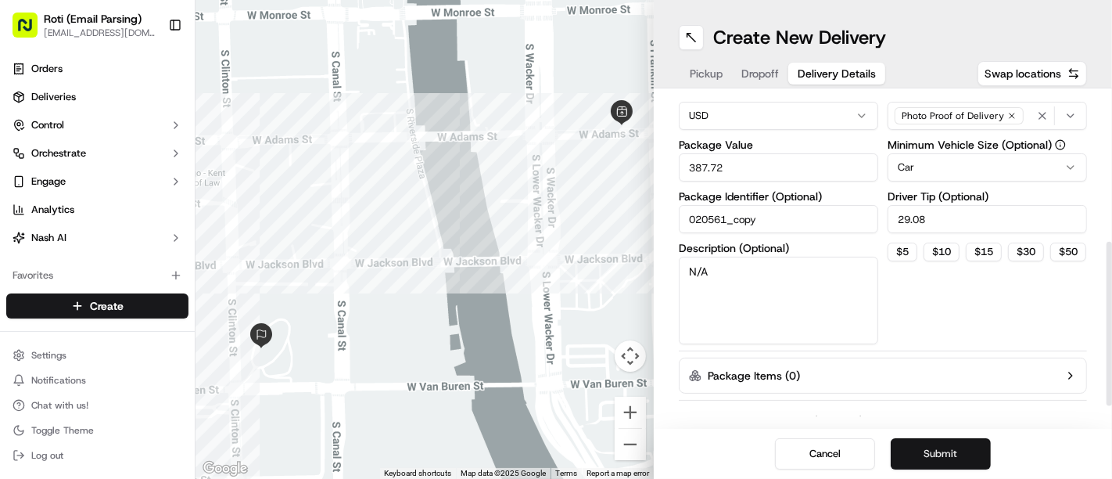
click at [913, 454] on button "Submit" at bounding box center [941, 453] width 100 height 31
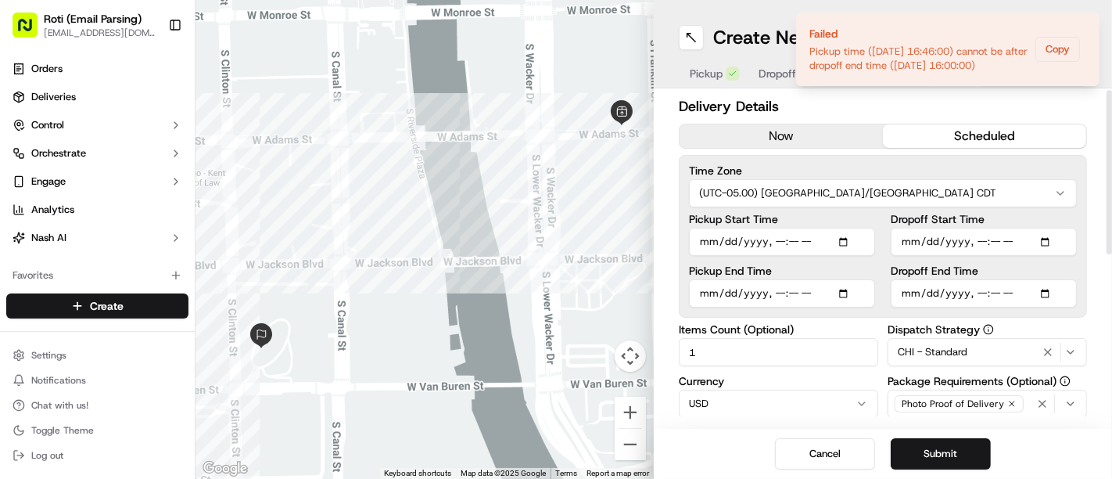
scroll to position [3, 0]
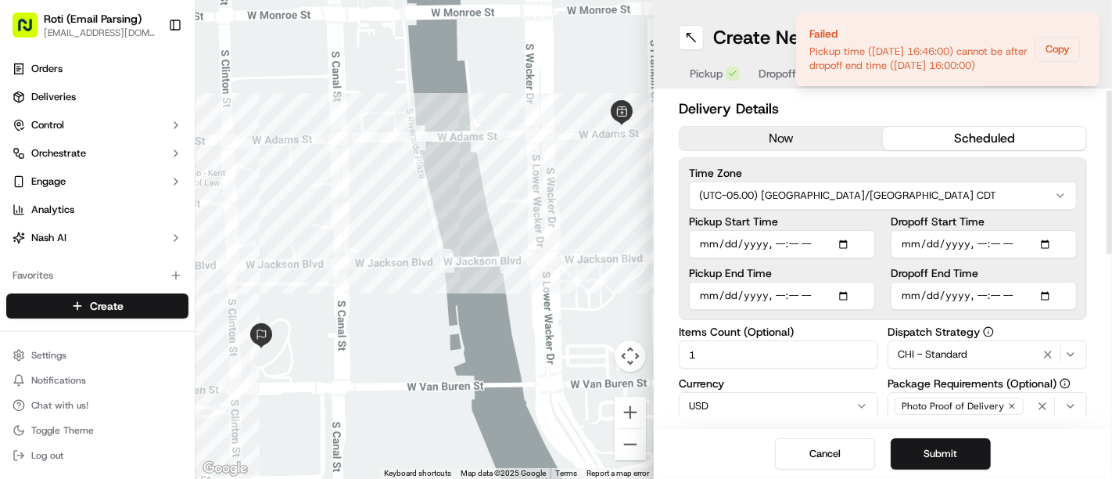
drag, startPoint x: 1111, startPoint y: 271, endPoint x: 1104, endPoint y: 120, distance: 151.1
click at [1107, 120] on div at bounding box center [1109, 172] width 5 height 164
click at [841, 242] on input "Pickup Start Time" at bounding box center [782, 244] width 186 height 28
click at [849, 295] on input "Pickup End Time" at bounding box center [782, 296] width 186 height 28
click at [935, 443] on button "Submit" at bounding box center [941, 453] width 100 height 31
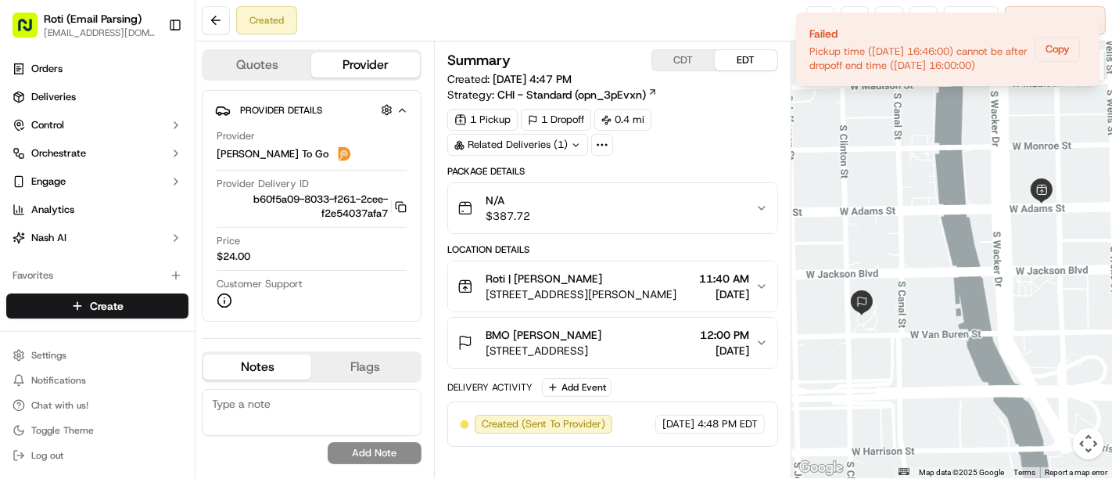
click at [653, 52] on button "CDT" at bounding box center [683, 60] width 63 height 20
